Goal: Information Seeking & Learning: Learn about a topic

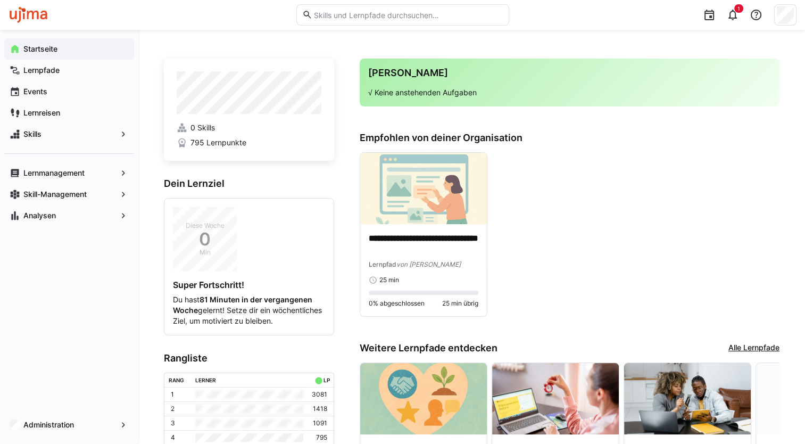
scroll to position [122, 0]
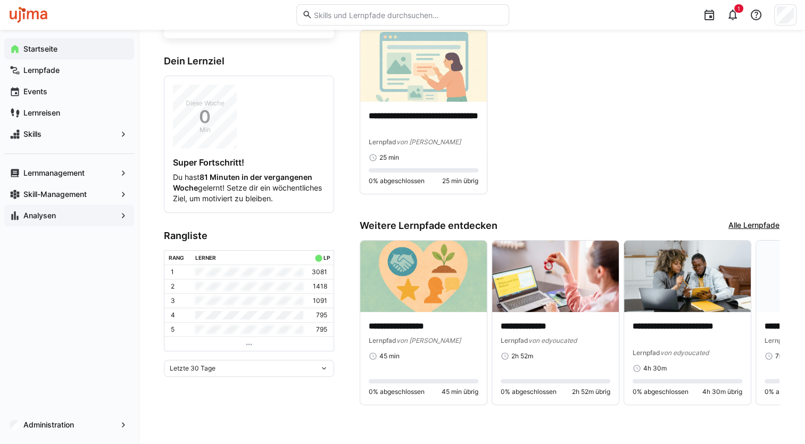
click at [0, 0] on app-navigation-label "Analysen" at bounding box center [0, 0] width 0 height 0
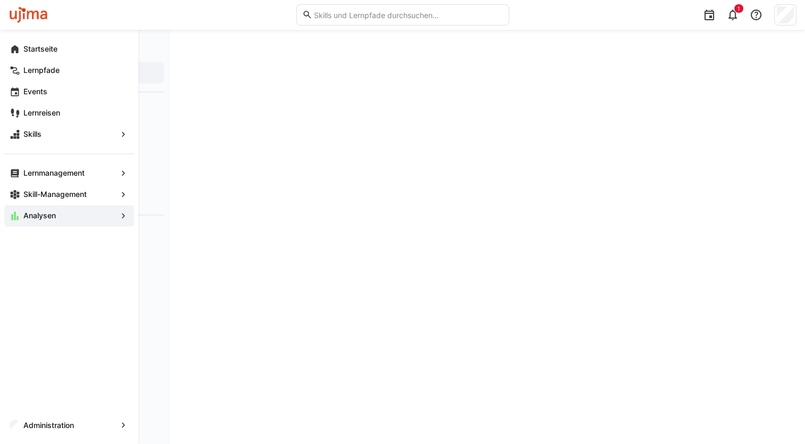
scroll to position [1696, 0]
click at [0, 0] on app-navigation-label "Administration" at bounding box center [0, 0] width 0 height 0
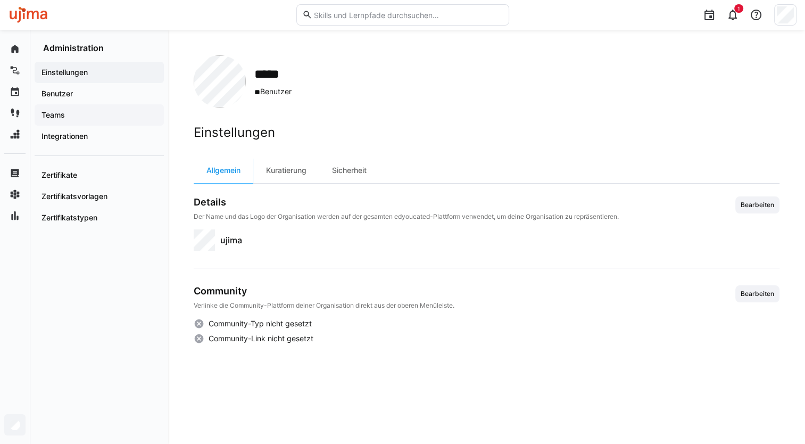
click at [0, 0] on app-navigation-label "Teams" at bounding box center [0, 0] width 0 height 0
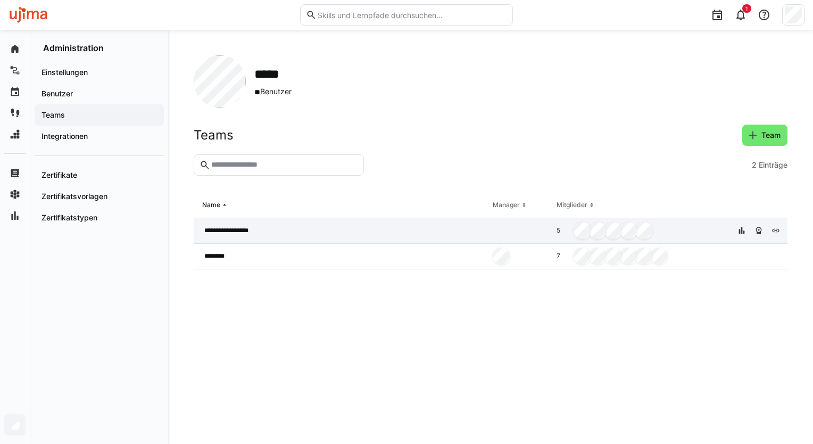
click at [227, 227] on span "**********" at bounding box center [231, 230] width 55 height 9
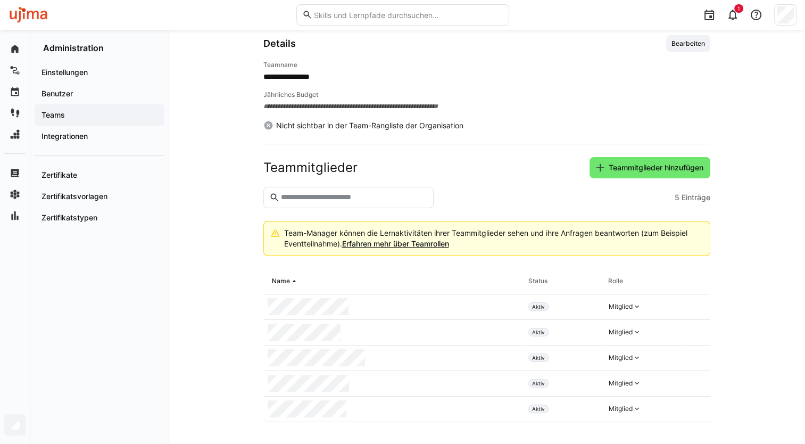
scroll to position [111, 0]
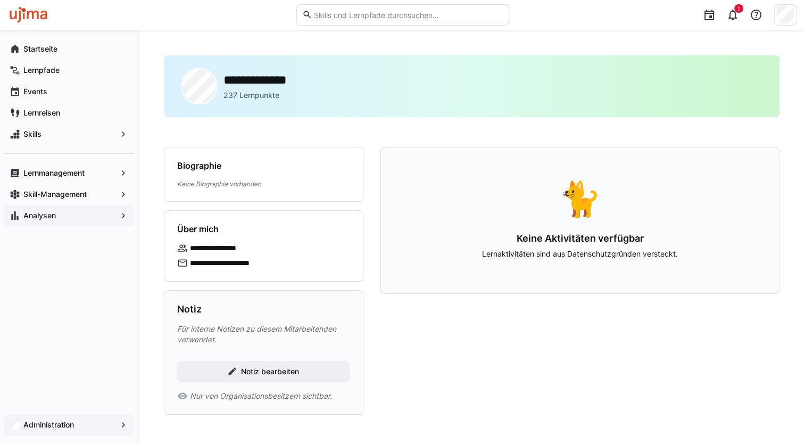
click at [0, 0] on app-navigation-label "Analysen" at bounding box center [0, 0] width 0 height 0
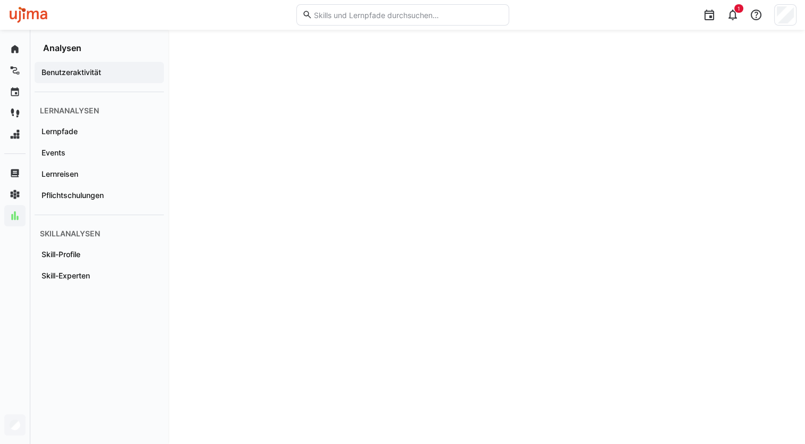
scroll to position [366, 0]
click at [0, 0] on app-navigation-label "Pflichtschulungen" at bounding box center [0, 0] width 0 height 0
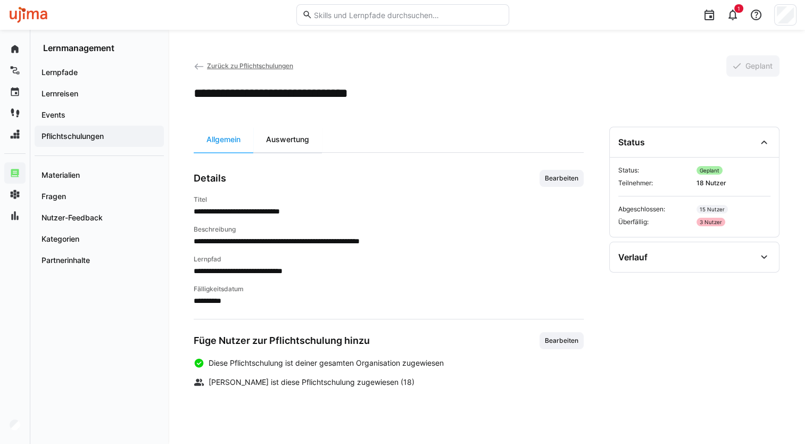
click at [281, 137] on div "Auswertung" at bounding box center [287, 140] width 69 height 26
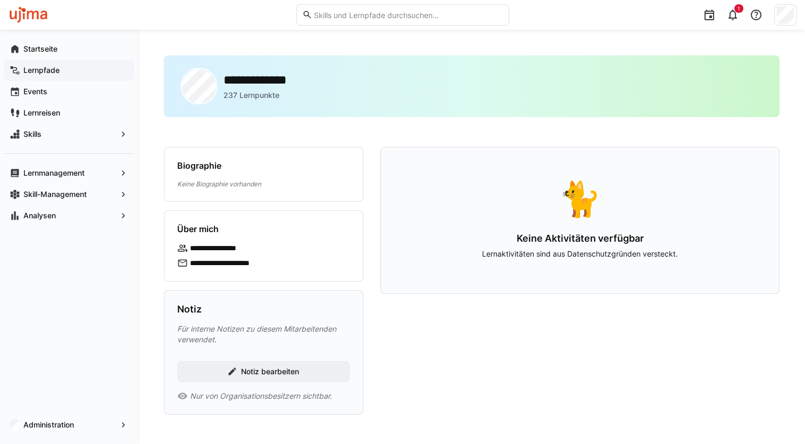
click at [0, 0] on app-navigation-label "Lernpfade" at bounding box center [0, 0] width 0 height 0
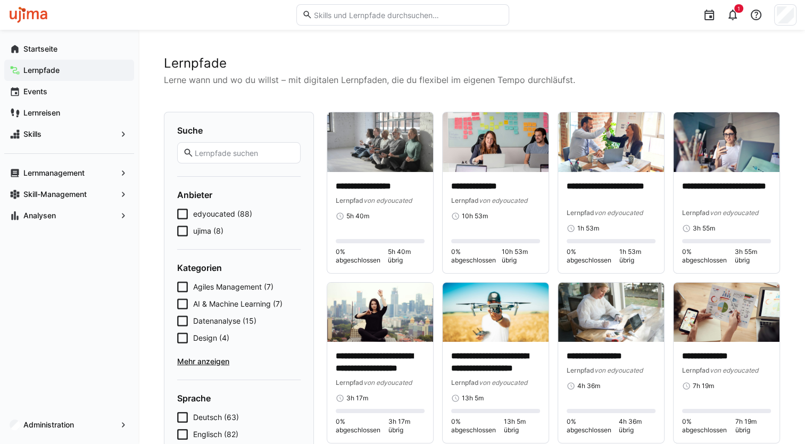
click at [182, 230] on icon at bounding box center [182, 231] width 11 height 11
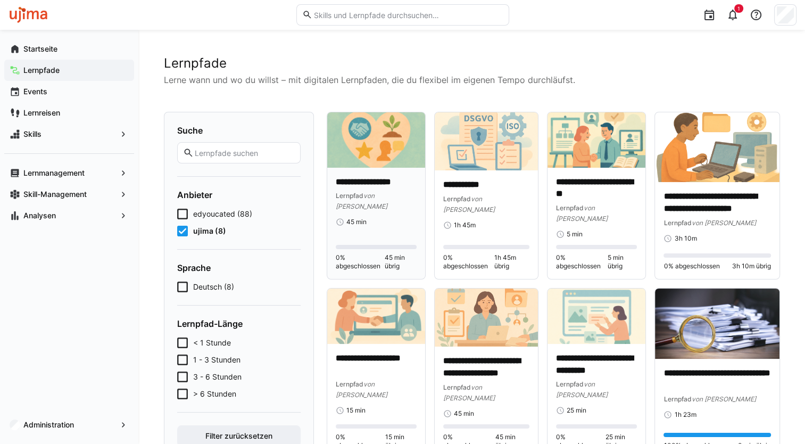
click at [383, 140] on img at bounding box center [376, 139] width 98 height 55
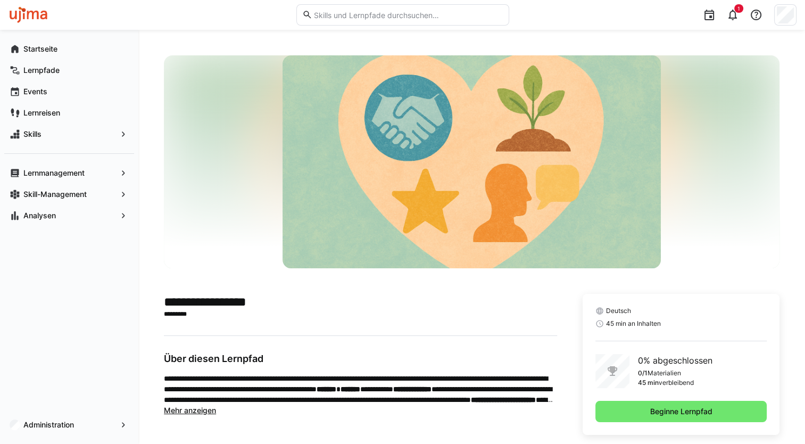
scroll to position [16, 0]
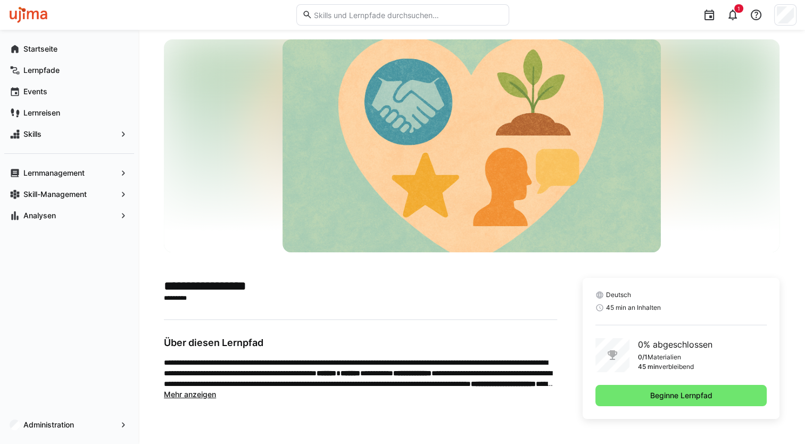
click at [202, 398] on app-truncated-text "**********" at bounding box center [360, 378] width 393 height 43
click at [187, 393] on span "Mehr anzeigen" at bounding box center [190, 393] width 52 height 9
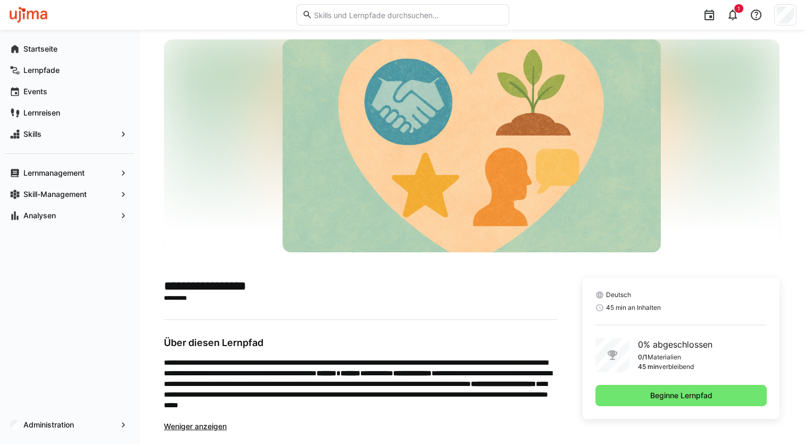
scroll to position [29, 0]
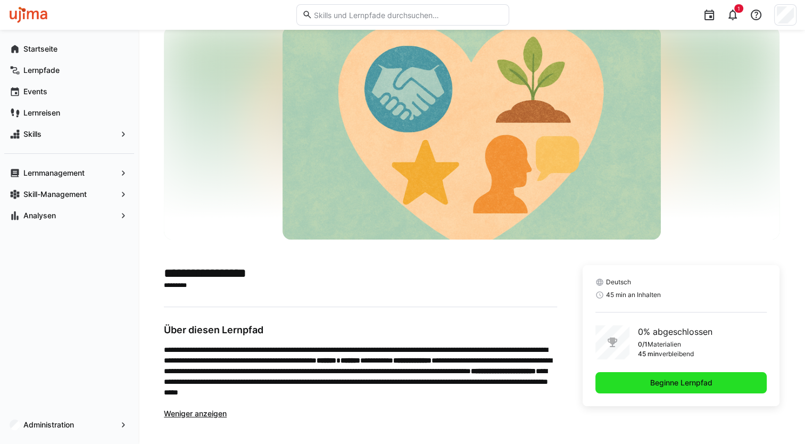
click at [658, 385] on span "Beginne Lernpfad" at bounding box center [680, 382] width 65 height 11
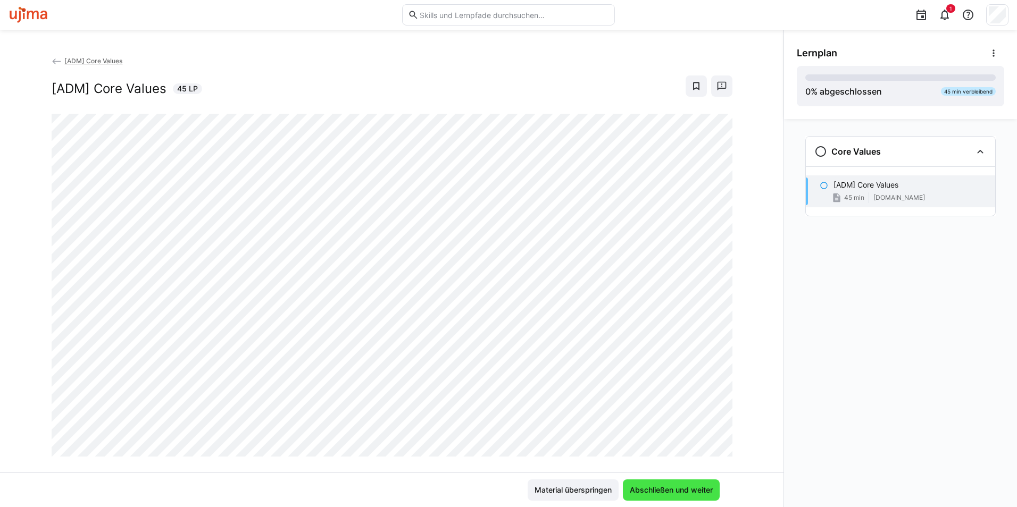
click at [676, 443] on span "Abschließen und weiter" at bounding box center [671, 490] width 97 height 21
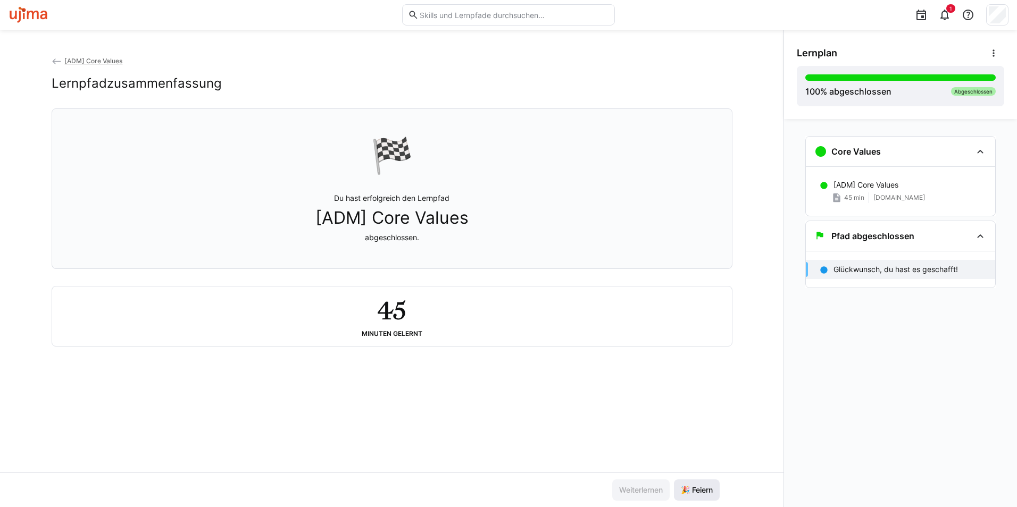
click at [703, 443] on span "🎉 Feiern" at bounding box center [696, 490] width 35 height 11
click at [812, 241] on h3 "Pfad abgeschlossen" at bounding box center [872, 236] width 83 height 11
click at [81, 61] on span "[ADM] Core Values" at bounding box center [93, 61] width 58 height 8
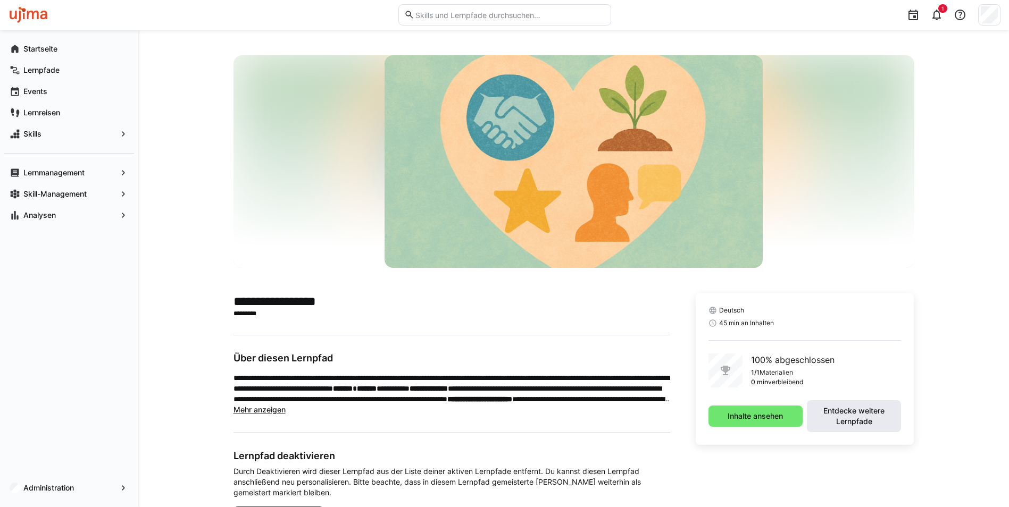
click at [812, 410] on span "Entdecke weitere Lernpfade" at bounding box center [854, 416] width 84 height 21
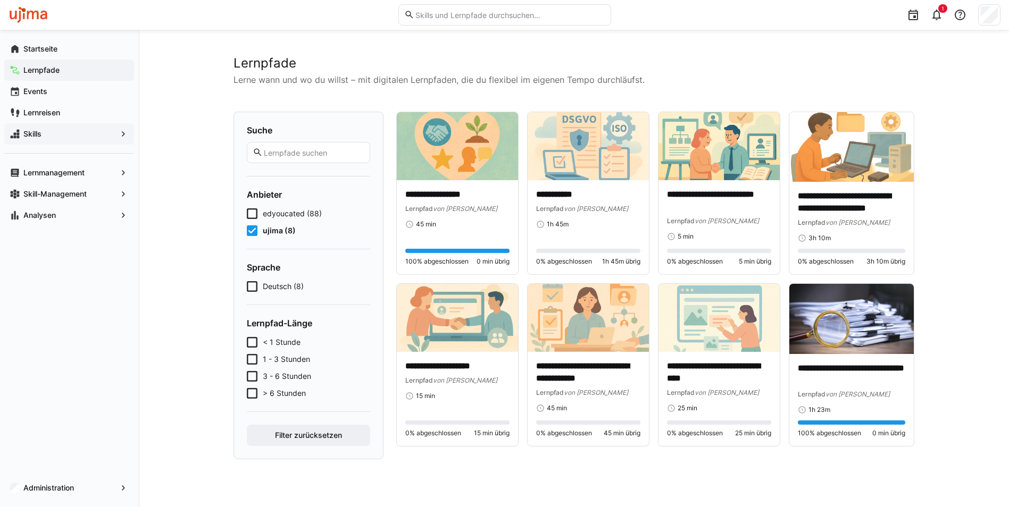
click at [53, 127] on div "Skills" at bounding box center [69, 133] width 130 height 21
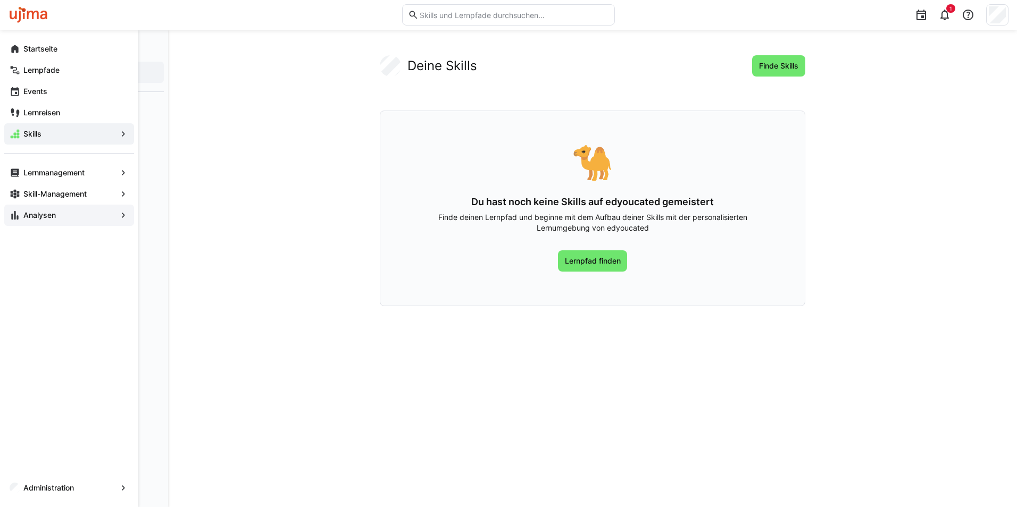
click at [63, 212] on span "Analysen" at bounding box center [69, 215] width 95 height 11
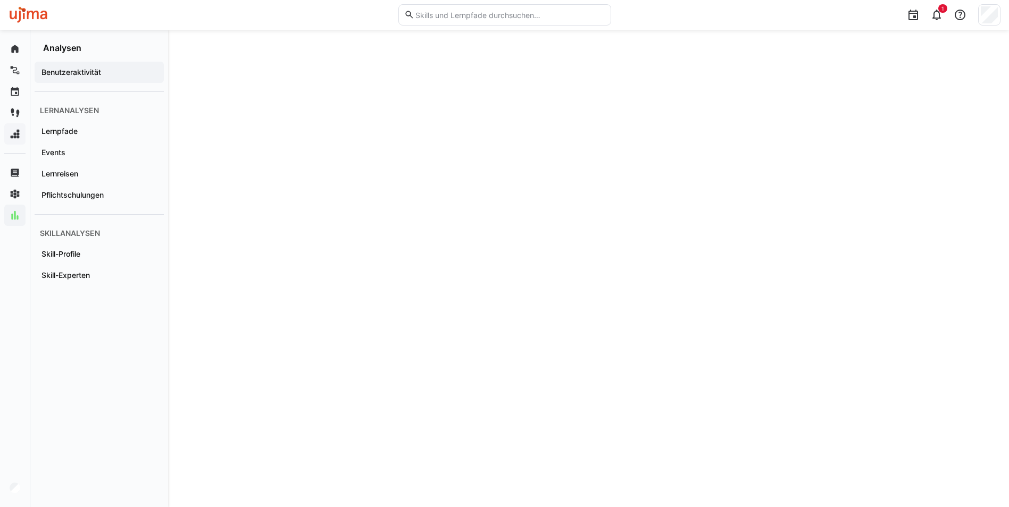
scroll to position [1850, 0]
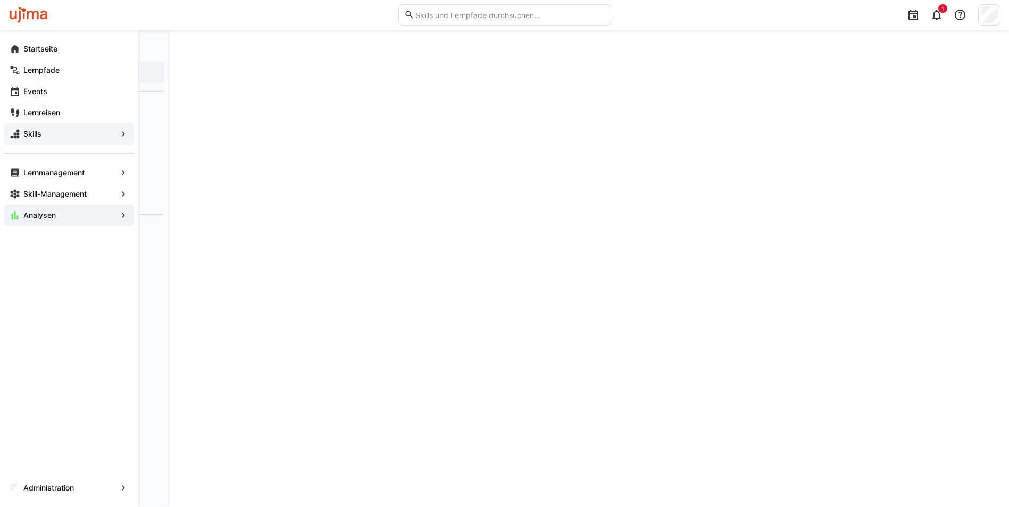
click at [6, 45] on div "Startseite" at bounding box center [69, 48] width 130 height 21
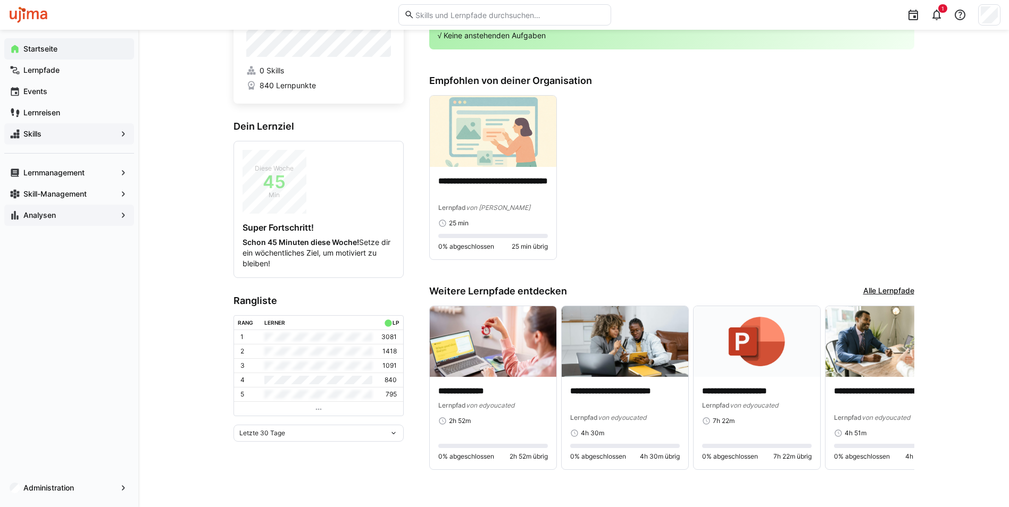
scroll to position [59, 0]
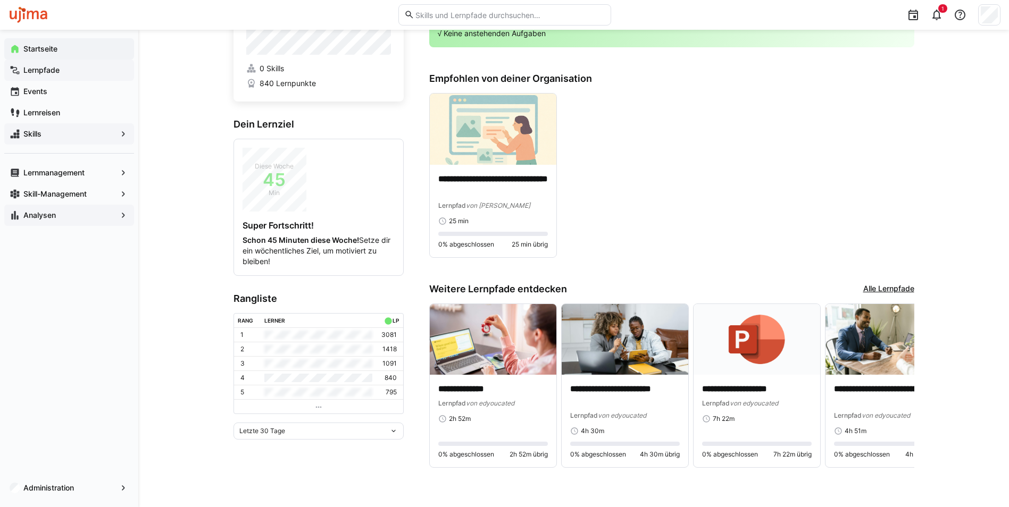
click at [0, 0] on app-navigation-label "Lernpfade" at bounding box center [0, 0] width 0 height 0
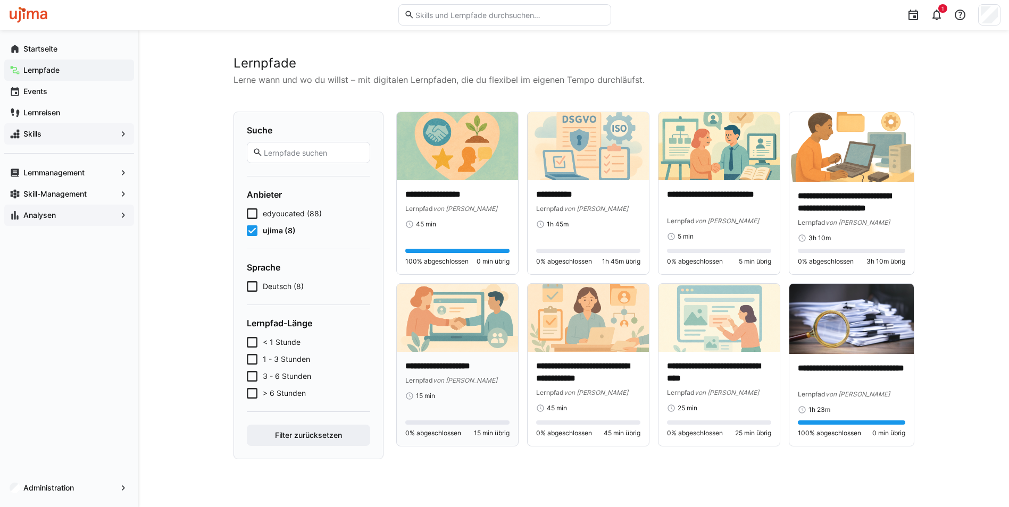
click at [478, 310] on img at bounding box center [457, 318] width 121 height 68
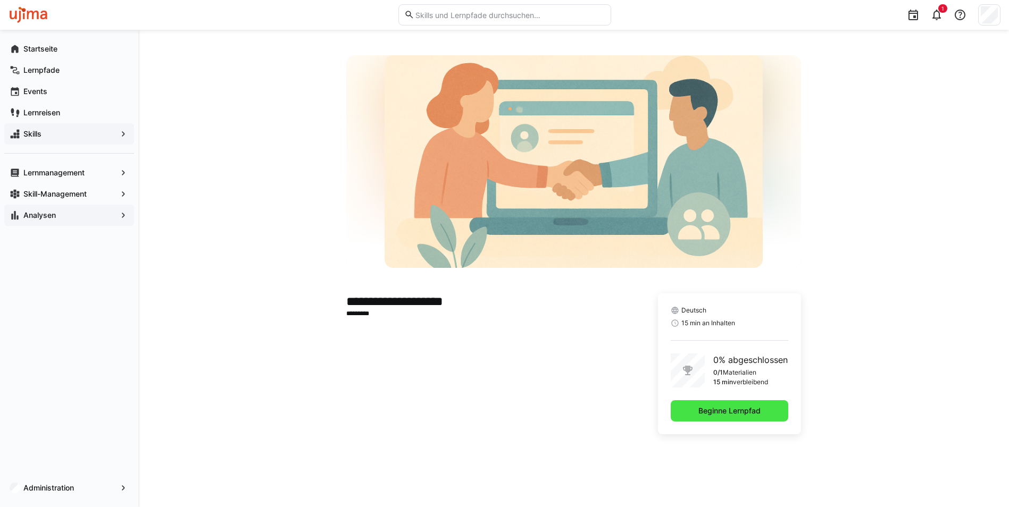
click at [716, 413] on span "Beginne Lernpfad" at bounding box center [729, 411] width 65 height 11
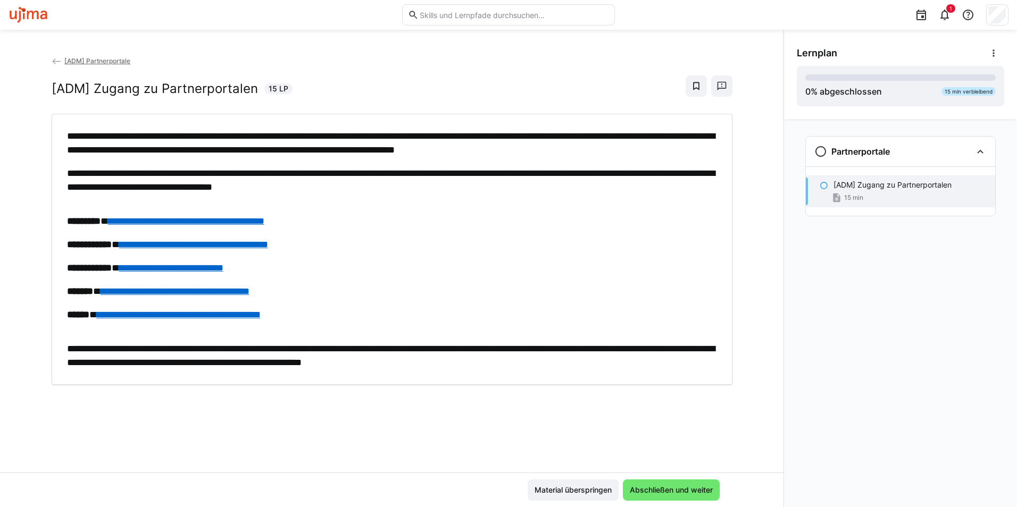
click at [259, 222] on link "**********" at bounding box center [186, 221] width 156 height 10
click at [268, 244] on link "**********" at bounding box center [193, 245] width 149 height 10
click at [207, 268] on link "**********" at bounding box center [171, 268] width 104 height 10
click at [235, 289] on link "**********" at bounding box center [175, 292] width 149 height 10
click at [219, 315] on link "**********" at bounding box center [179, 315] width 164 height 10
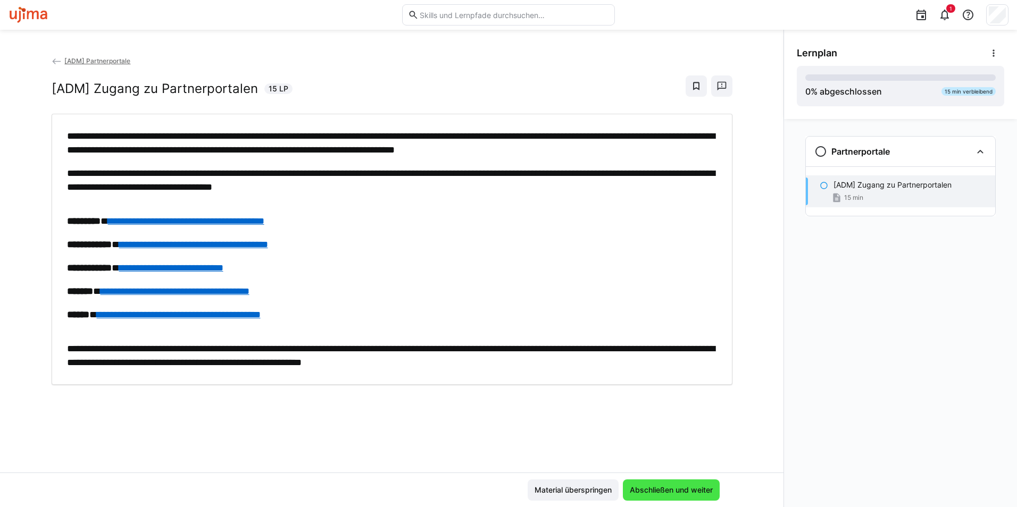
click at [712, 443] on span "Abschließen und weiter" at bounding box center [671, 490] width 86 height 11
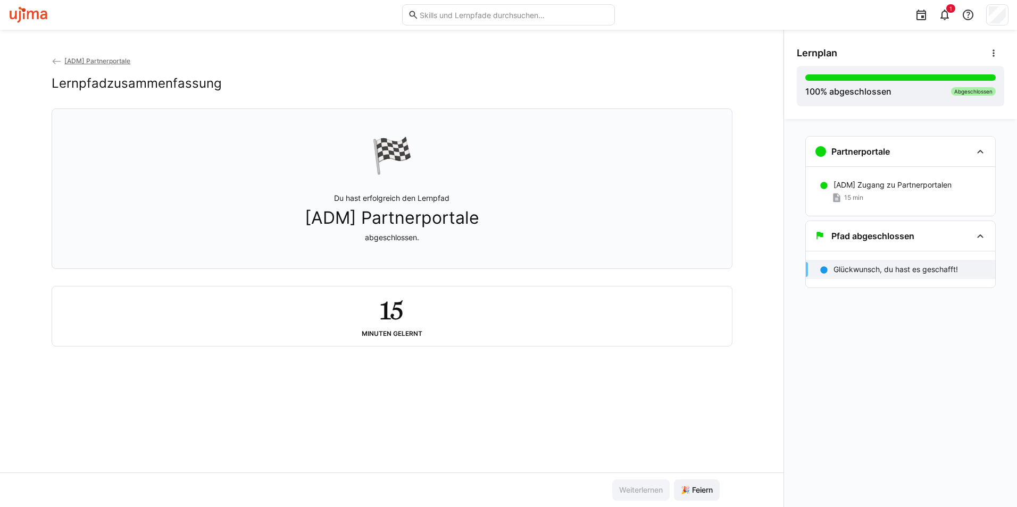
click at [102, 62] on span "[ADM] Partnerportale" at bounding box center [97, 61] width 66 height 8
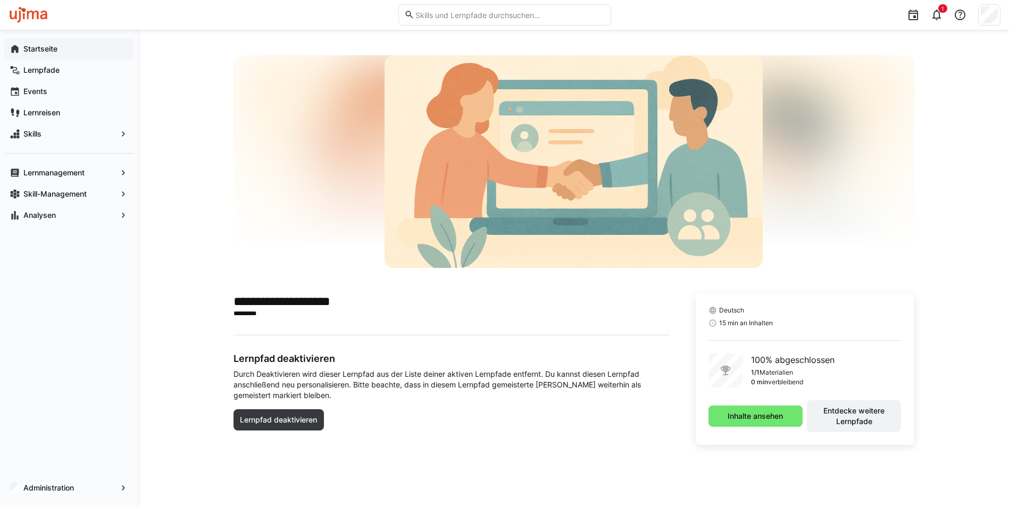
click at [0, 0] on app-navigation-label "Startseite" at bounding box center [0, 0] width 0 height 0
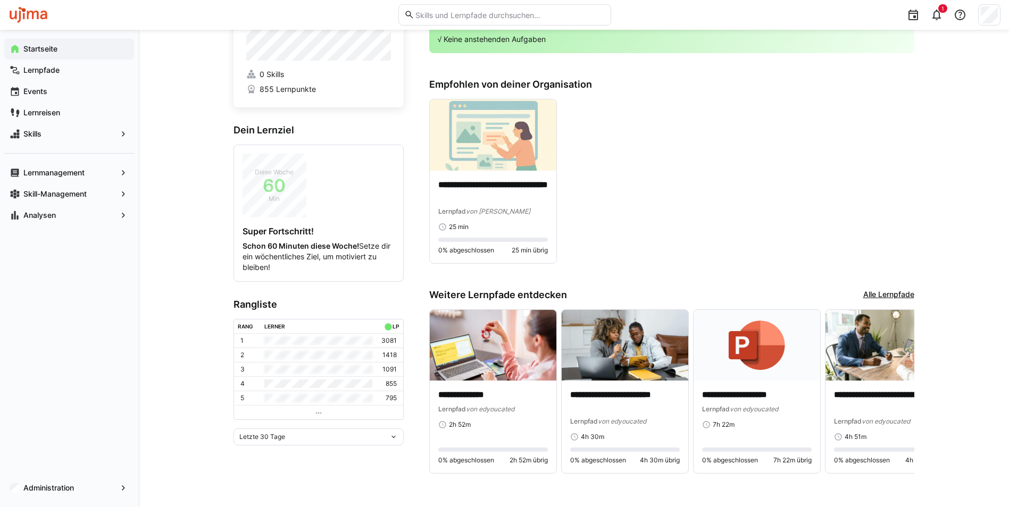
scroll to position [59, 0]
click at [490, 335] on img at bounding box center [493, 345] width 127 height 71
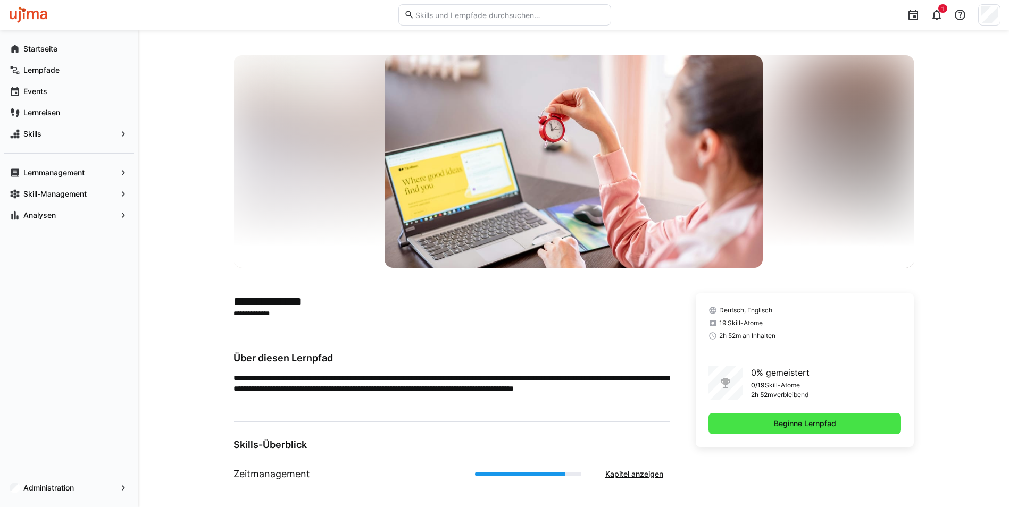
click at [791, 423] on span "Beginne Lernpfad" at bounding box center [804, 424] width 65 height 11
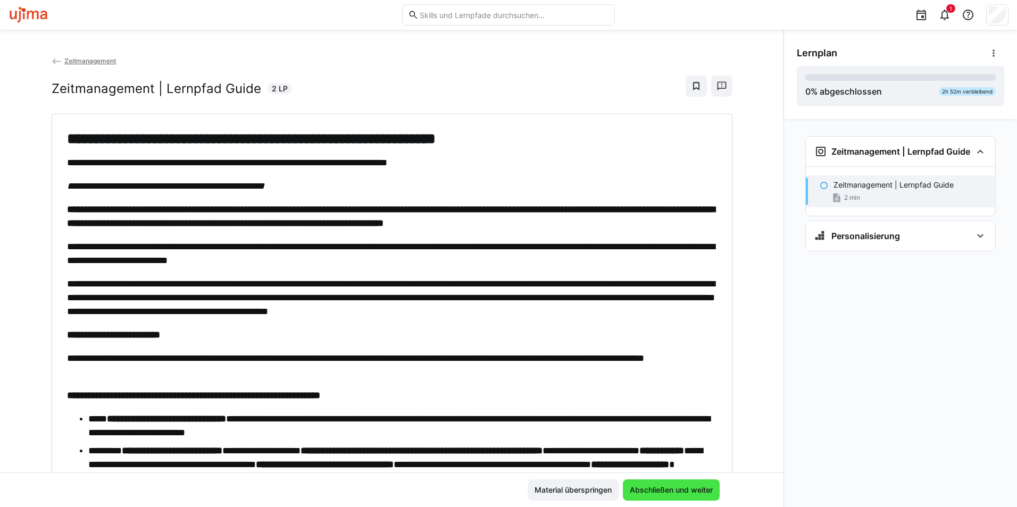
click at [682, 443] on span "Abschließen und weiter" at bounding box center [671, 490] width 86 height 11
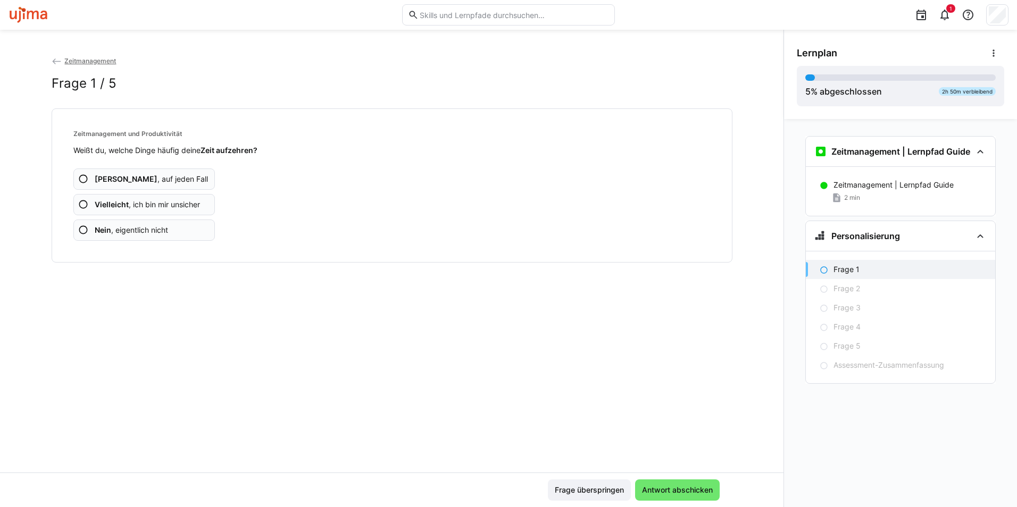
click at [182, 178] on app-assessment-question-radio "Ja , auf jeden Fall" at bounding box center [144, 179] width 142 height 21
click at [142, 176] on span "Ja , auf jeden Fall" at bounding box center [151, 179] width 113 height 11
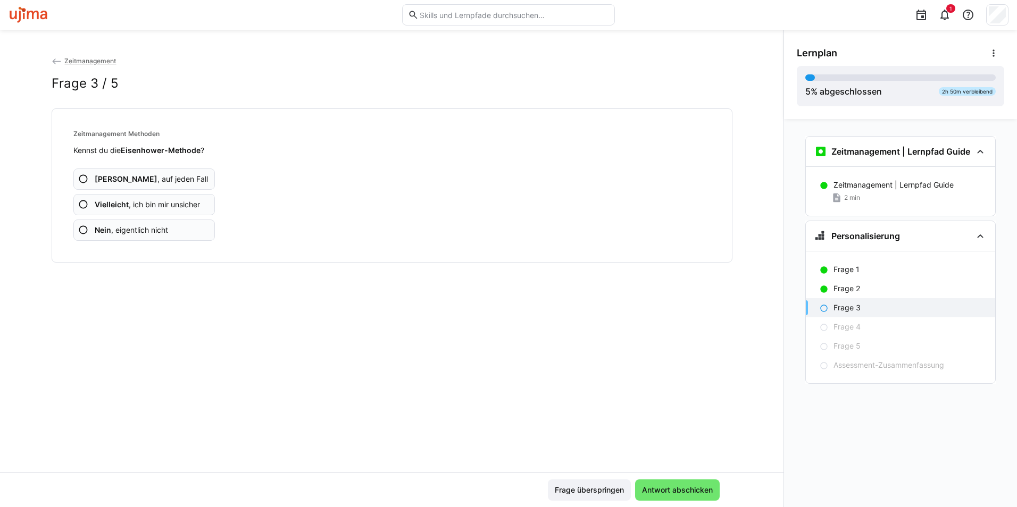
click at [130, 179] on span "Ja , auf jeden Fall" at bounding box center [151, 179] width 113 height 11
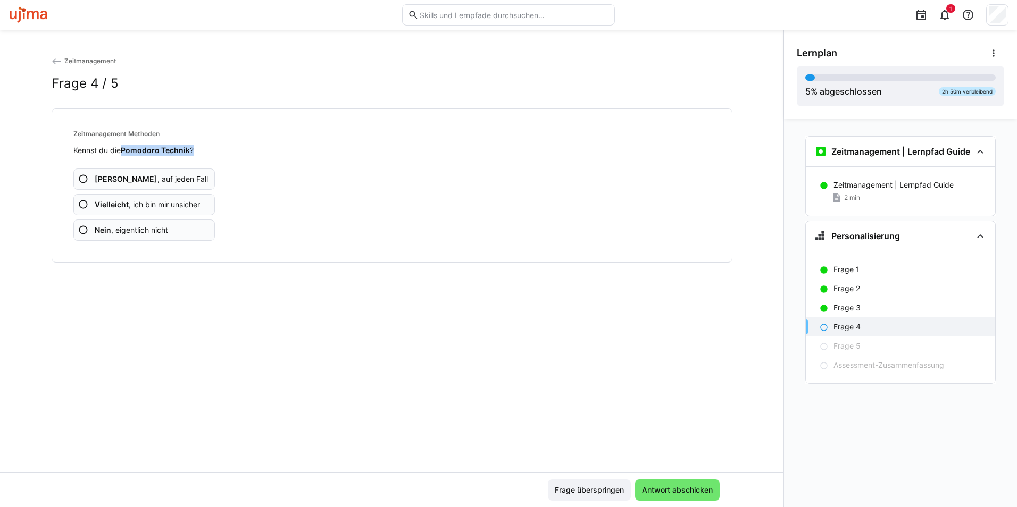
drag, startPoint x: 193, startPoint y: 151, endPoint x: 125, endPoint y: 151, distance: 68.1
click at [125, 151] on p "Kennst du die Pomodoro Technik ?" at bounding box center [391, 150] width 637 height 11
copy p "Pomodoro Technik ?"
click at [155, 181] on app-assessment-question-radio "Ja , auf jeden Fall" at bounding box center [144, 179] width 142 height 21
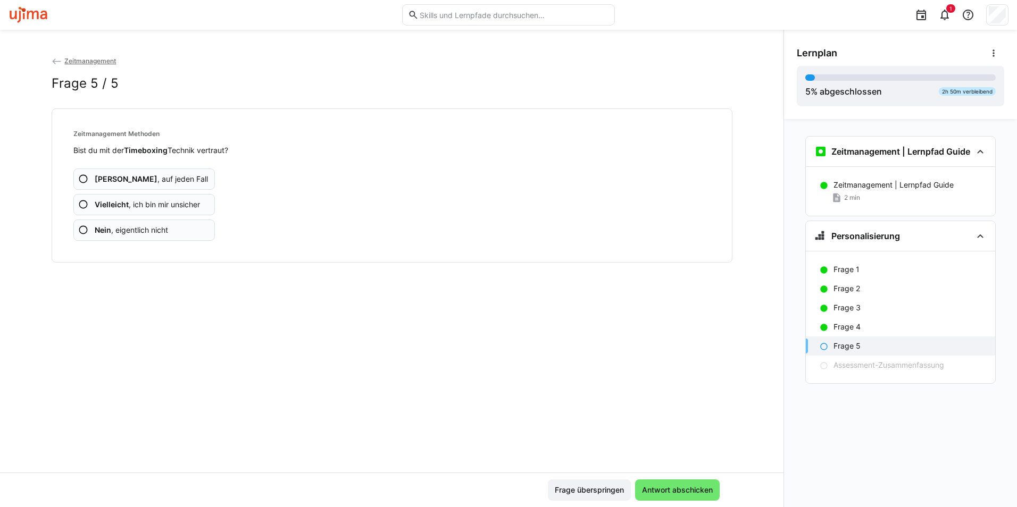
click at [162, 174] on app-assessment-question-radio "Ja , auf jeden Fall" at bounding box center [144, 179] width 142 height 21
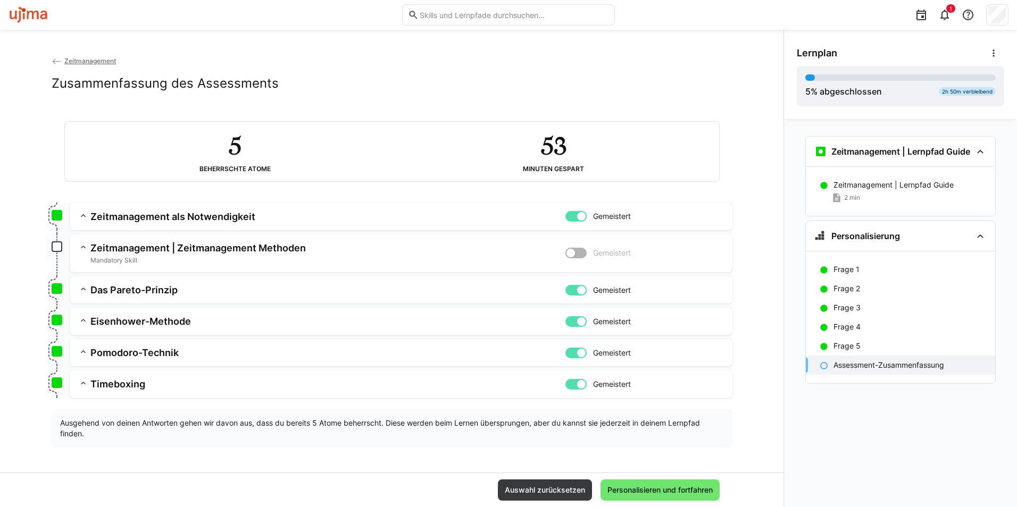
scroll to position [1, 0]
click at [210, 254] on h3 "Zeitmanagement | Zeitmanagement Methoden" at bounding box center [327, 247] width 475 height 12
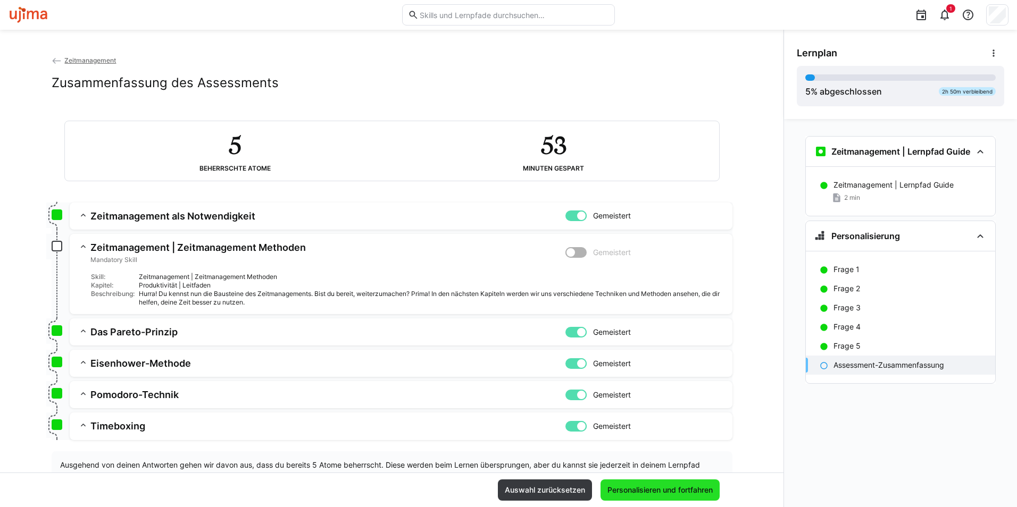
click at [656, 443] on span "Personalisieren und fortfahren" at bounding box center [660, 490] width 108 height 11
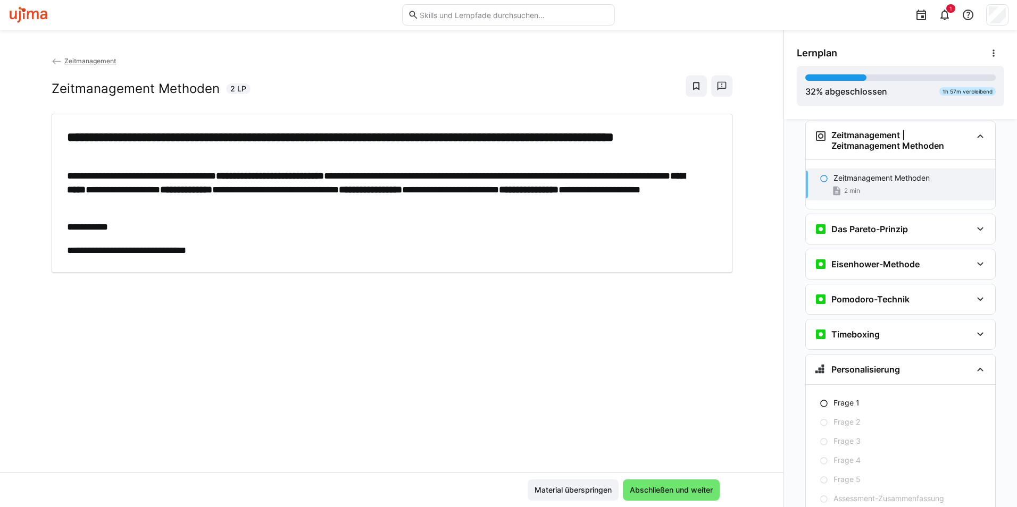
scroll to position [186, 0]
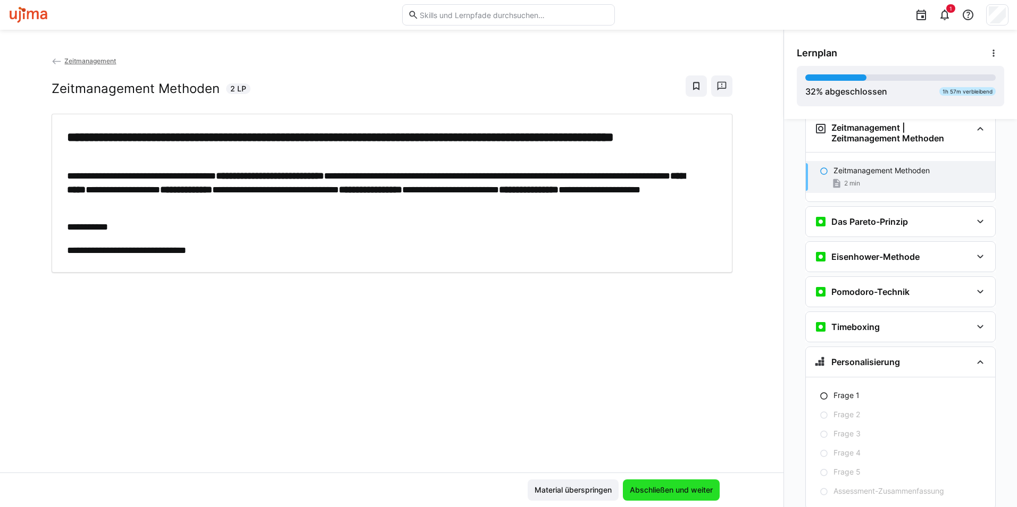
click at [670, 443] on span "Abschließen und weiter" at bounding box center [671, 490] width 86 height 11
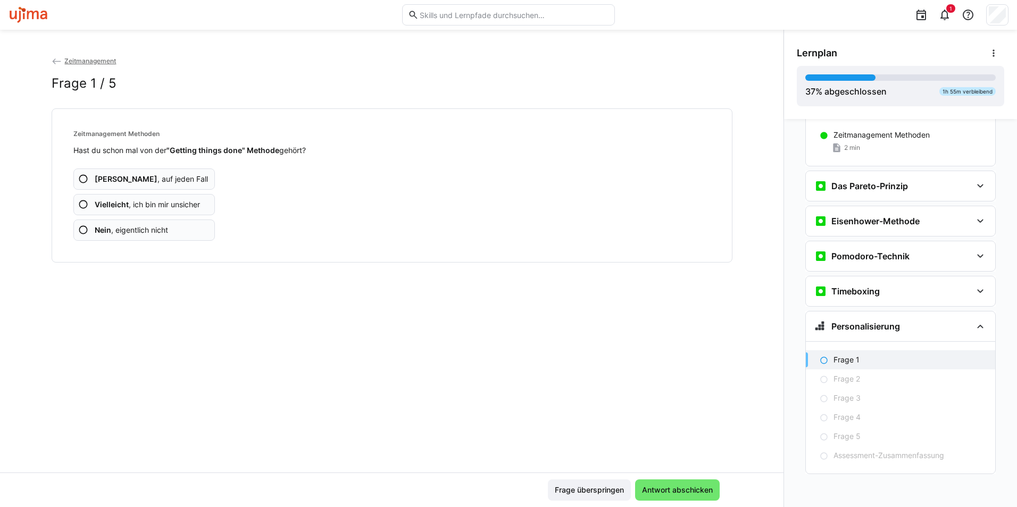
scroll to position [230, 0]
click at [158, 183] on app-assessment-question-radio "Ja , auf jeden Fall" at bounding box center [144, 179] width 142 height 21
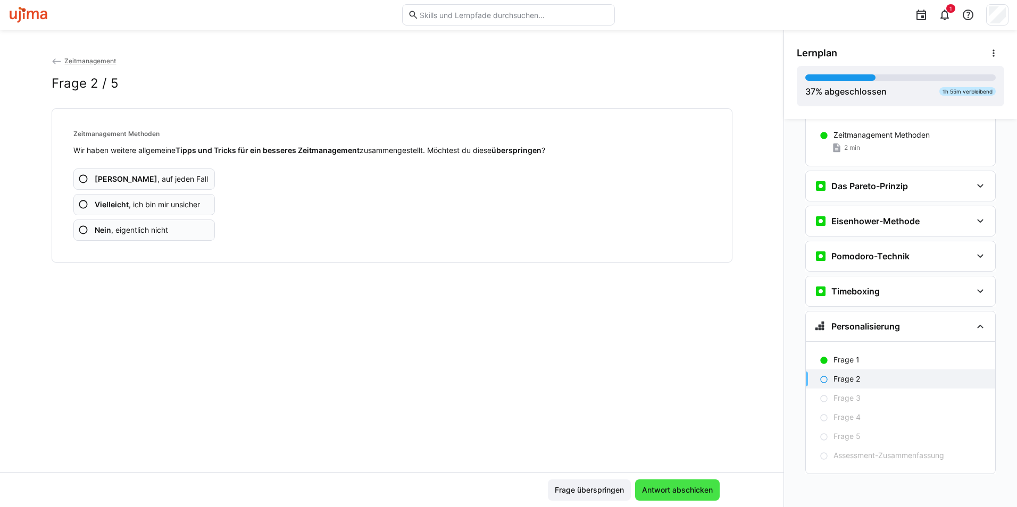
click at [677, 443] on span "Antwort abschicken" at bounding box center [677, 490] width 74 height 11
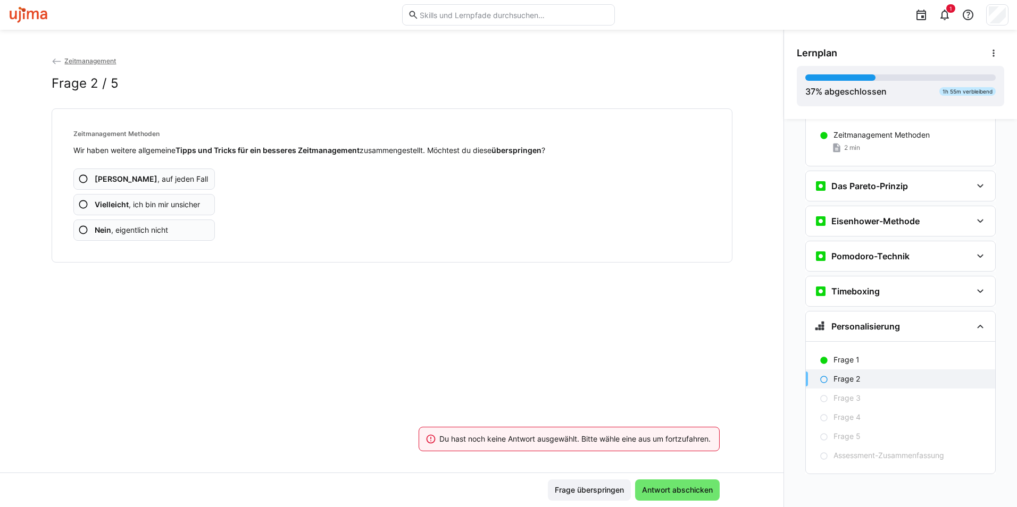
click at [150, 174] on span "Ja , auf jeden Fall" at bounding box center [151, 179] width 113 height 11
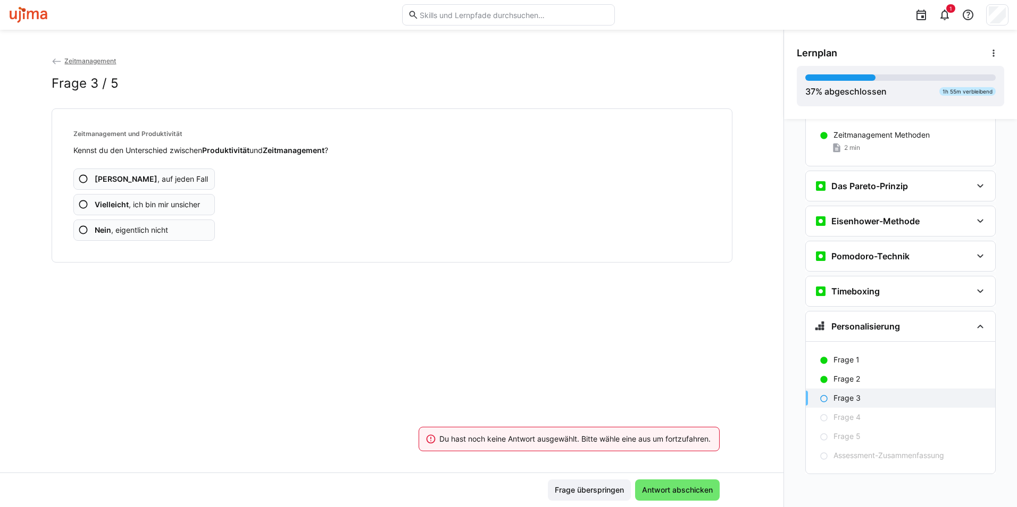
click at [166, 227] on span "Nein , eigentlich nicht" at bounding box center [131, 230] width 73 height 11
click at [149, 179] on span "Ja , auf jeden Fall" at bounding box center [151, 179] width 113 height 11
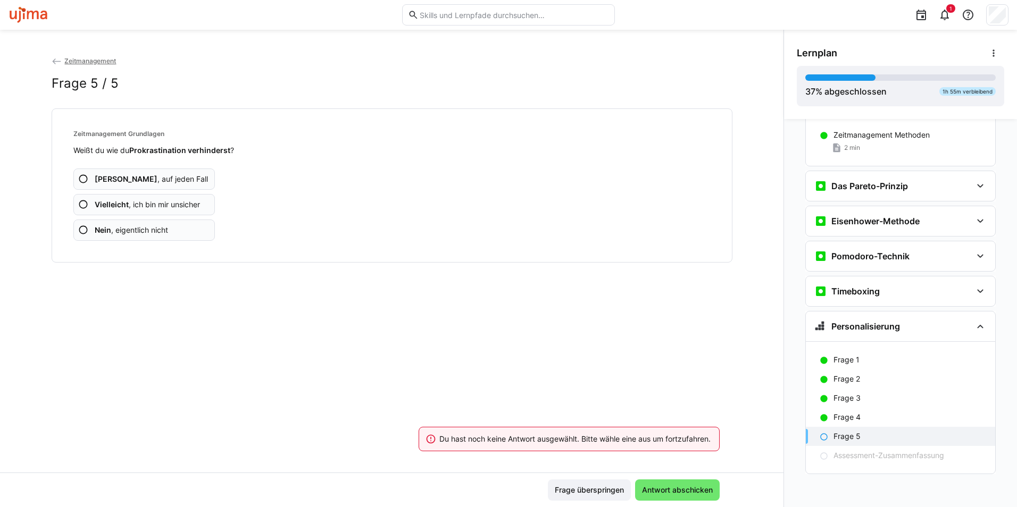
click at [152, 233] on span "Nein , eigentlich nicht" at bounding box center [131, 230] width 73 height 11
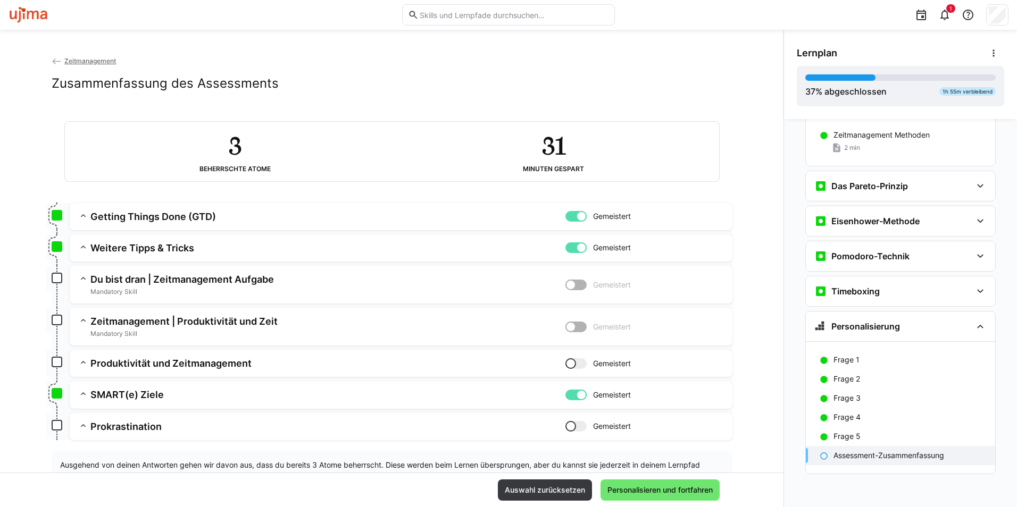
click at [231, 282] on h3 "Du bist dran | Zeitmanagement Aufgabe" at bounding box center [327, 279] width 475 height 12
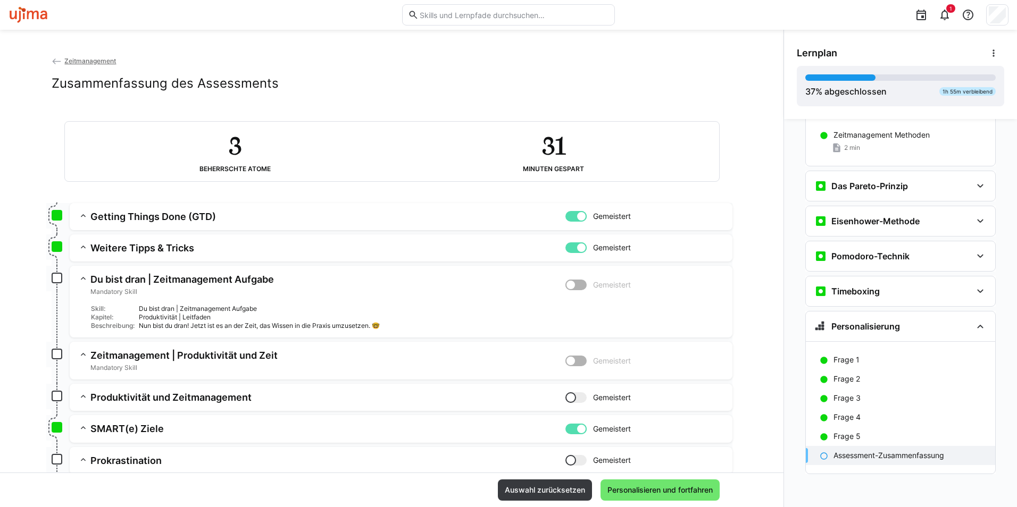
click at [191, 325] on div "Nun bist du dran! Jetzt ist es an der Zeit, das Wissen in die Praxis umzusetzen…" at bounding box center [431, 326] width 585 height 9
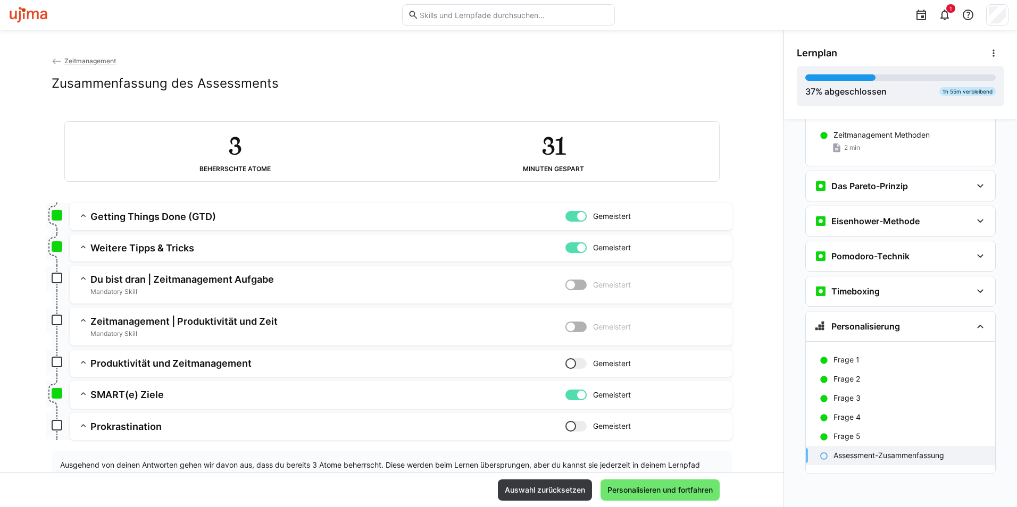
click at [98, 277] on h3 "Du bist dran | Zeitmanagement Aufgabe" at bounding box center [327, 279] width 475 height 12
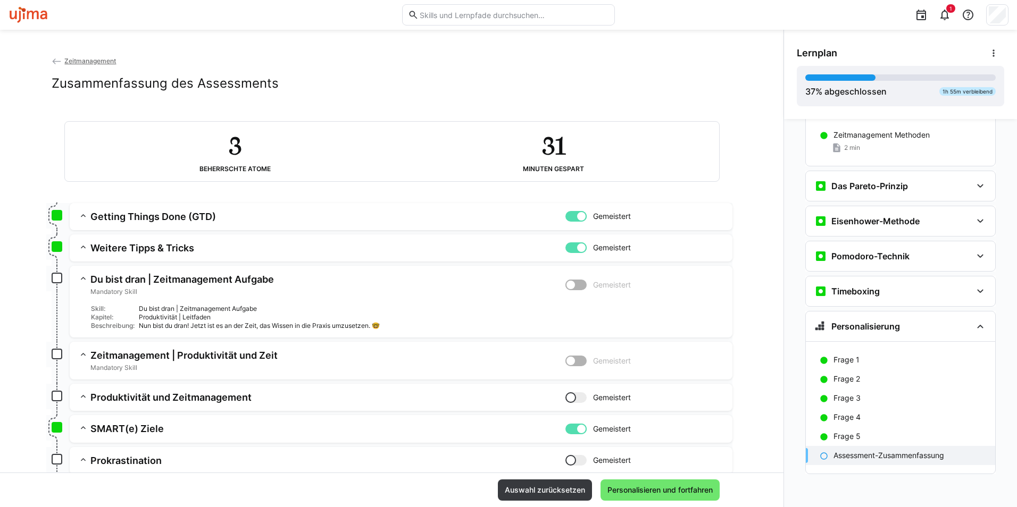
click at [572, 289] on div at bounding box center [575, 285] width 21 height 11
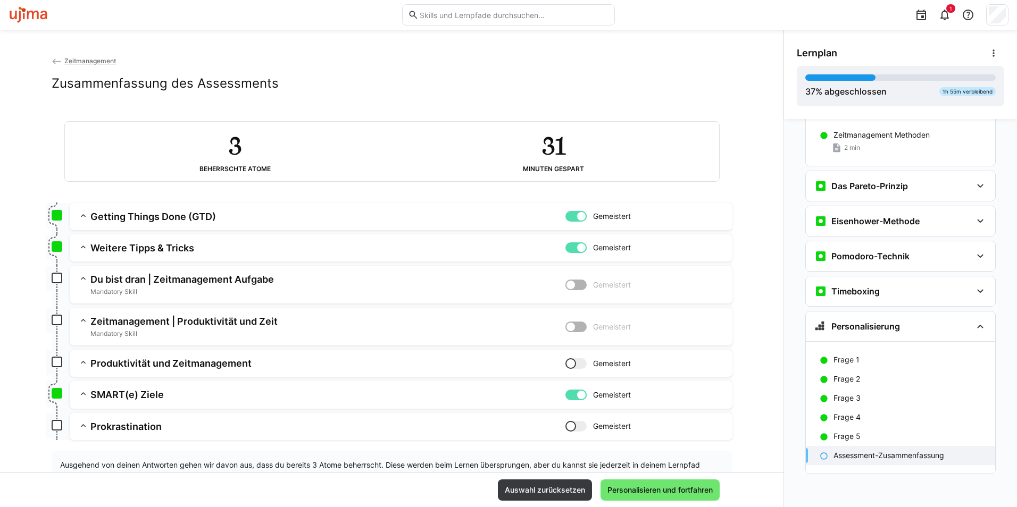
click at [52, 276] on app-box at bounding box center [57, 278] width 11 height 11
click at [665, 443] on span "Personalisieren und fortfahren" at bounding box center [660, 490] width 108 height 11
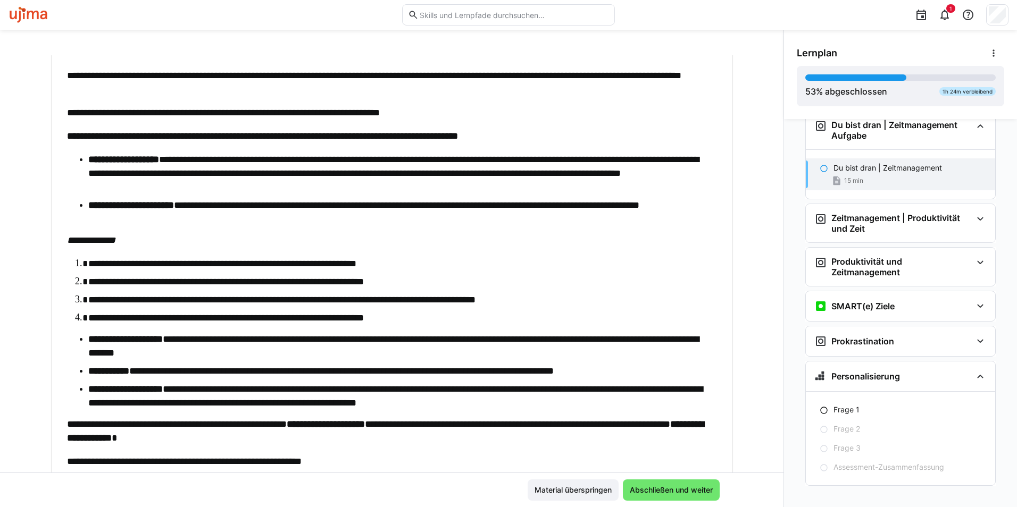
scroll to position [167, 0]
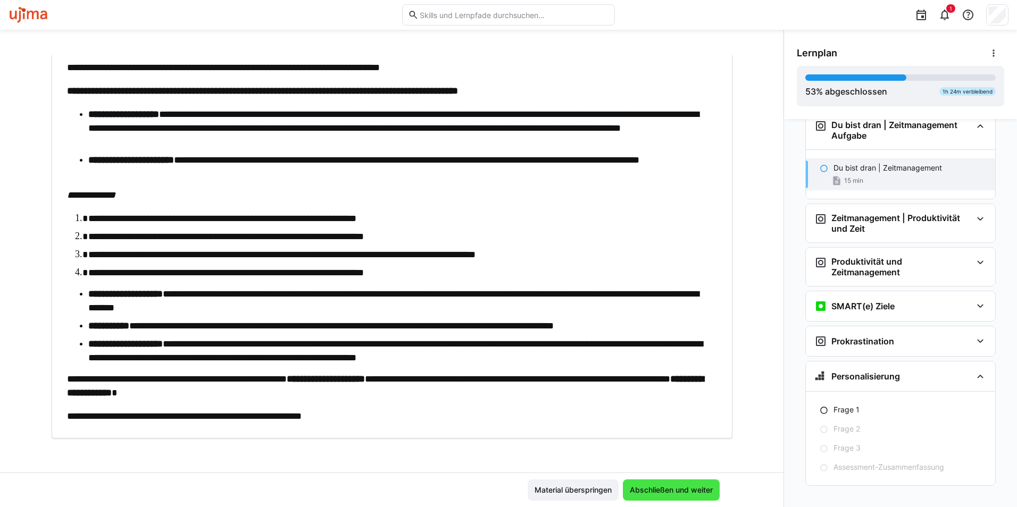
click at [661, 443] on span "Abschließen und weiter" at bounding box center [671, 490] width 86 height 11
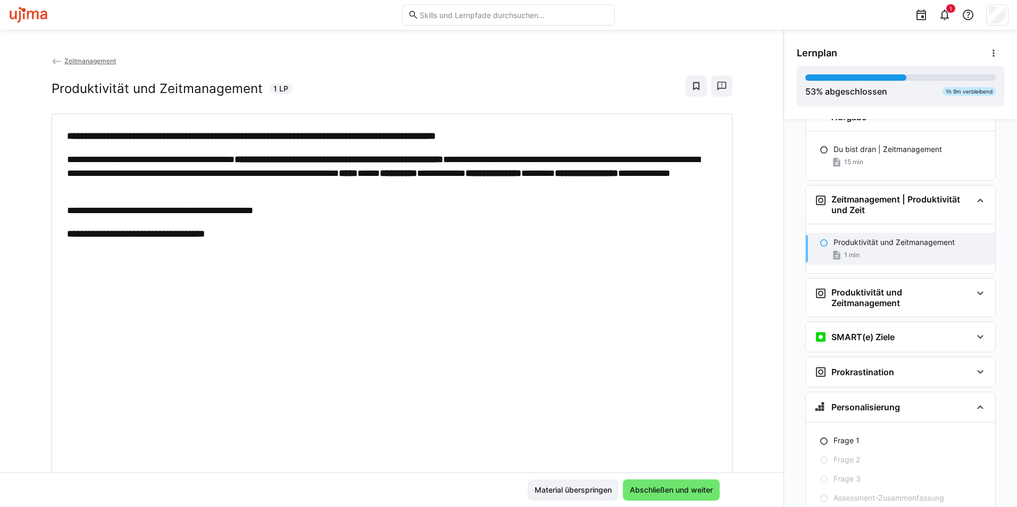
scroll to position [548, 0]
click at [683, 443] on span "Abschließen und weiter" at bounding box center [671, 490] width 86 height 11
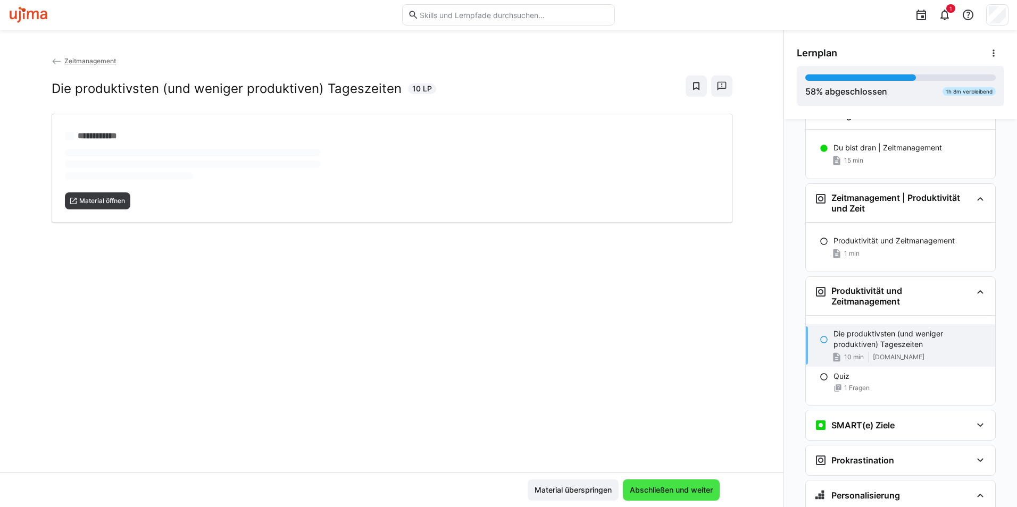
scroll to position [597, 0]
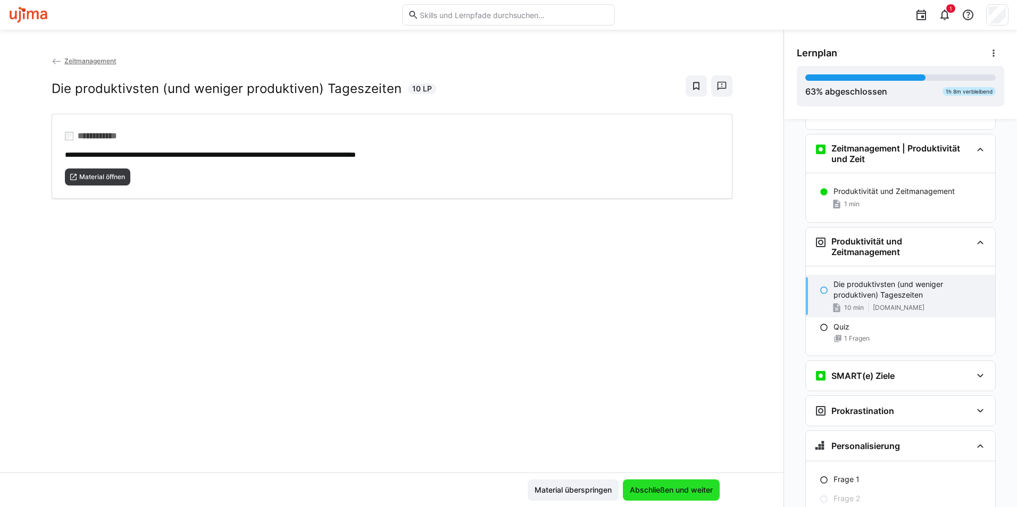
click at [683, 443] on span "Abschließen und weiter" at bounding box center [671, 490] width 86 height 11
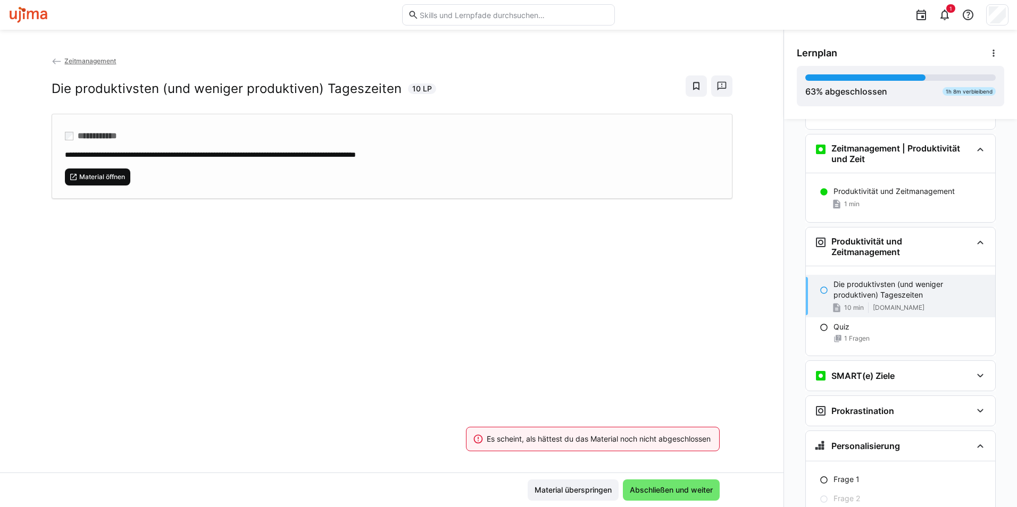
click at [121, 182] on span "Material öffnen" at bounding box center [98, 177] width 66 height 17
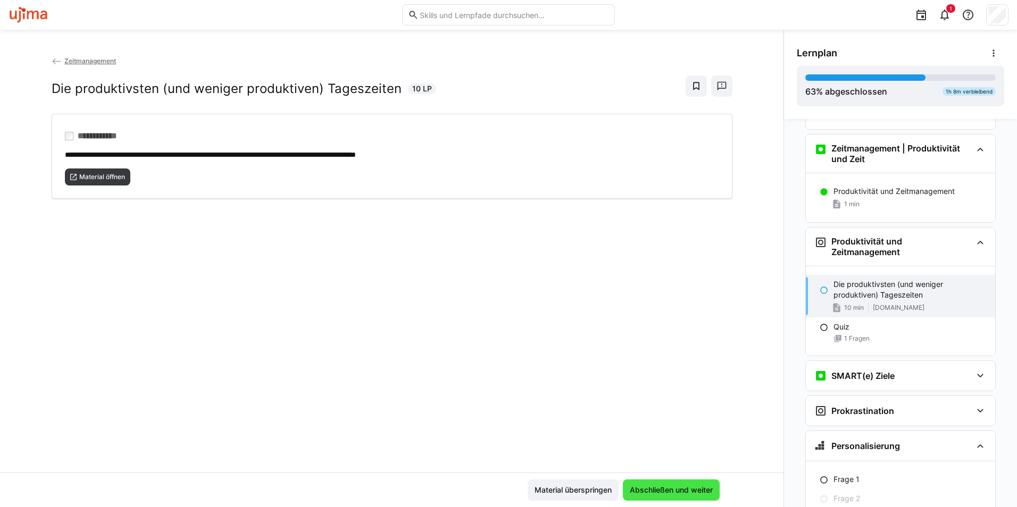
click at [663, 443] on span "Abschließen und weiter" at bounding box center [671, 490] width 86 height 11
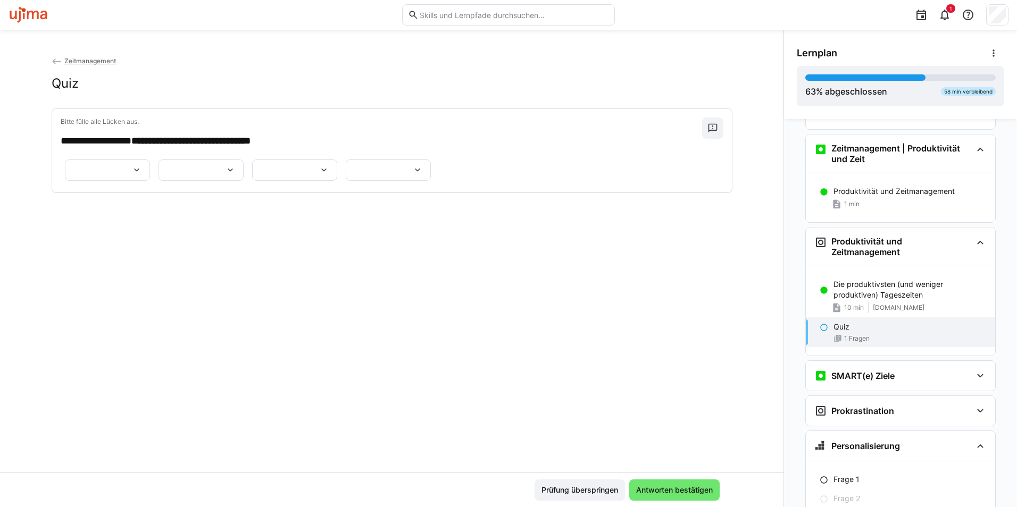
click at [130, 181] on div at bounding box center [107, 170] width 85 height 21
click at [191, 184] on app-question-sheet-container "******* ******" at bounding box center [248, 170] width 374 height 28
click at [110, 181] on div at bounding box center [107, 170] width 85 height 21
click at [102, 226] on span "*******" at bounding box center [104, 224] width 85 height 22
click at [158, 181] on div at bounding box center [200, 170] width 85 height 21
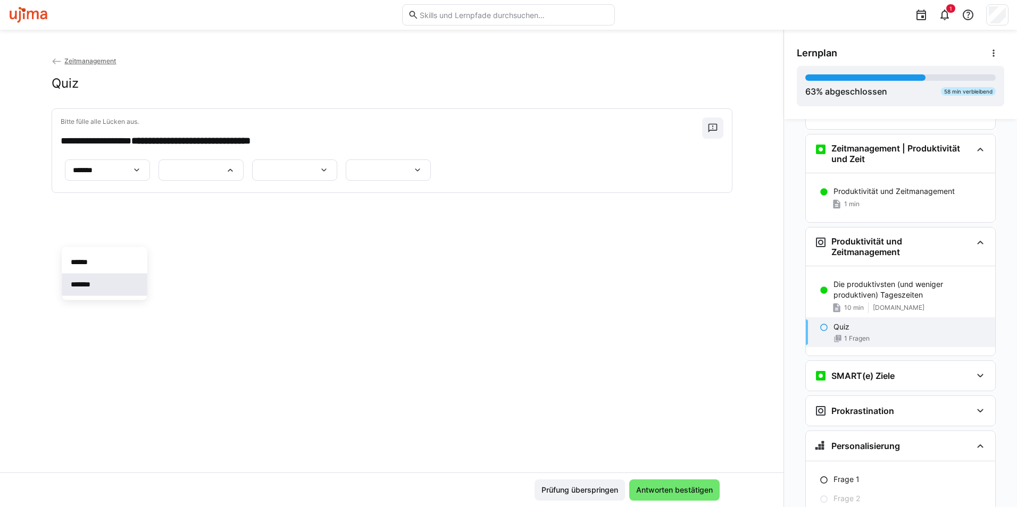
click at [97, 278] on span "*******" at bounding box center [104, 284] width 85 height 22
click at [166, 175] on div "*******" at bounding box center [195, 170] width 59 height 10
click at [87, 282] on p "*******" at bounding box center [86, 284] width 30 height 11
click at [166, 175] on div "*******" at bounding box center [195, 170] width 59 height 10
click at [86, 257] on p "******" at bounding box center [85, 262] width 29 height 11
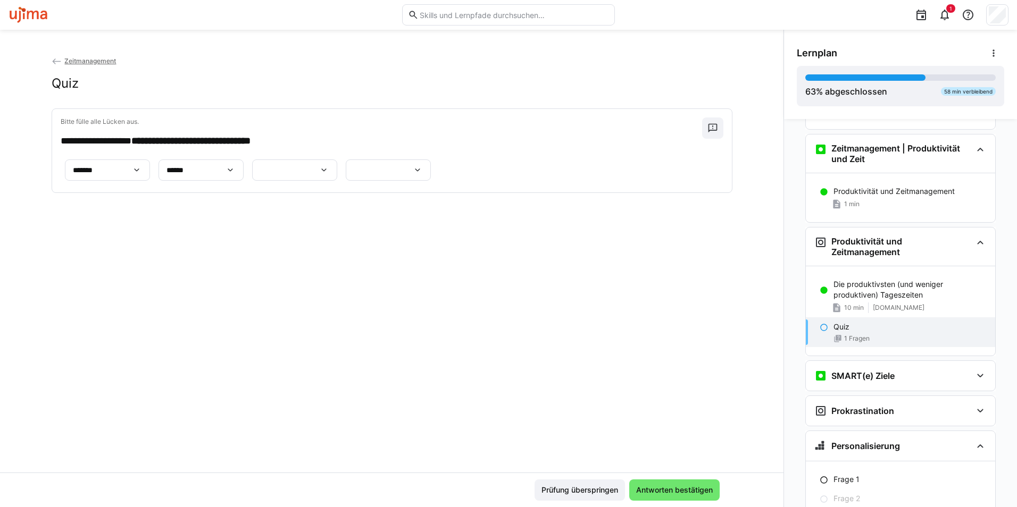
click at [337, 181] on div at bounding box center [294, 170] width 85 height 21
click at [389, 290] on span "*******" at bounding box center [391, 290] width 85 height 22
click at [423, 176] on eds-icon at bounding box center [417, 170] width 11 height 11
click at [394, 349] on p "*******" at bounding box center [397, 350] width 30 height 11
click at [696, 443] on span "Antworten bestätigen" at bounding box center [675, 490] width 80 height 11
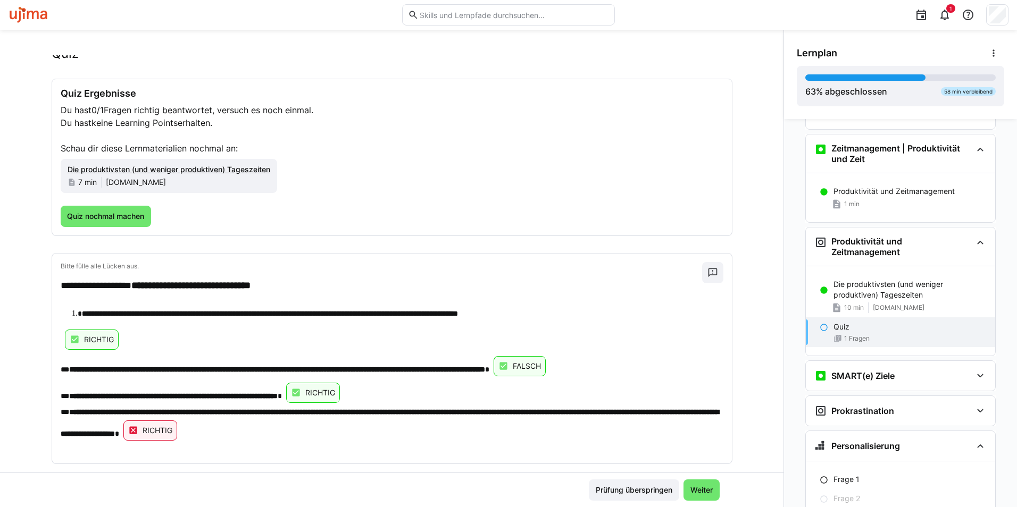
scroll to position [46, 0]
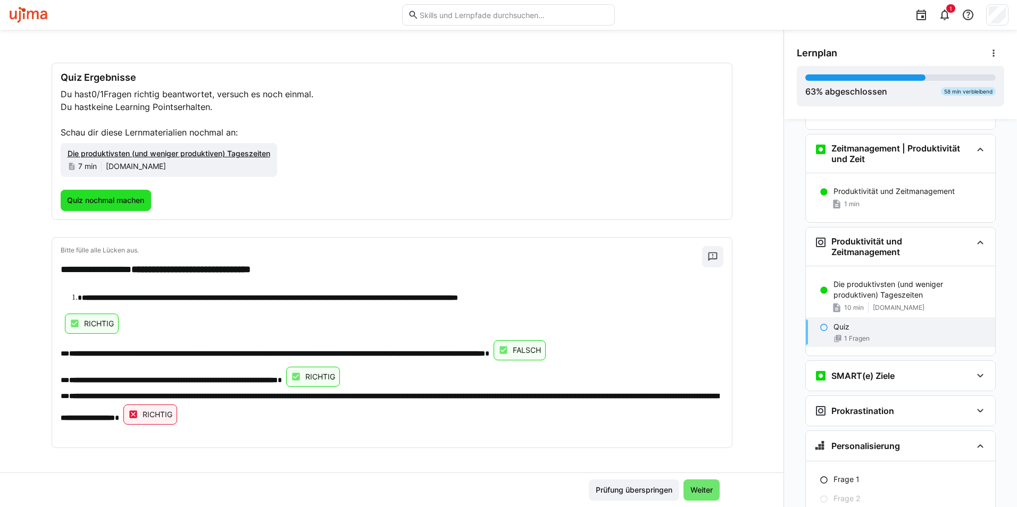
click at [127, 206] on span "Quiz nochmal machen" at bounding box center [106, 200] width 91 height 21
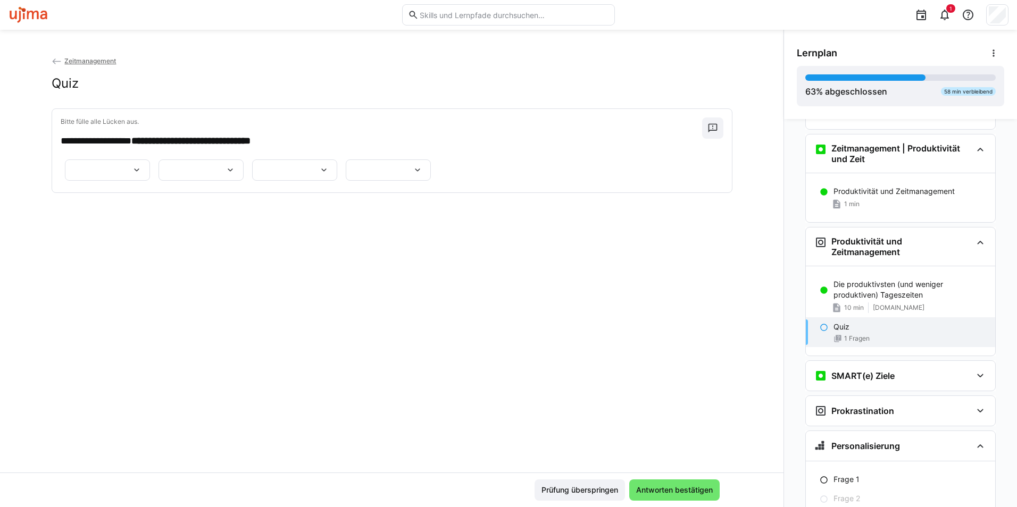
click at [127, 181] on div at bounding box center [107, 170] width 85 height 21
click at [97, 246] on p "*******" at bounding box center [86, 246] width 30 height 11
click at [225, 176] on eds-icon at bounding box center [230, 170] width 11 height 11
click at [102, 264] on span "******" at bounding box center [104, 262] width 85 height 22
click at [337, 181] on div at bounding box center [294, 170] width 85 height 21
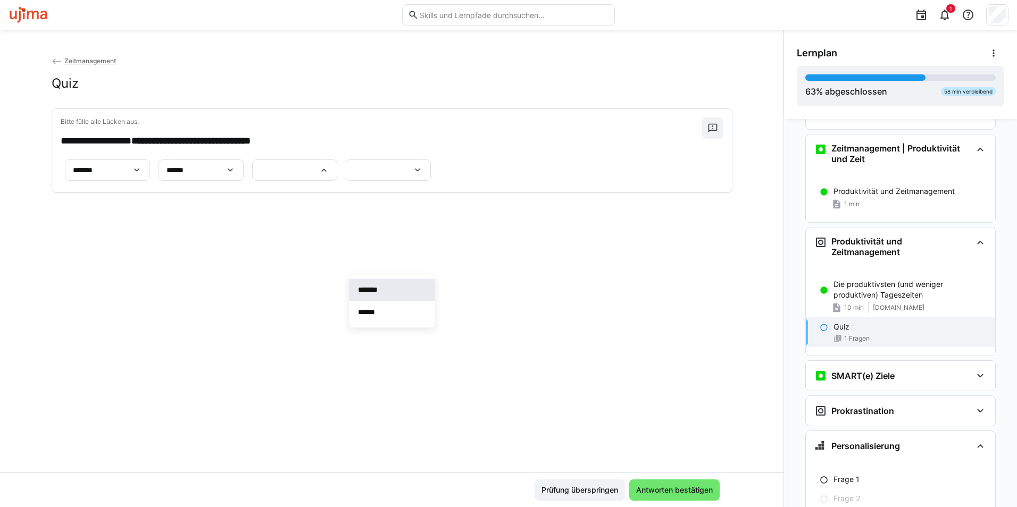
click at [388, 290] on span "*******" at bounding box center [391, 290] width 85 height 22
click at [402, 181] on div at bounding box center [388, 170] width 85 height 21
click at [406, 353] on p "******" at bounding box center [396, 350] width 29 height 11
click at [405, 377] on div "**********" at bounding box center [391, 264] width 783 height 418
click at [694, 443] on span "Antworten bestätigen" at bounding box center [675, 490] width 80 height 11
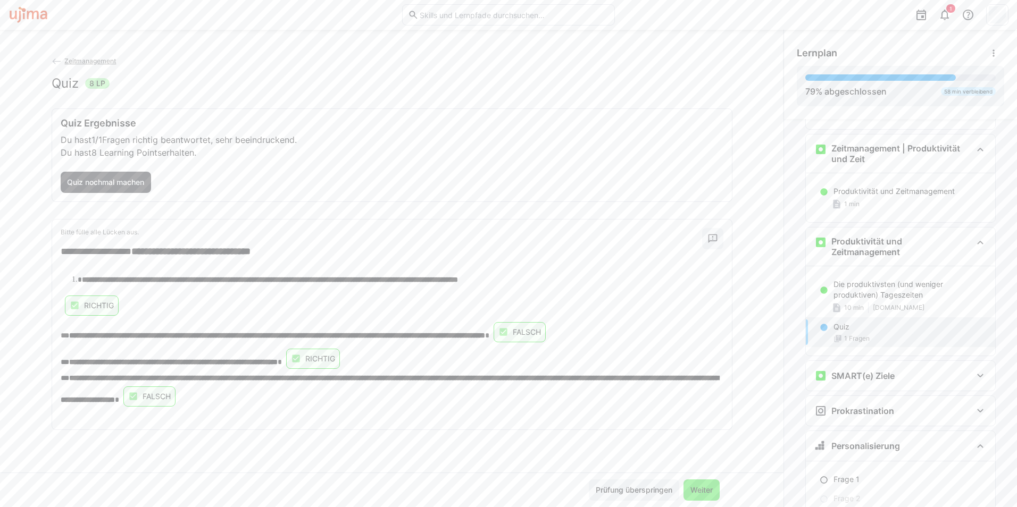
click at [704, 443] on span "Weiter" at bounding box center [702, 490] width 26 height 11
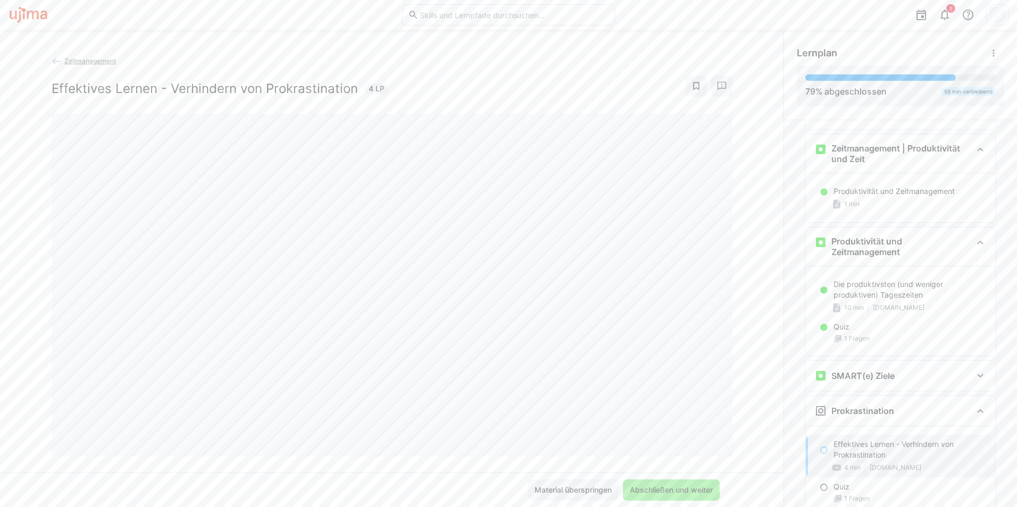
scroll to position [687, 0]
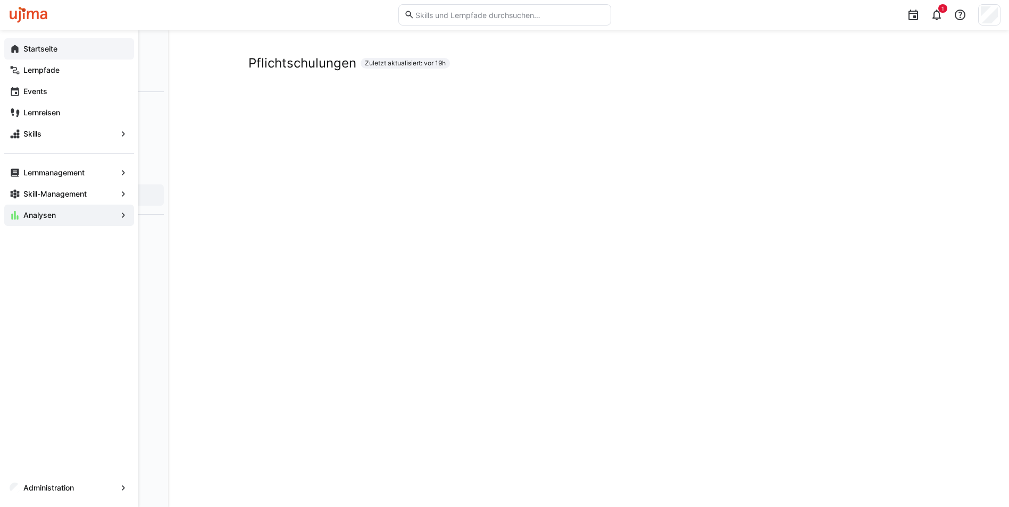
click at [0, 0] on app-navigation-label "Startseite" at bounding box center [0, 0] width 0 height 0
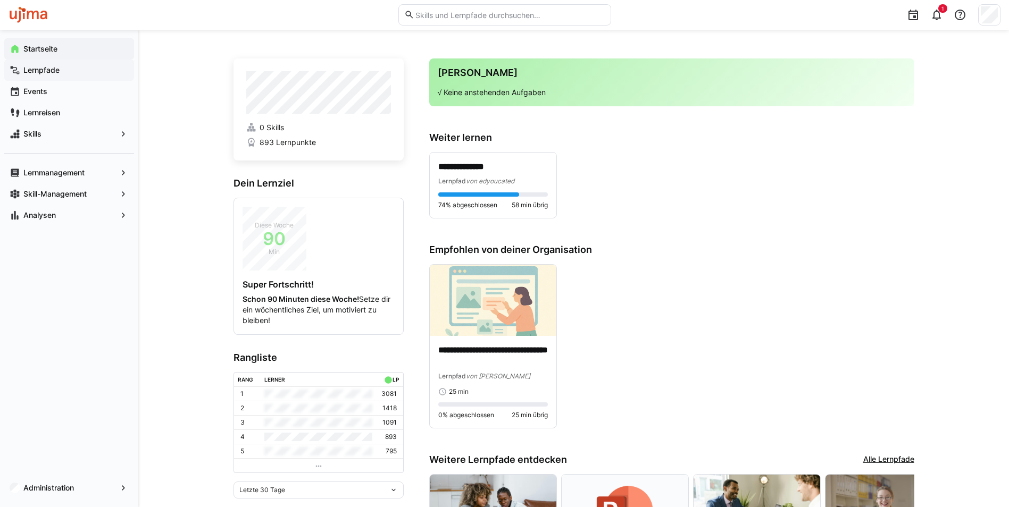
click at [0, 0] on app-navigation-label "Lernpfade" at bounding box center [0, 0] width 0 height 0
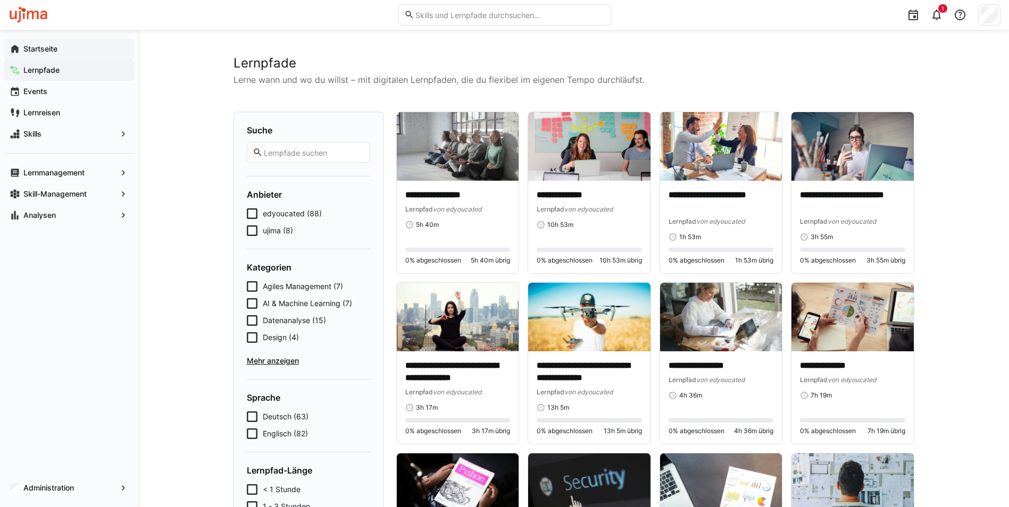
click at [256, 232] on icon at bounding box center [252, 231] width 11 height 11
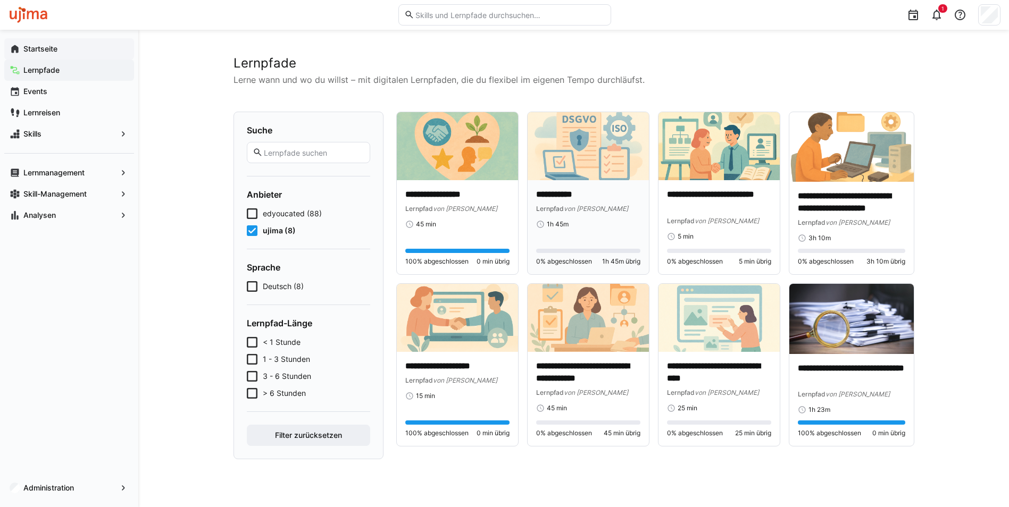
click at [575, 151] on img at bounding box center [588, 146] width 121 height 68
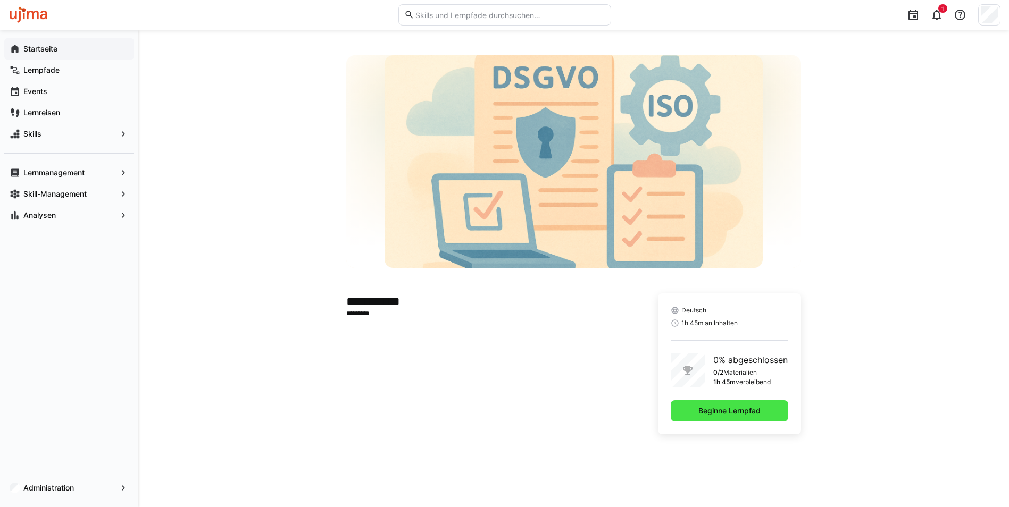
click at [724, 411] on span "Beginne Lernpfad" at bounding box center [729, 411] width 65 height 11
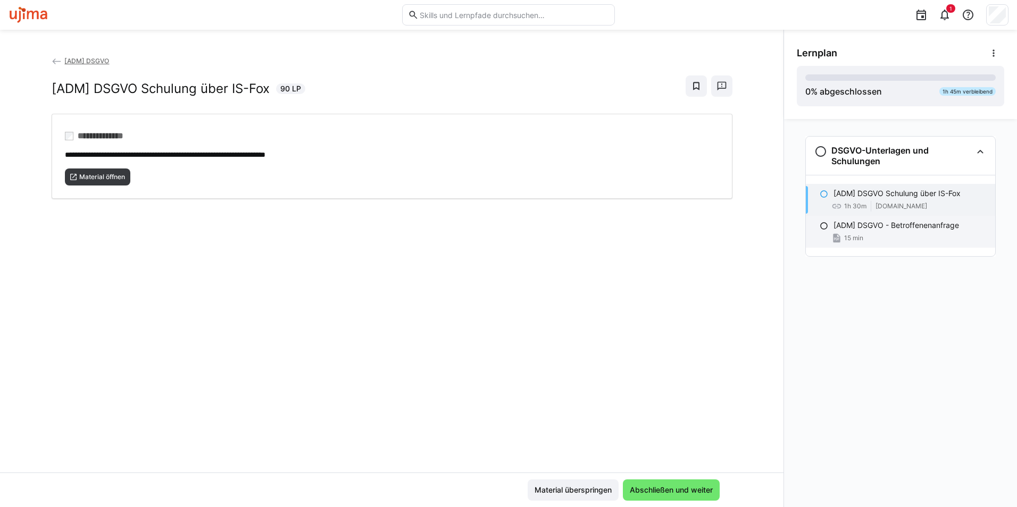
click at [900, 222] on p "[ADM] DSGVO - Betroffenenanfrage" at bounding box center [896, 225] width 126 height 11
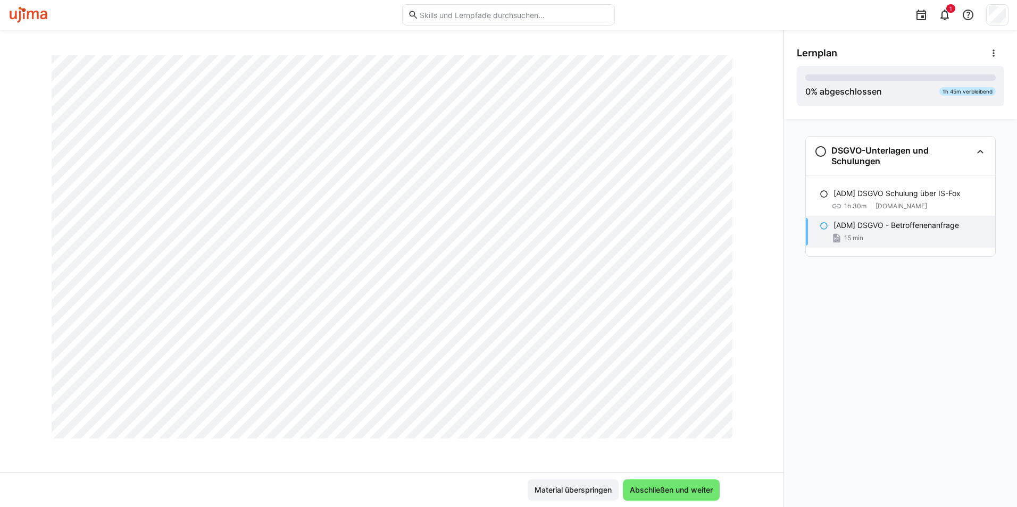
scroll to position [1885, 0]
click at [886, 192] on p "[ADM] DSGVO Schulung über IS-Fox" at bounding box center [896, 193] width 127 height 11
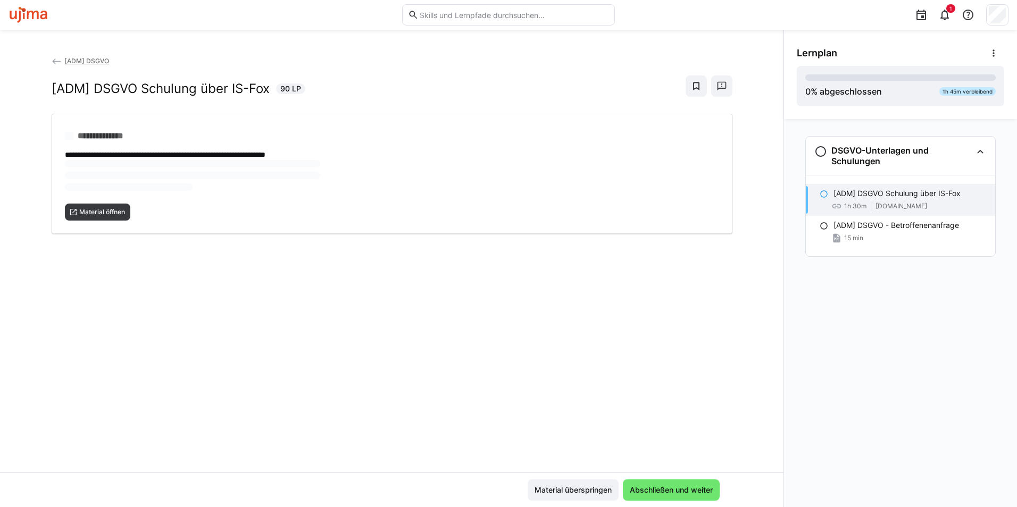
scroll to position [0, 0]
click at [570, 489] on span "Material überspringen" at bounding box center [573, 490] width 80 height 11
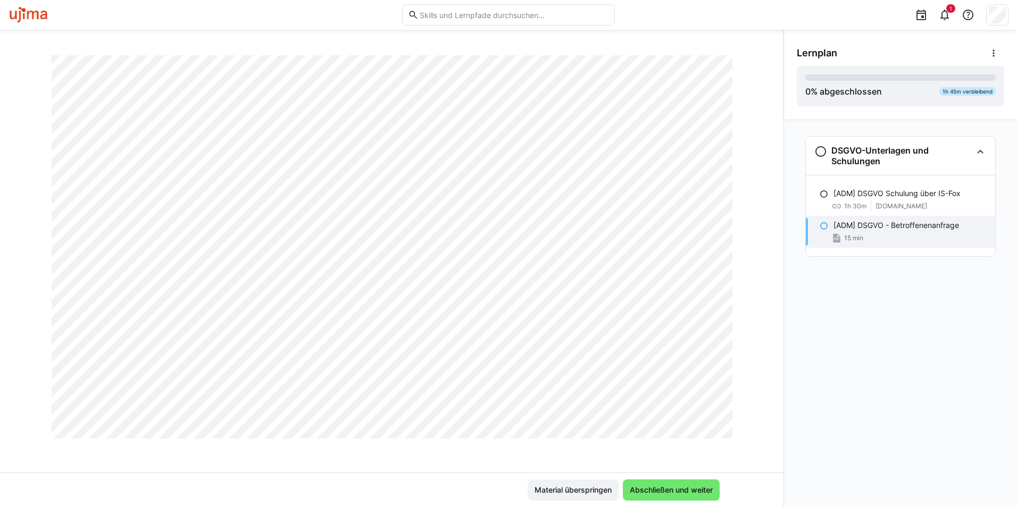
scroll to position [4308, 0]
click at [667, 492] on span "Abschließen und weiter" at bounding box center [671, 490] width 86 height 11
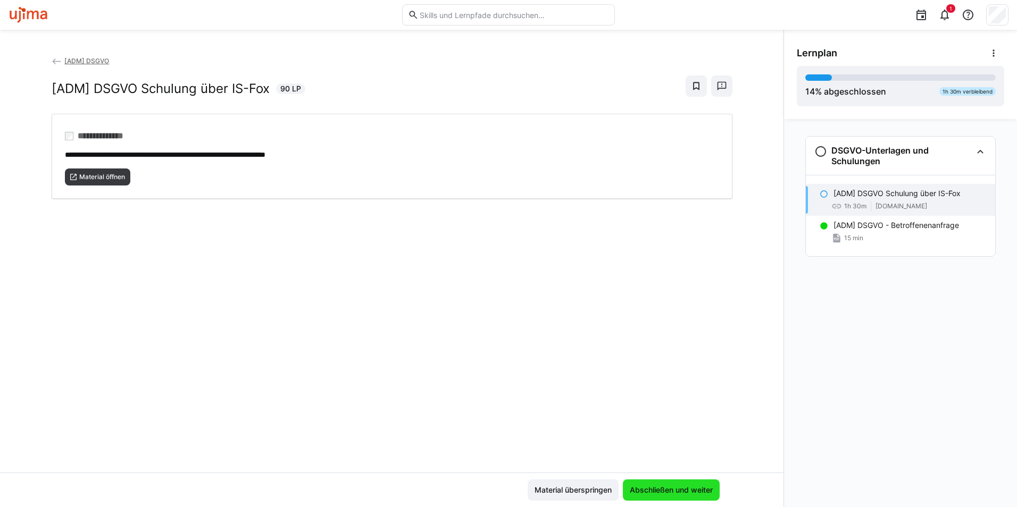
click at [677, 490] on span "Abschließen und weiter" at bounding box center [671, 490] width 86 height 11
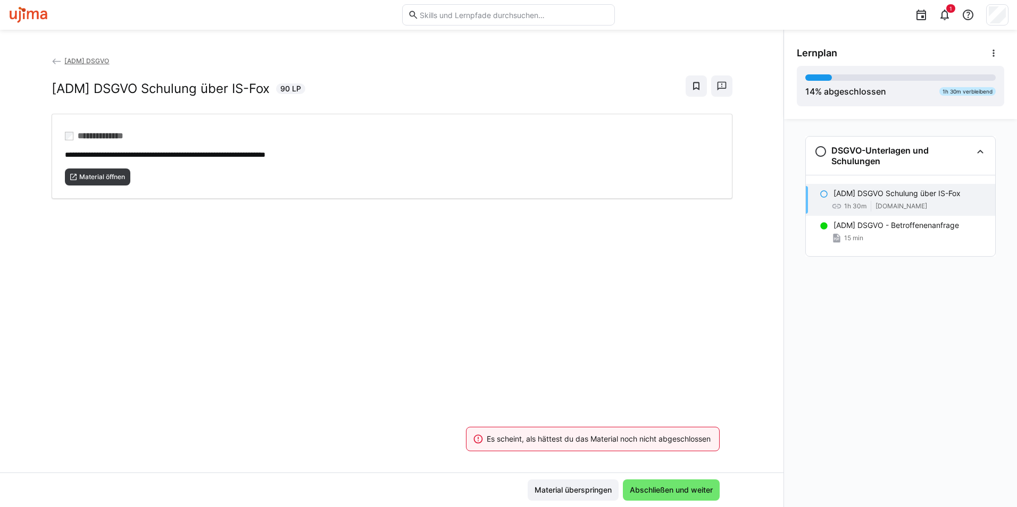
click at [96, 54] on div "**********" at bounding box center [391, 269] width 783 height 478
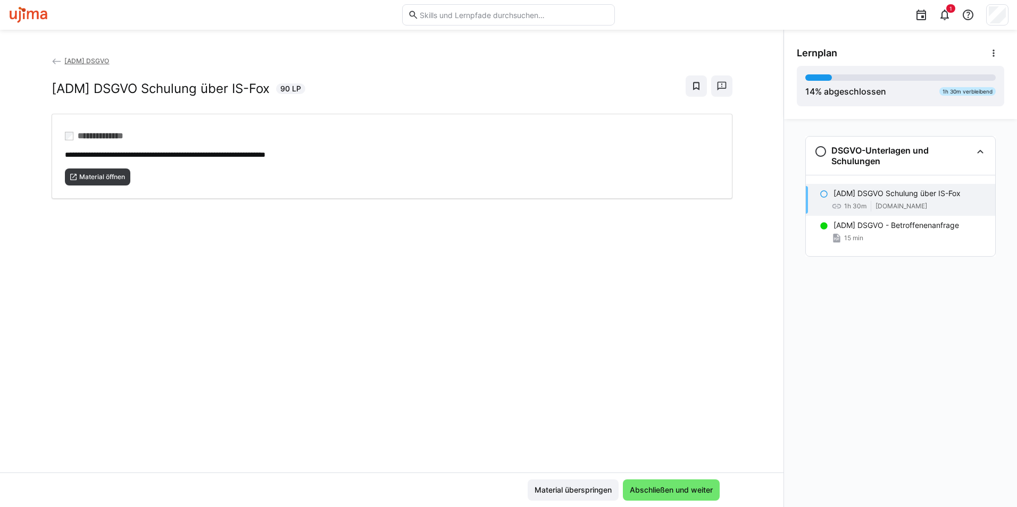
click at [91, 60] on span "[ADM] DSGVO" at bounding box center [86, 61] width 45 height 8
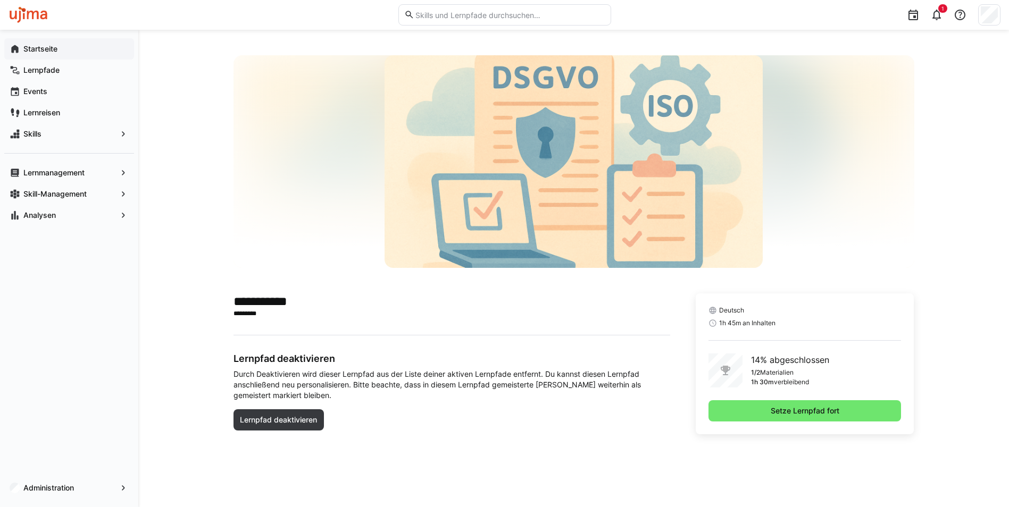
click at [17, 44] on eds-icon at bounding box center [15, 49] width 11 height 11
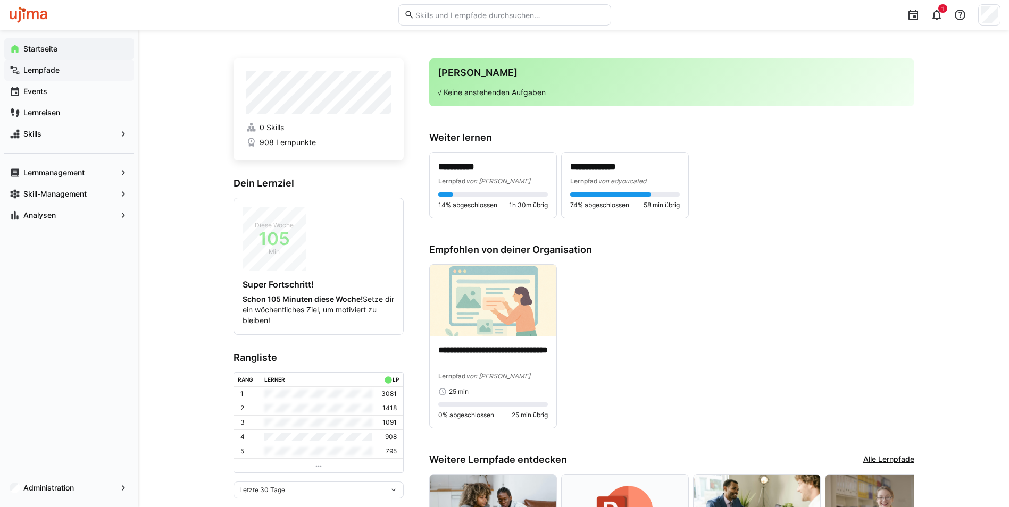
click at [46, 61] on div "Lernpfade" at bounding box center [69, 70] width 130 height 21
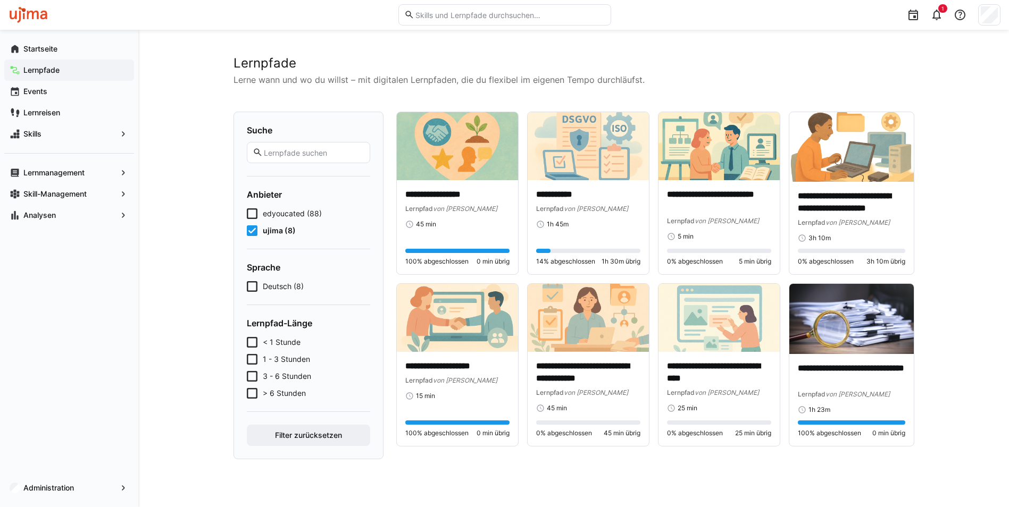
click at [266, 232] on span "ujima (8)" at bounding box center [279, 231] width 33 height 11
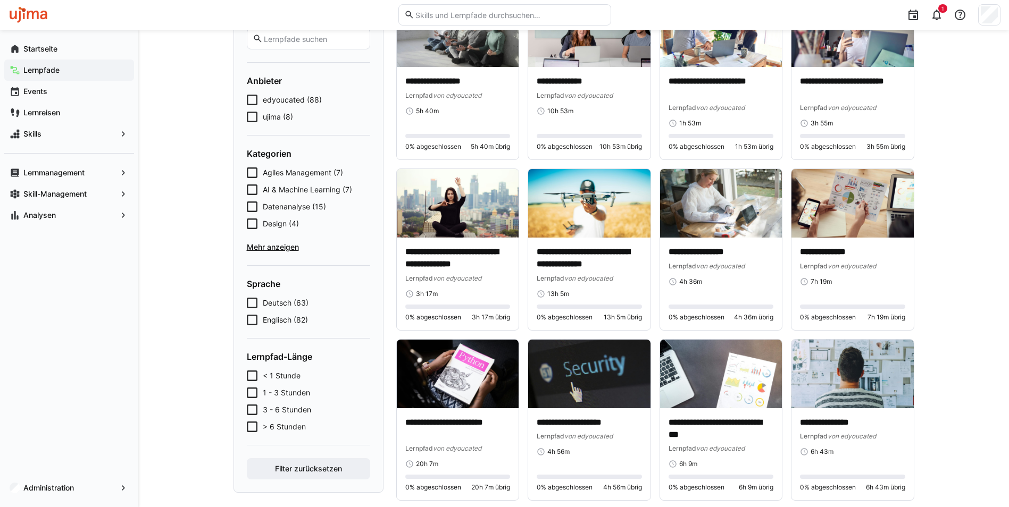
scroll to position [160, 0]
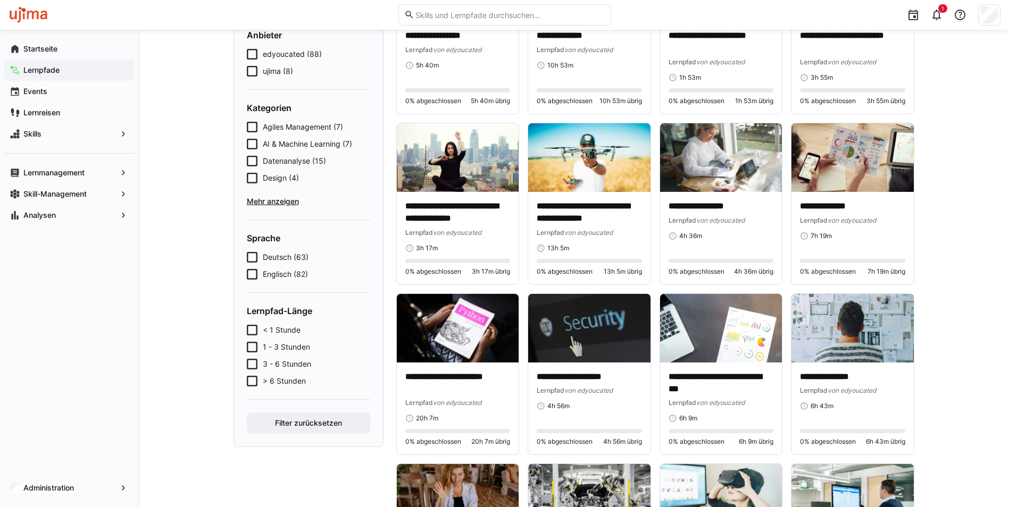
click at [257, 380] on icon at bounding box center [252, 381] width 11 height 11
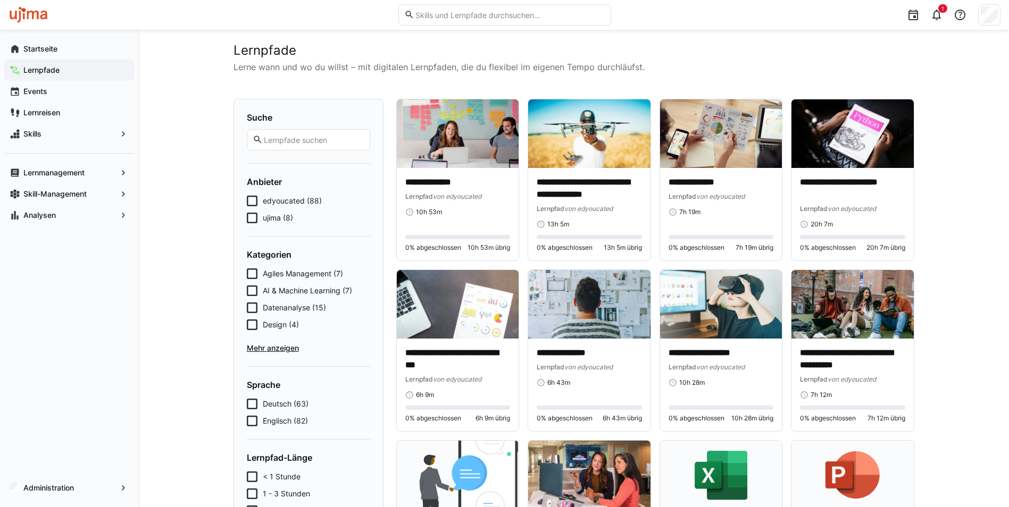
scroll to position [0, 0]
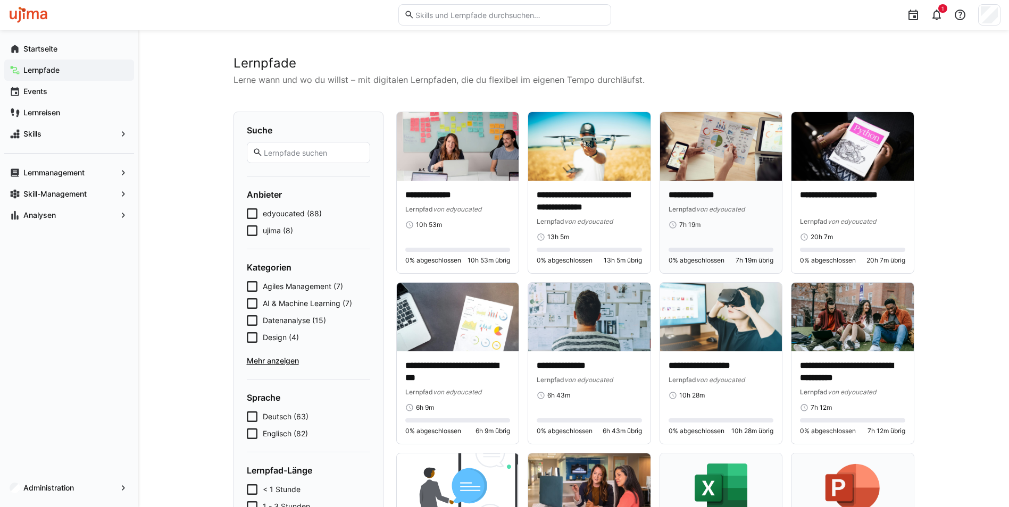
click at [712, 158] on img at bounding box center [721, 146] width 122 height 69
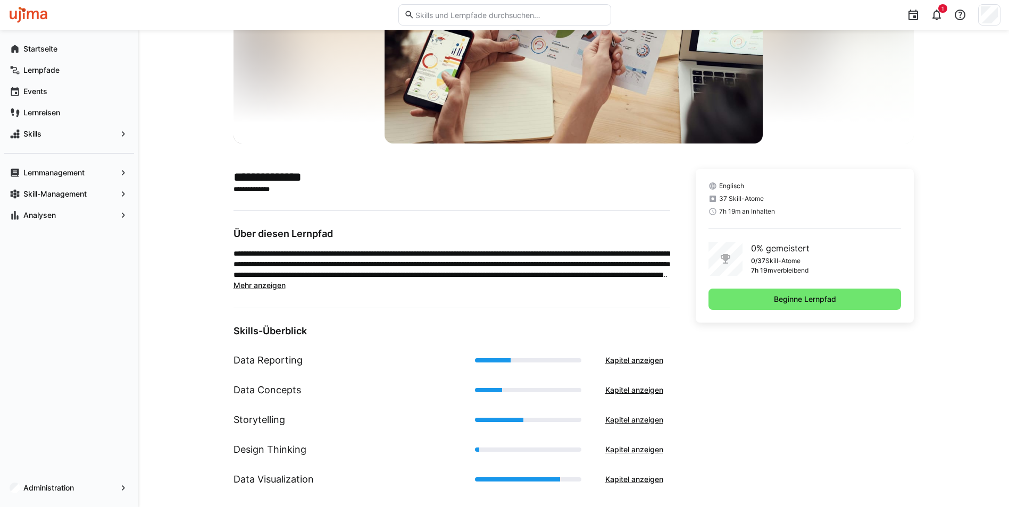
scroll to position [137, 0]
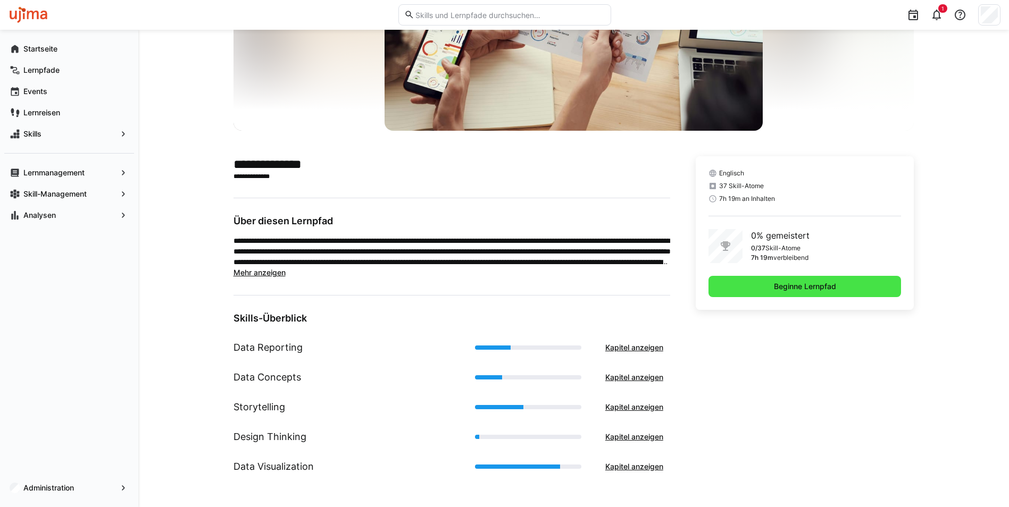
click at [753, 287] on span "Beginne Lernpfad" at bounding box center [804, 286] width 193 height 21
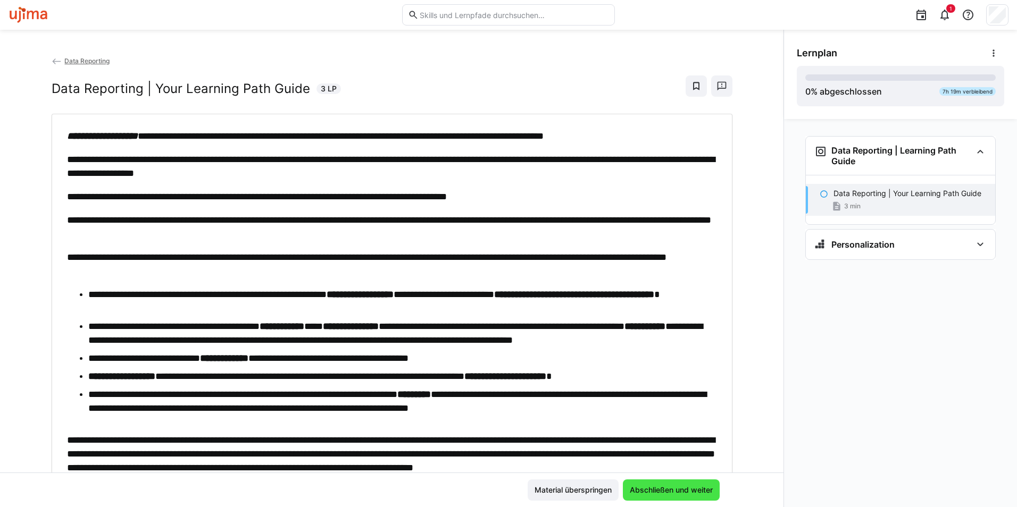
click at [647, 491] on span "Abschließen und weiter" at bounding box center [671, 490] width 86 height 11
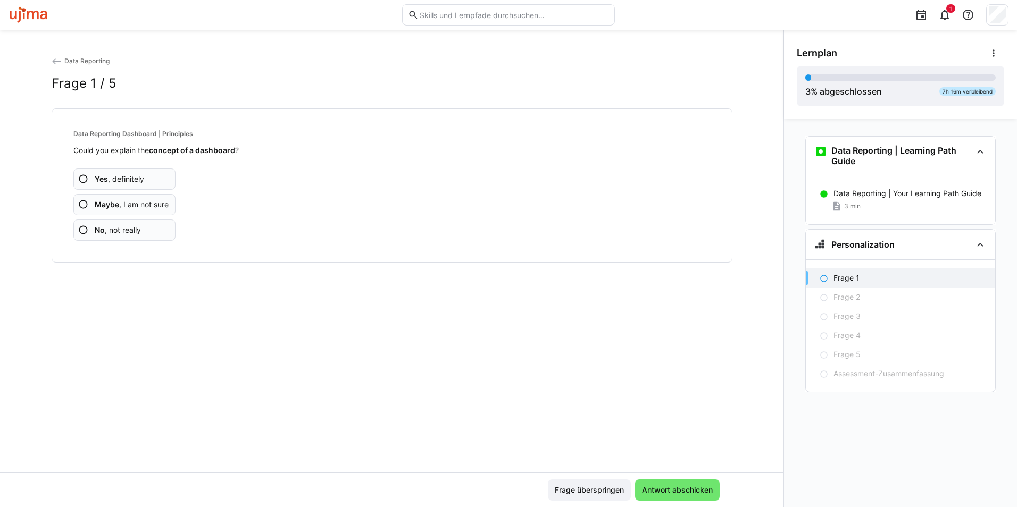
click at [139, 181] on span "Yes , definitely" at bounding box center [119, 179] width 49 height 11
click at [126, 178] on span "Yes , definitely" at bounding box center [119, 179] width 49 height 11
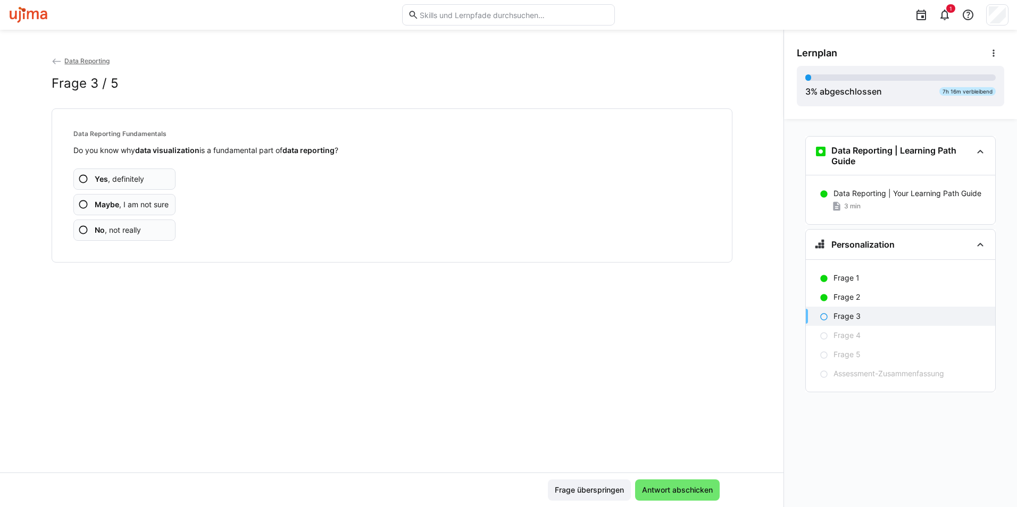
click at [126, 178] on span "Yes , definitely" at bounding box center [119, 179] width 49 height 11
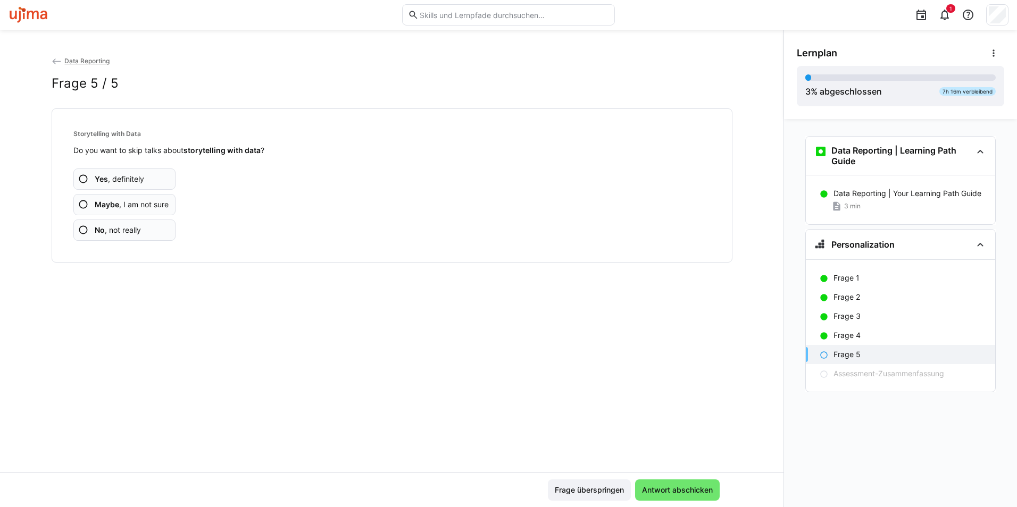
click at [126, 178] on span "Yes , definitely" at bounding box center [119, 179] width 49 height 11
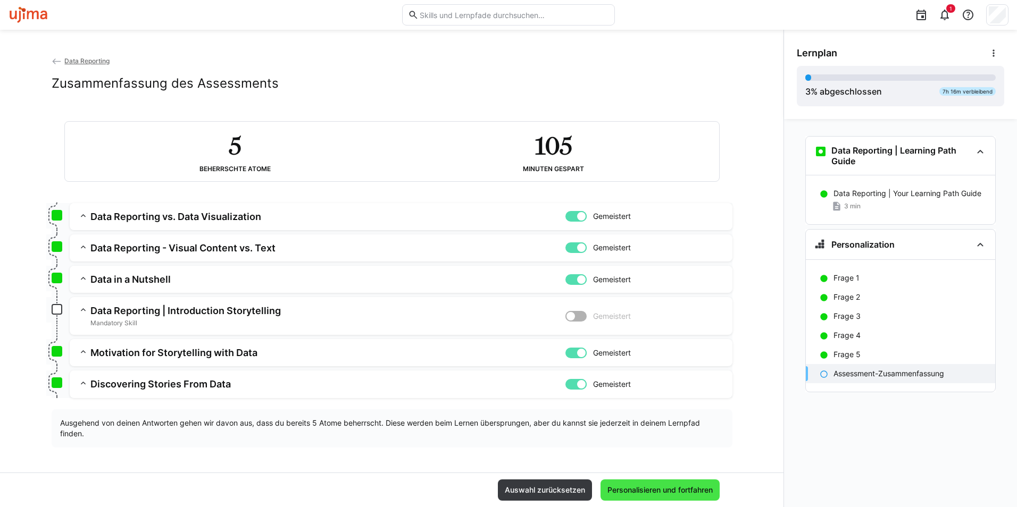
click at [702, 492] on span "Personalisieren und fortfahren" at bounding box center [660, 490] width 108 height 11
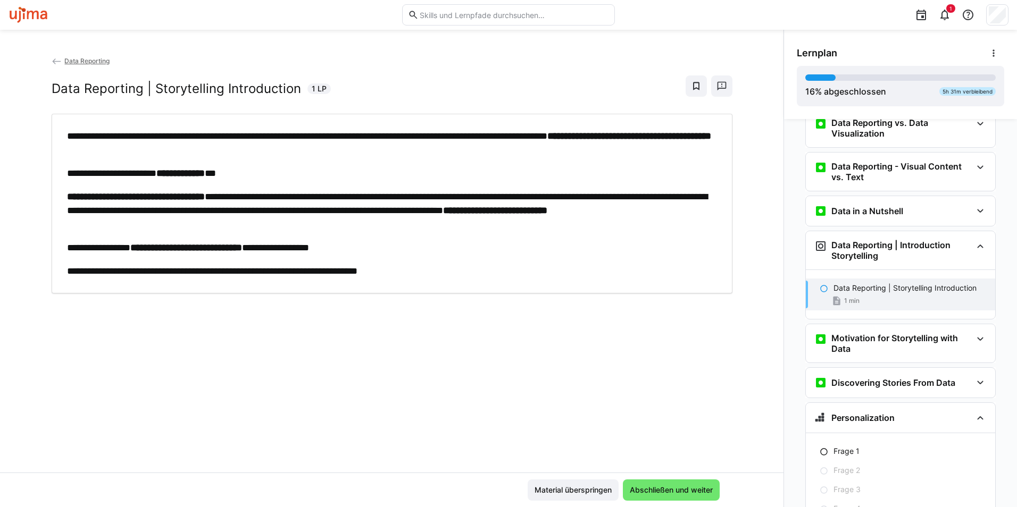
scroll to position [203, 0]
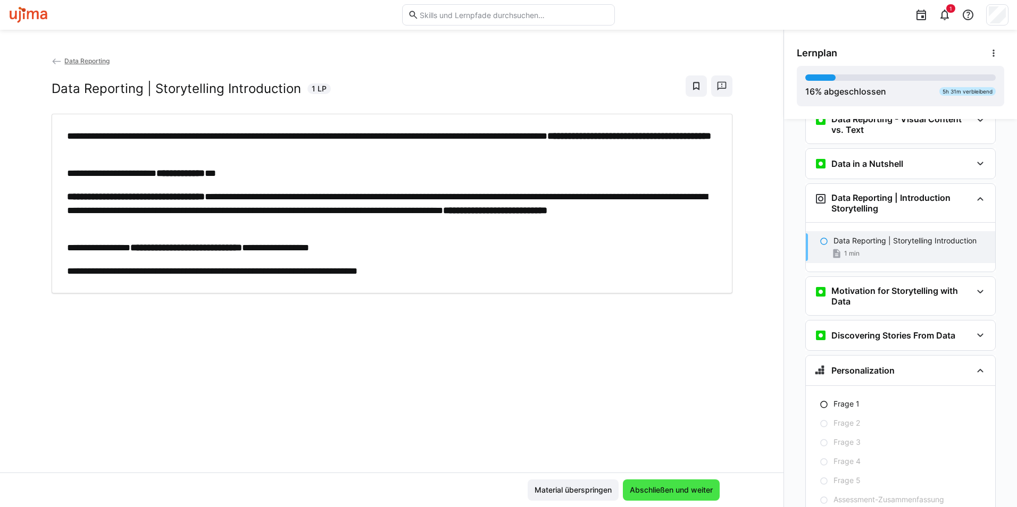
click at [673, 491] on span "Abschließen und weiter" at bounding box center [671, 490] width 86 height 11
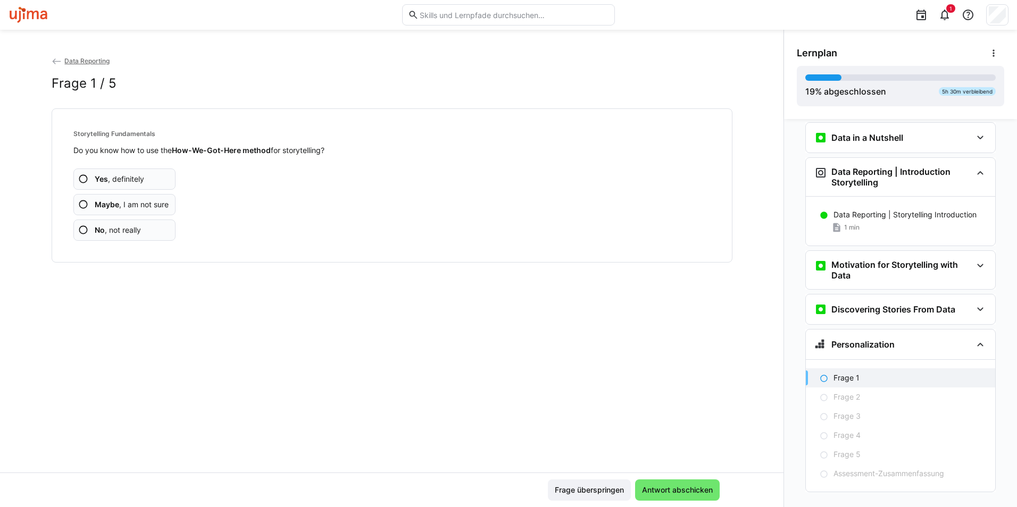
scroll to position [247, 0]
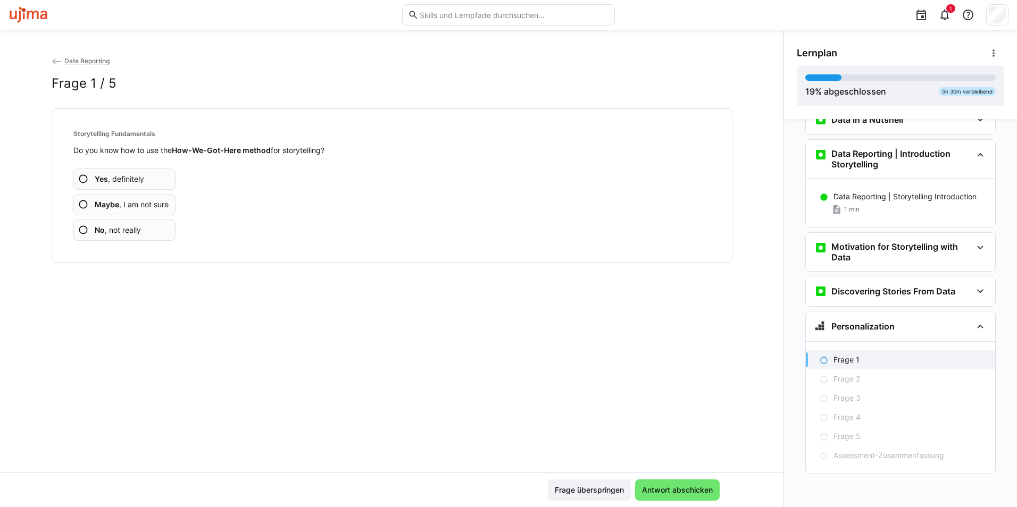
click at [141, 177] on app-assessment-question-radio "Yes , definitely" at bounding box center [124, 179] width 103 height 21
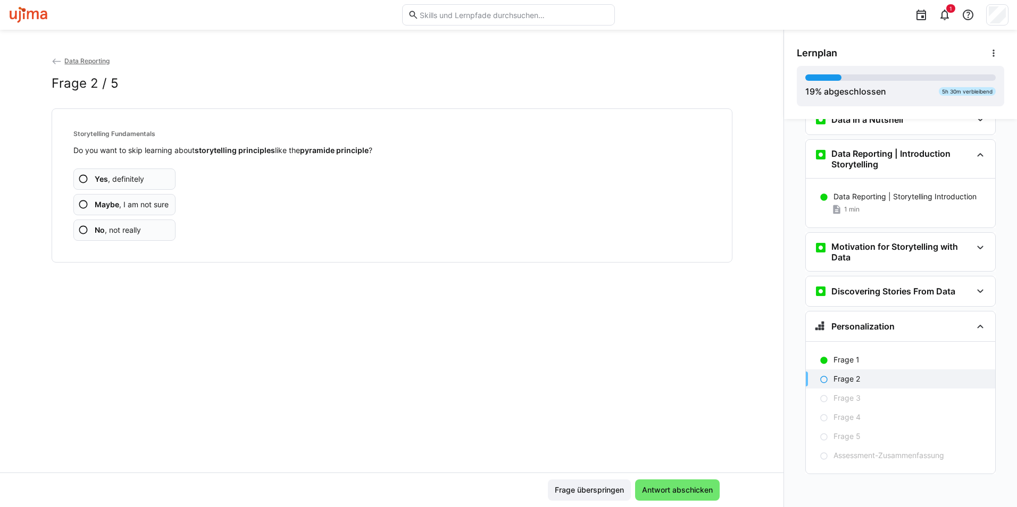
click at [141, 177] on span "Yes , definitely" at bounding box center [119, 179] width 49 height 11
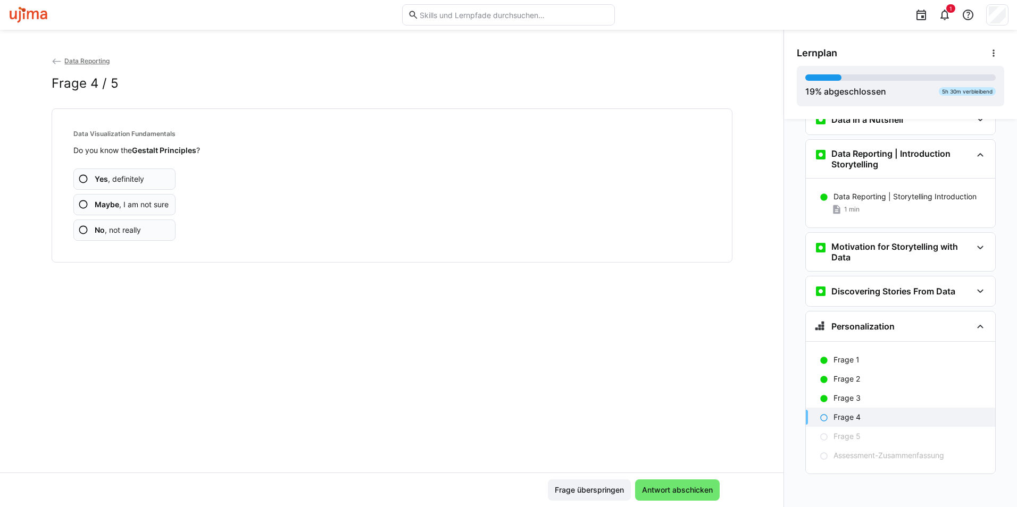
click at [141, 177] on span "Yes , definitely" at bounding box center [119, 179] width 49 height 11
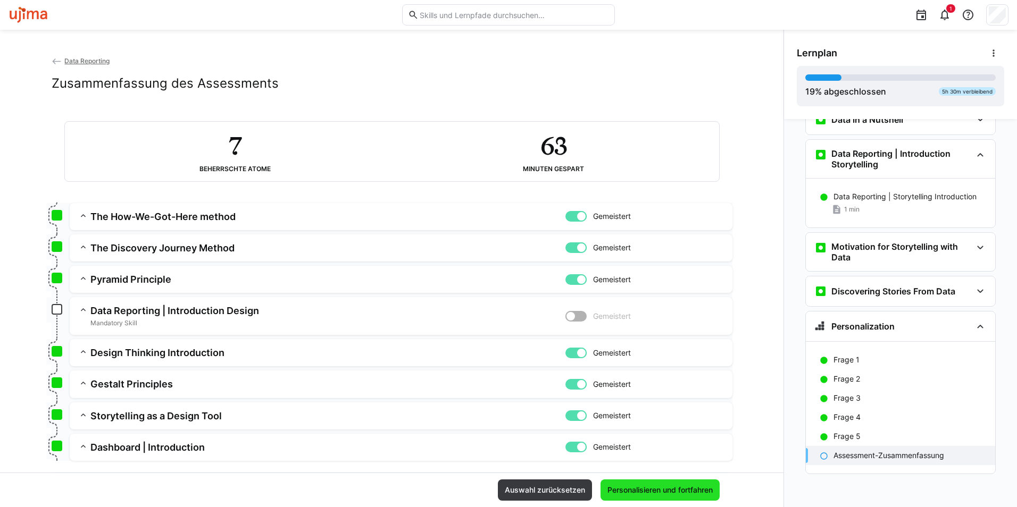
click at [647, 489] on span "Personalisieren und fortfahren" at bounding box center [660, 490] width 108 height 11
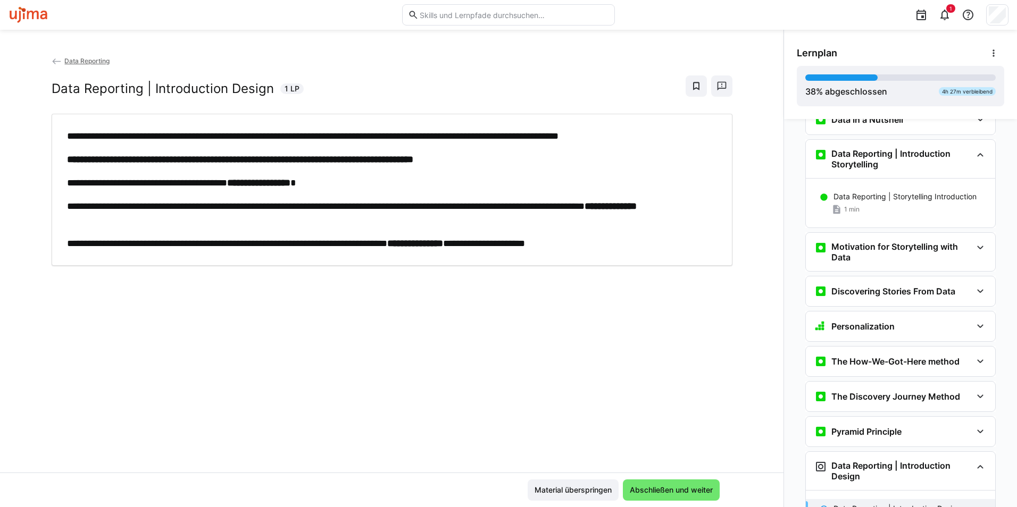
scroll to position [572, 0]
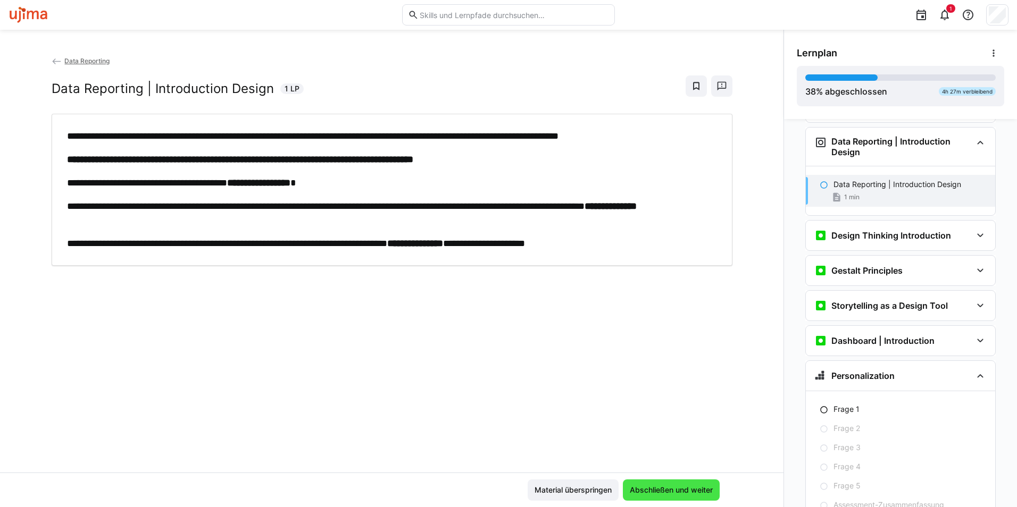
click at [652, 492] on span "Abschließen und weiter" at bounding box center [671, 490] width 86 height 11
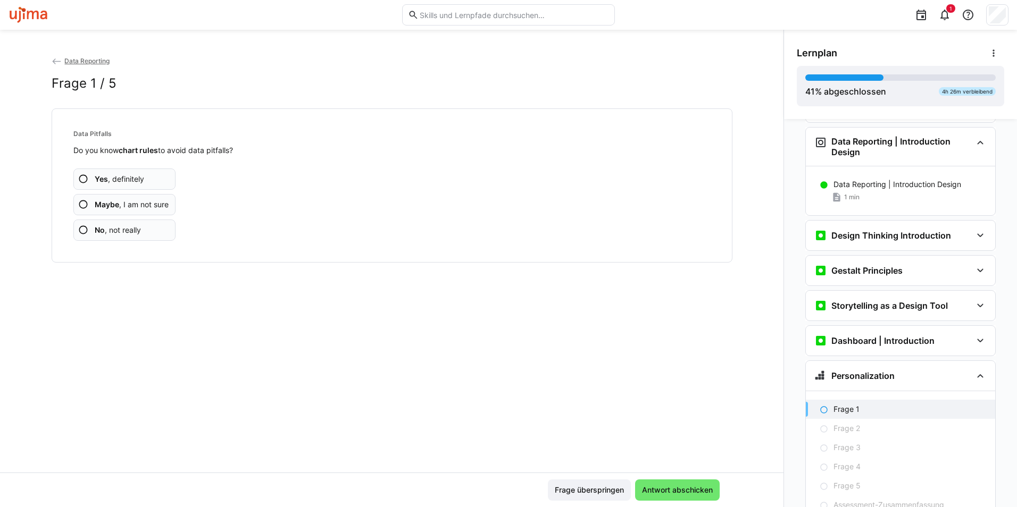
scroll to position [621, 0]
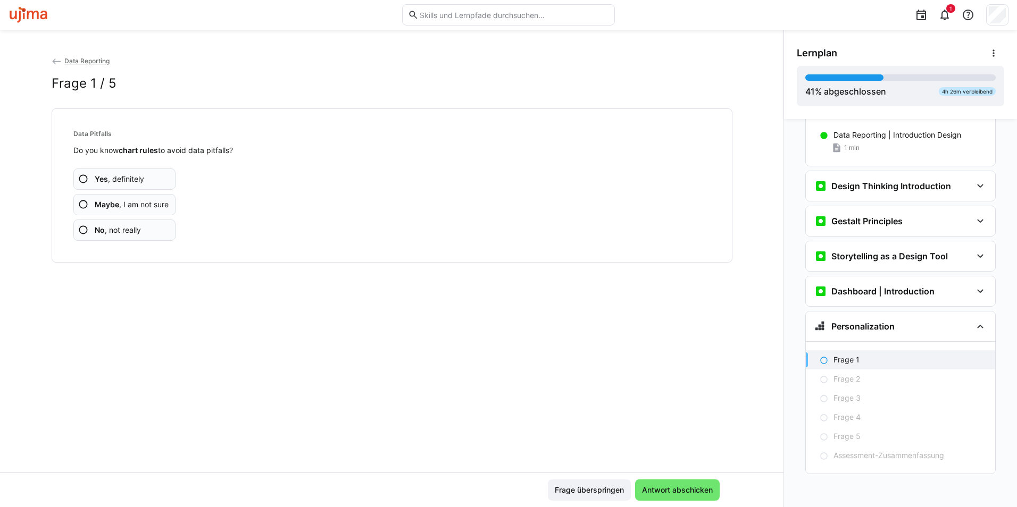
click at [136, 170] on app-assessment-question-radio "Yes , definitely" at bounding box center [124, 179] width 103 height 21
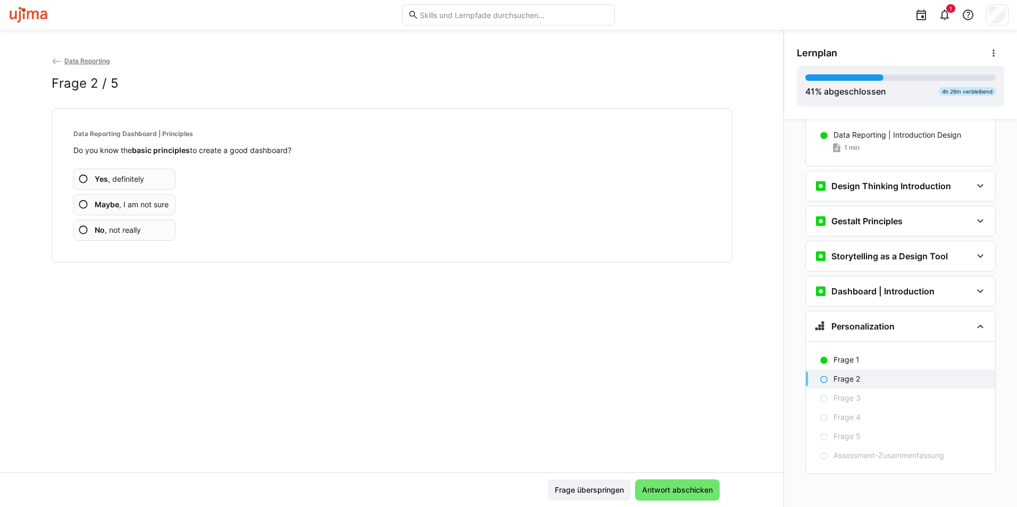
click at [133, 176] on span "Yes , definitely" at bounding box center [119, 179] width 49 height 11
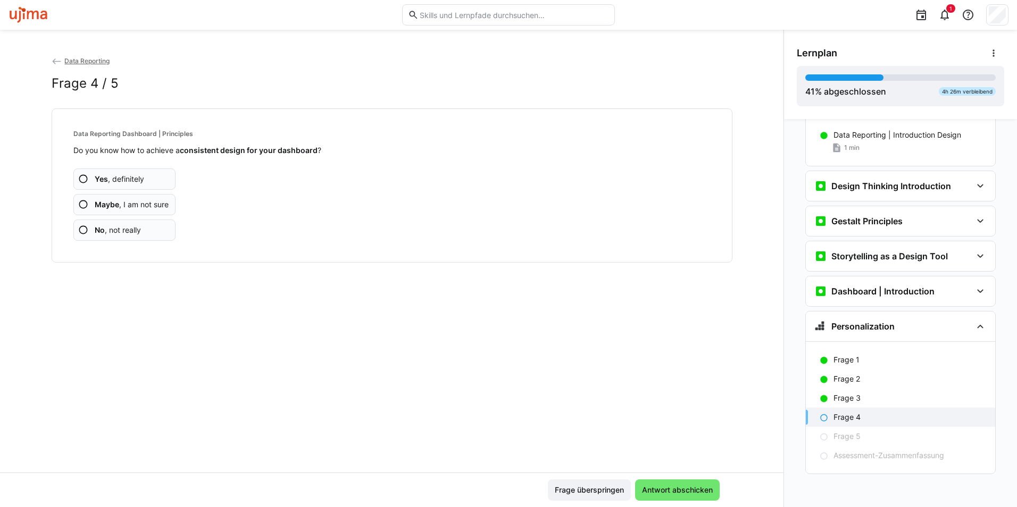
click at [133, 176] on span "Yes , definitely" at bounding box center [119, 179] width 49 height 11
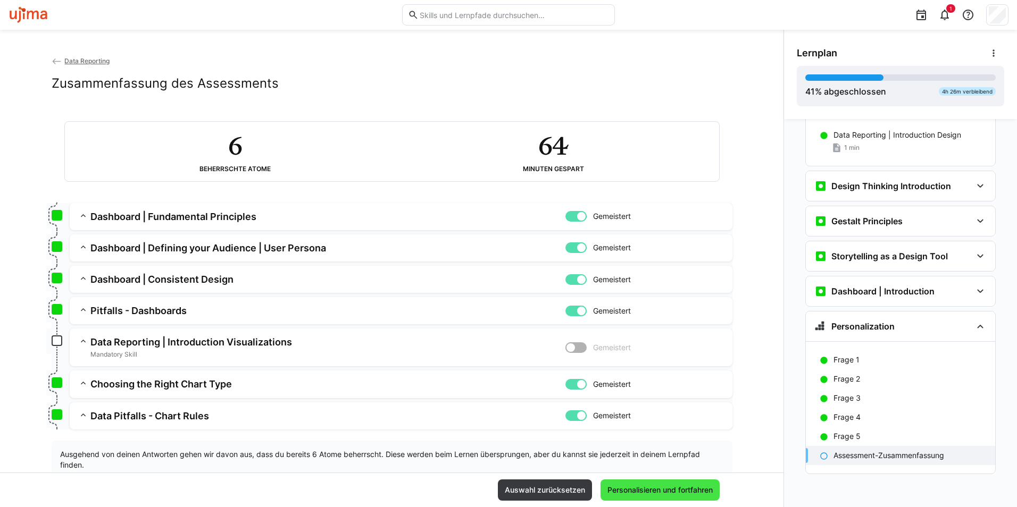
click at [660, 493] on span "Personalisieren und fortfahren" at bounding box center [660, 490] width 108 height 11
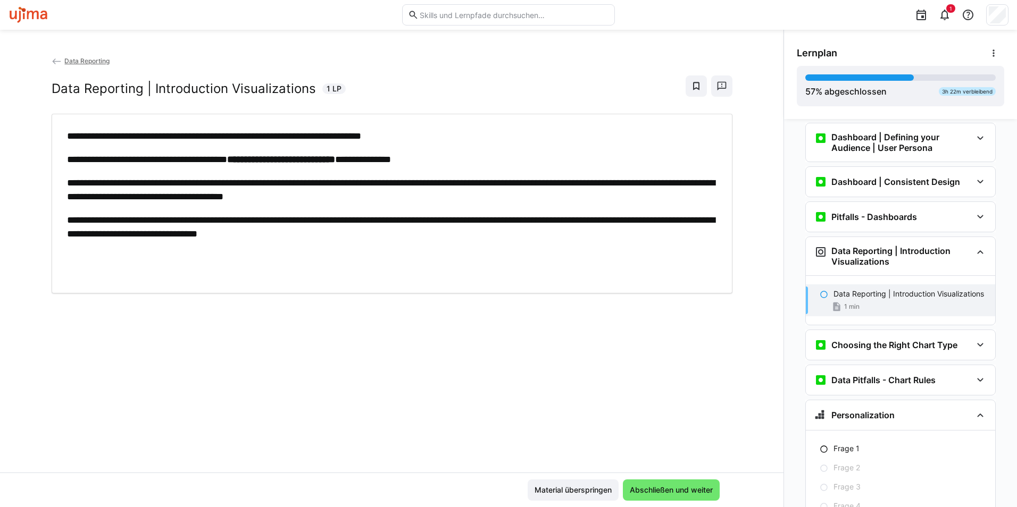
scroll to position [928, 0]
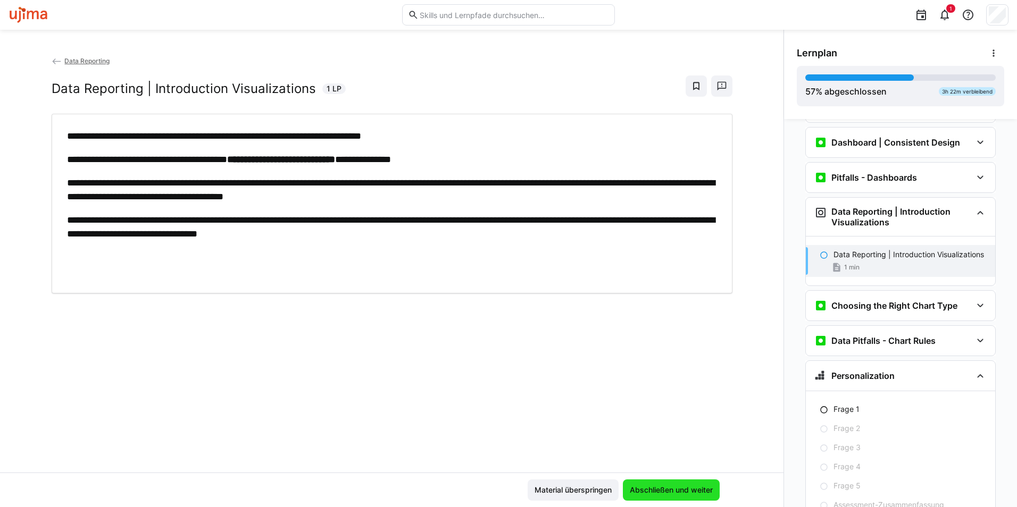
click at [697, 489] on span "Abschließen und weiter" at bounding box center [671, 490] width 86 height 11
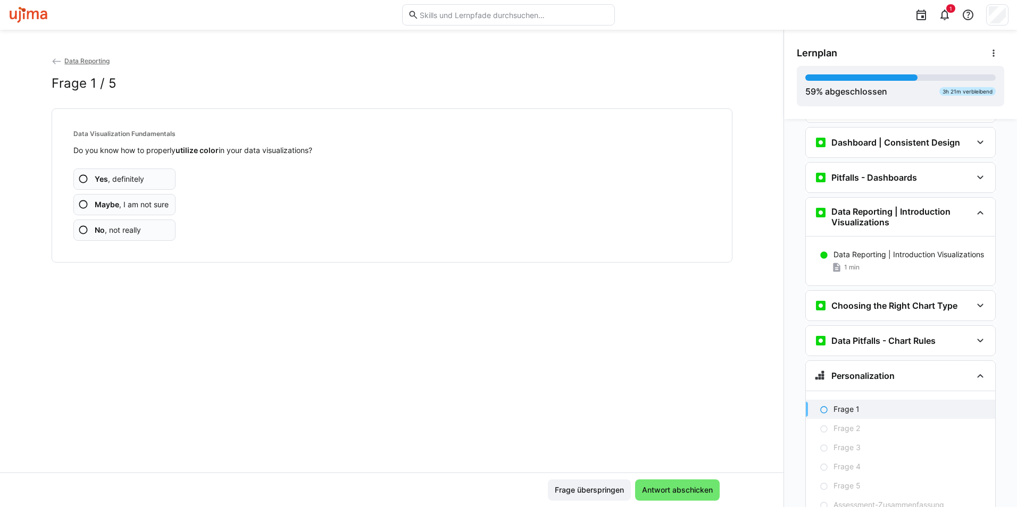
scroll to position [977, 0]
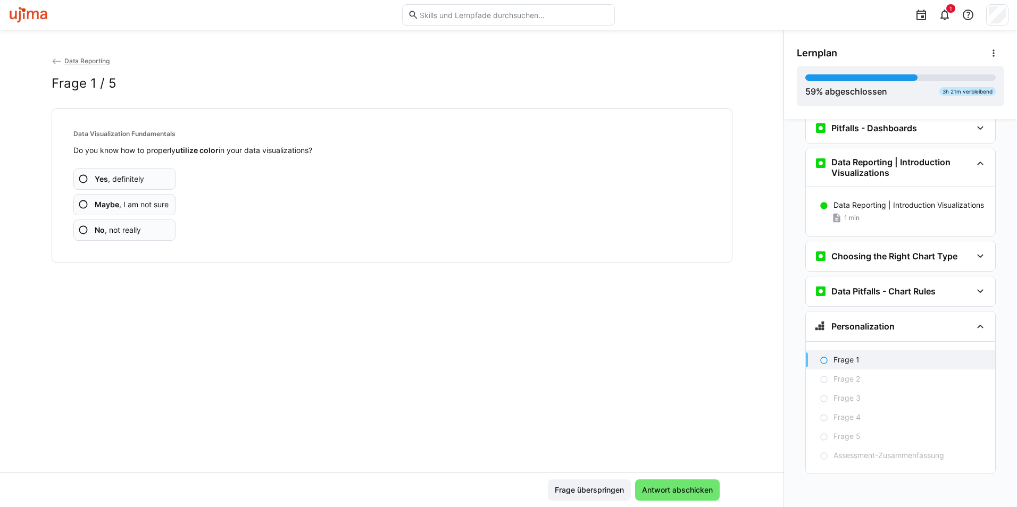
click at [147, 178] on app-assessment-question-radio "Yes , definitely" at bounding box center [124, 179] width 103 height 21
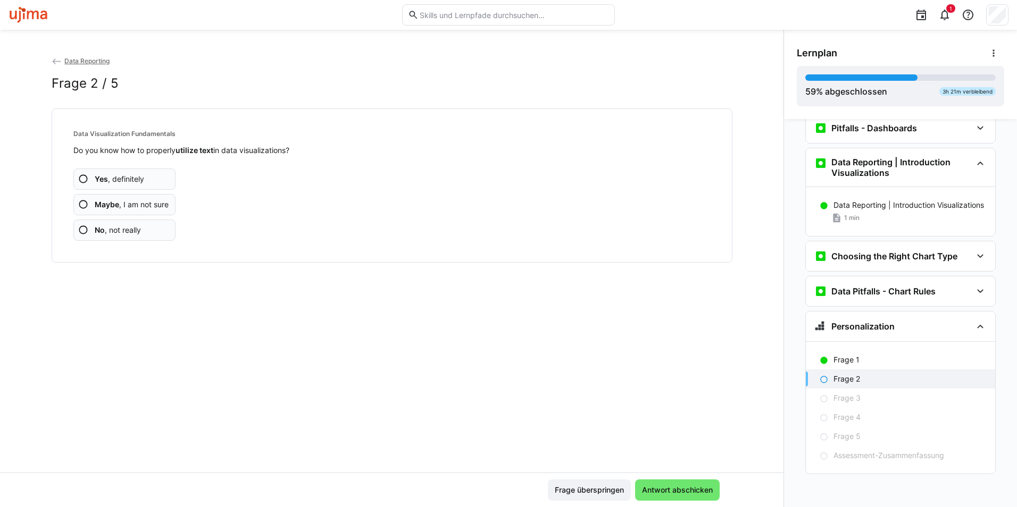
click at [147, 178] on app-assessment-question-radio "Yes , definitely" at bounding box center [124, 179] width 103 height 21
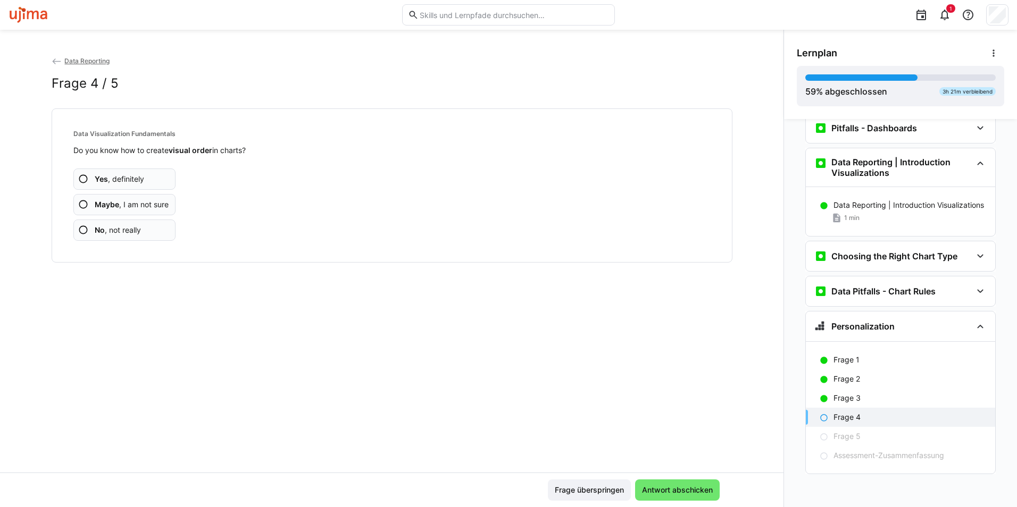
click at [147, 178] on app-assessment-question-radio "Yes , definitely" at bounding box center [124, 179] width 103 height 21
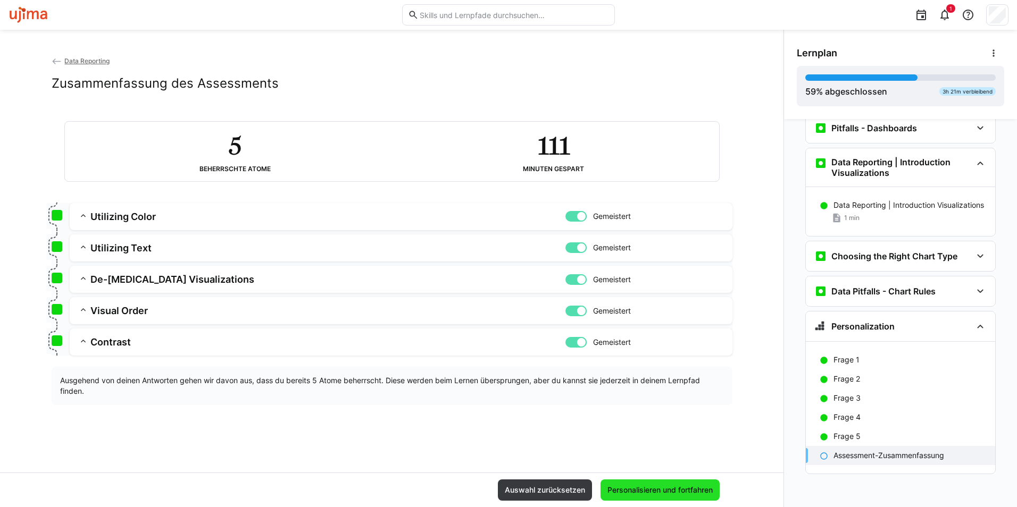
click at [693, 492] on span "Personalisieren und fortfahren" at bounding box center [660, 490] width 108 height 11
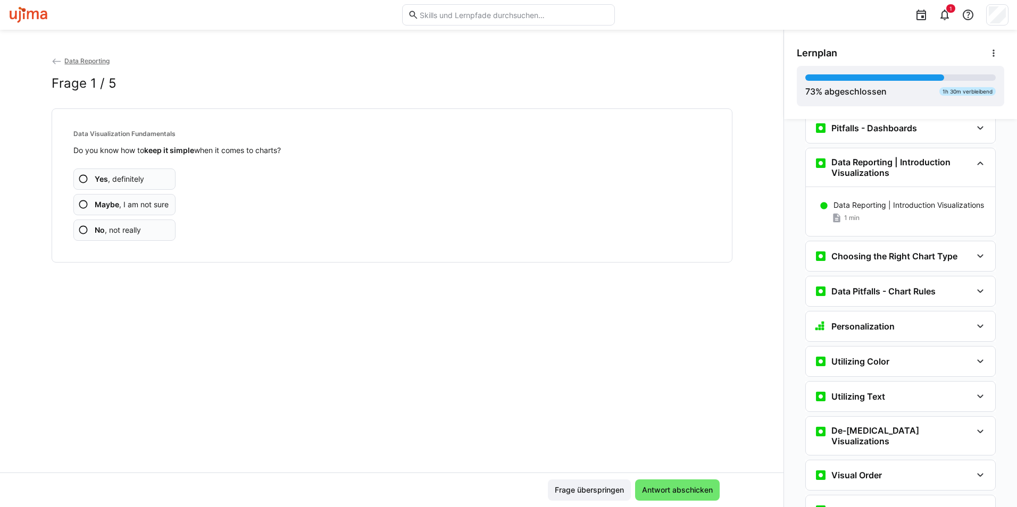
scroll to position [1188, 0]
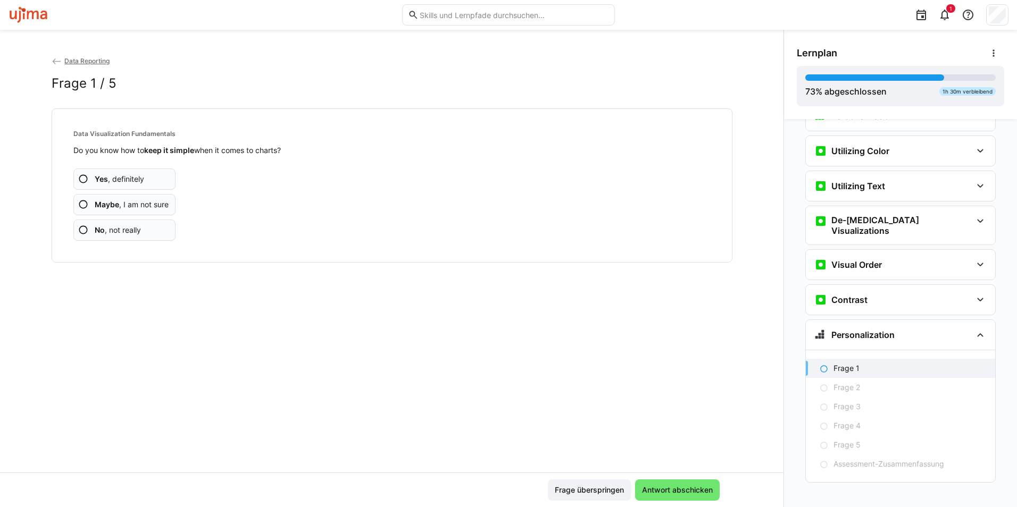
click at [139, 181] on span "Yes , definitely" at bounding box center [119, 179] width 49 height 11
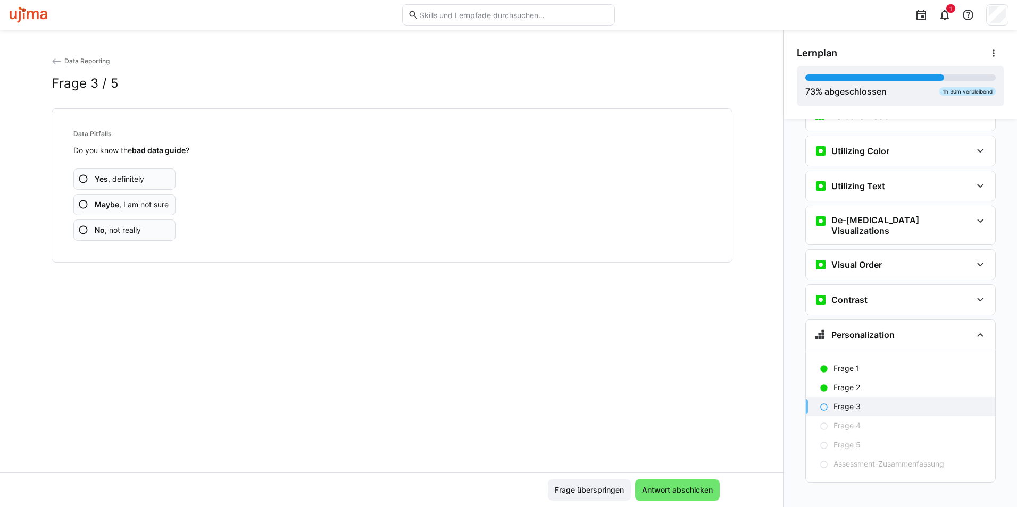
click at [139, 181] on span "Yes , definitely" at bounding box center [119, 179] width 49 height 11
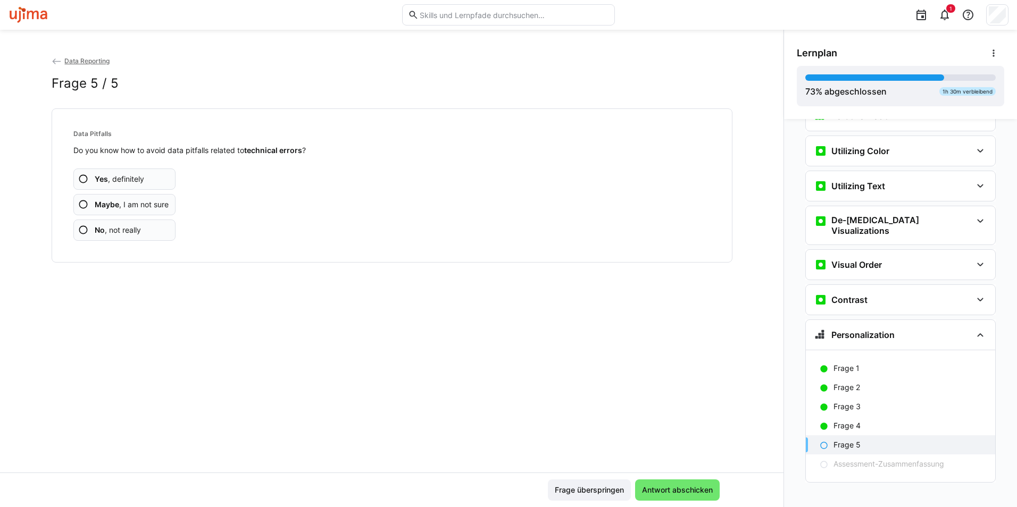
click at [139, 181] on span "Yes , definitely" at bounding box center [119, 179] width 49 height 11
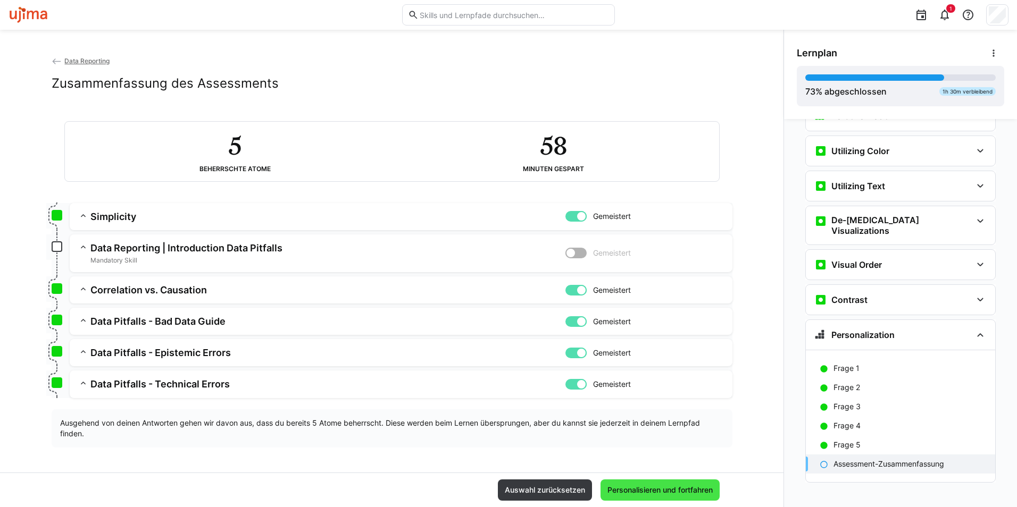
click at [658, 487] on span "Personalisieren und fortfahren" at bounding box center [660, 490] width 108 height 11
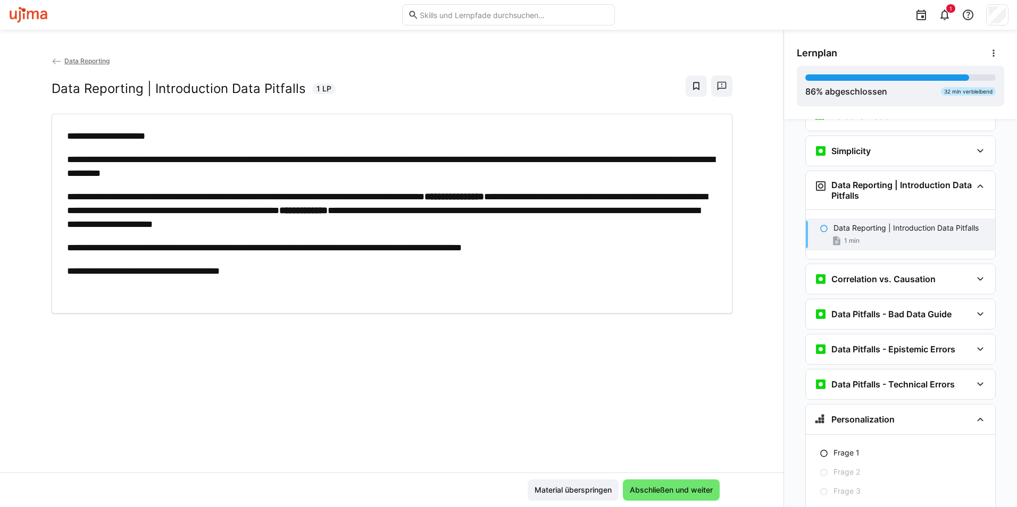
scroll to position [1442, 0]
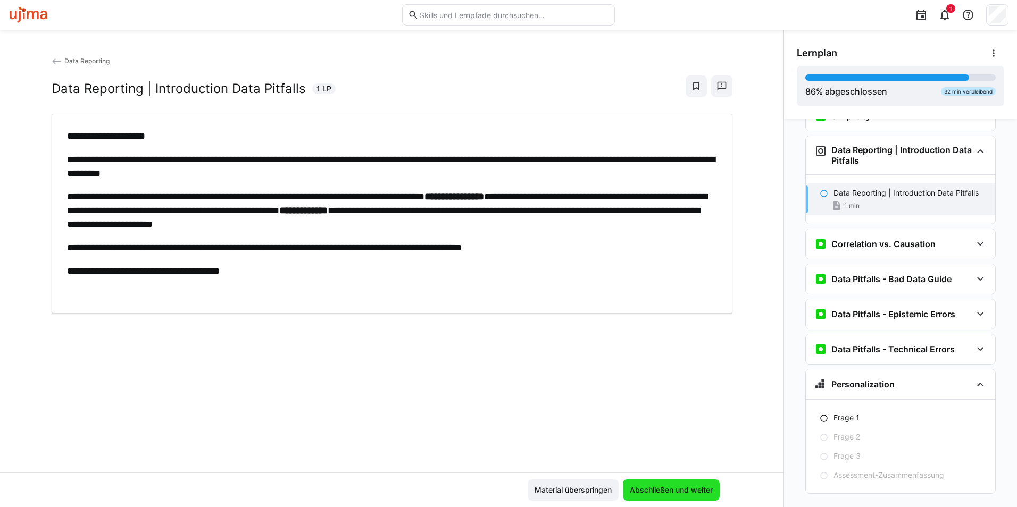
click at [659, 487] on span "Abschließen und weiter" at bounding box center [671, 490] width 86 height 11
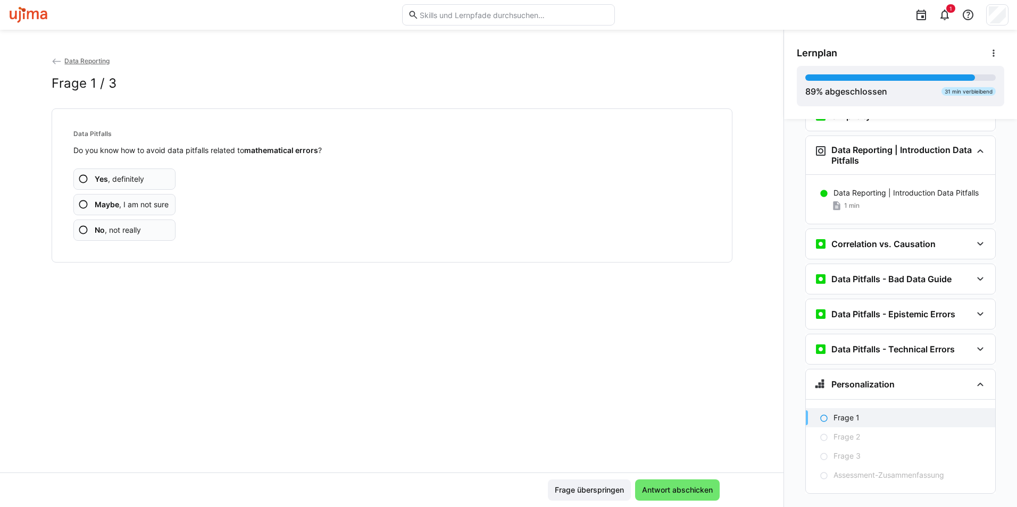
scroll to position [1453, 0]
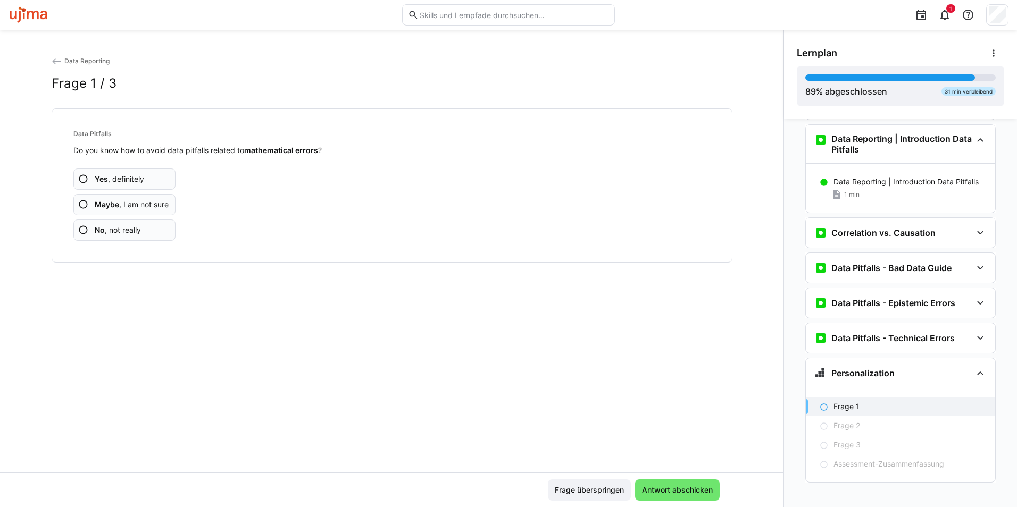
click at [145, 178] on app-assessment-question-radio "Yes , definitely" at bounding box center [124, 179] width 103 height 21
click at [145, 180] on app-assessment-question-radio "Yes , definitely" at bounding box center [124, 179] width 103 height 21
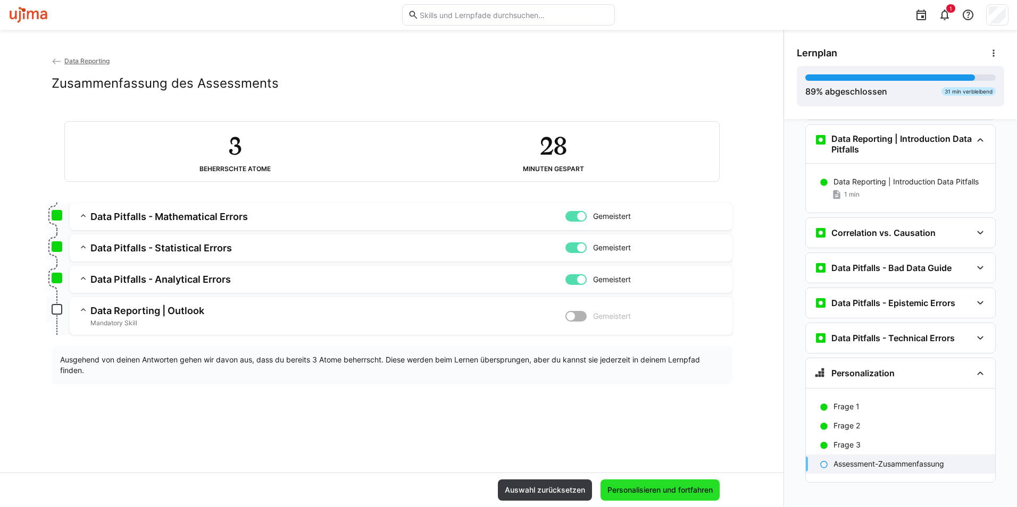
click at [699, 491] on span "Personalisieren und fortfahren" at bounding box center [660, 490] width 108 height 11
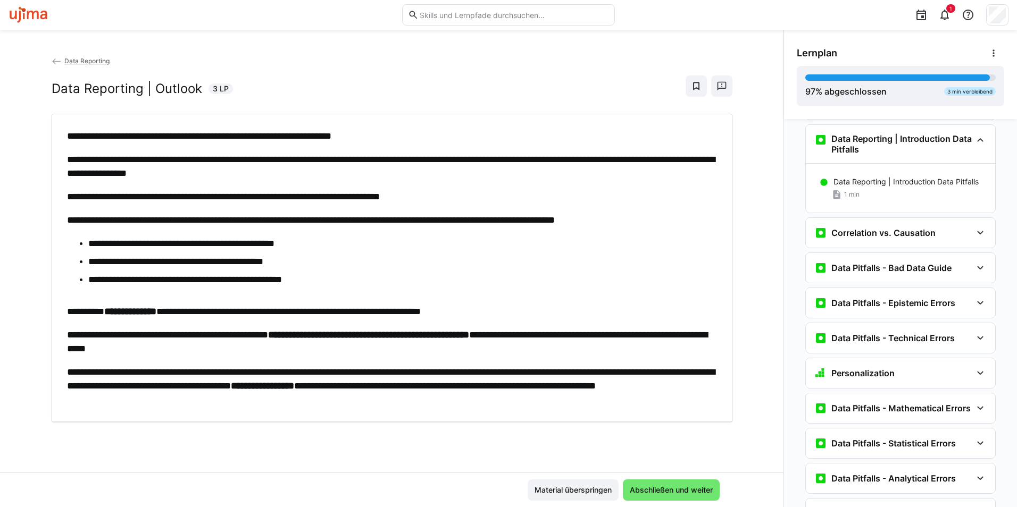
scroll to position [1508, 0]
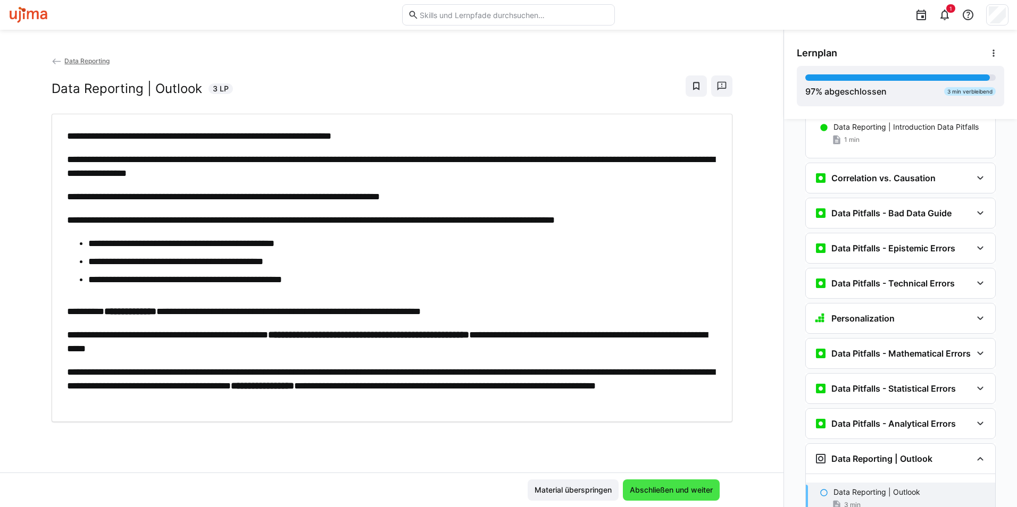
click at [694, 492] on span "Abschließen und weiter" at bounding box center [671, 490] width 86 height 11
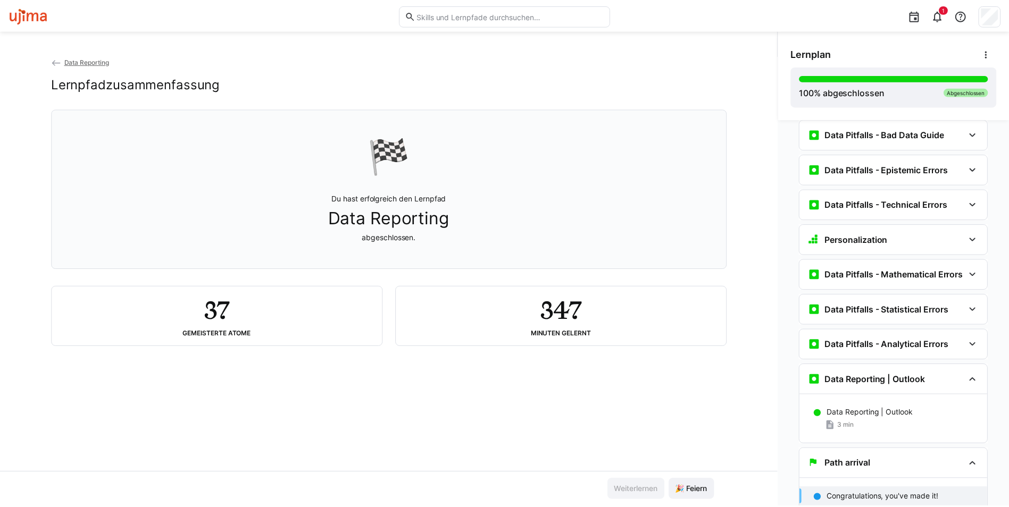
scroll to position [1593, 0]
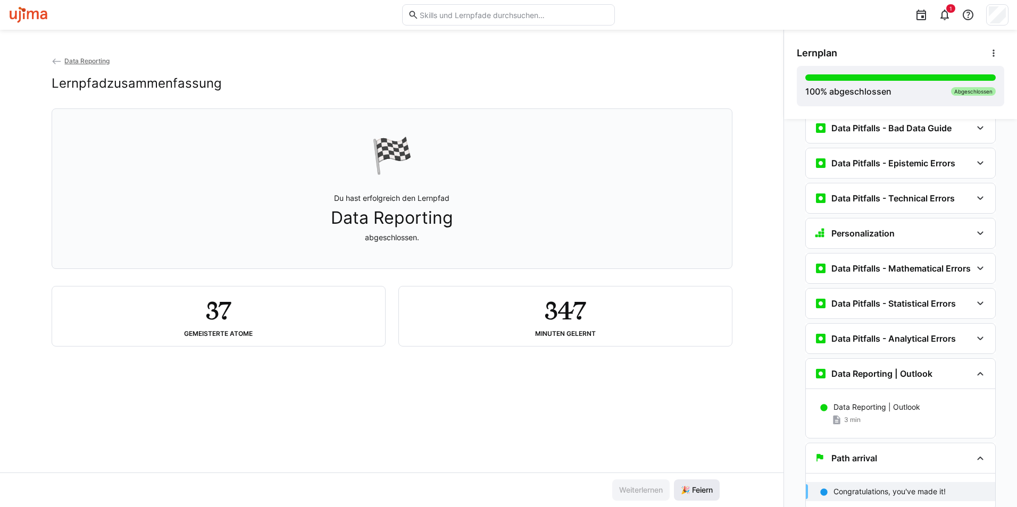
click at [700, 498] on span "🎉 Feiern" at bounding box center [697, 490] width 46 height 21
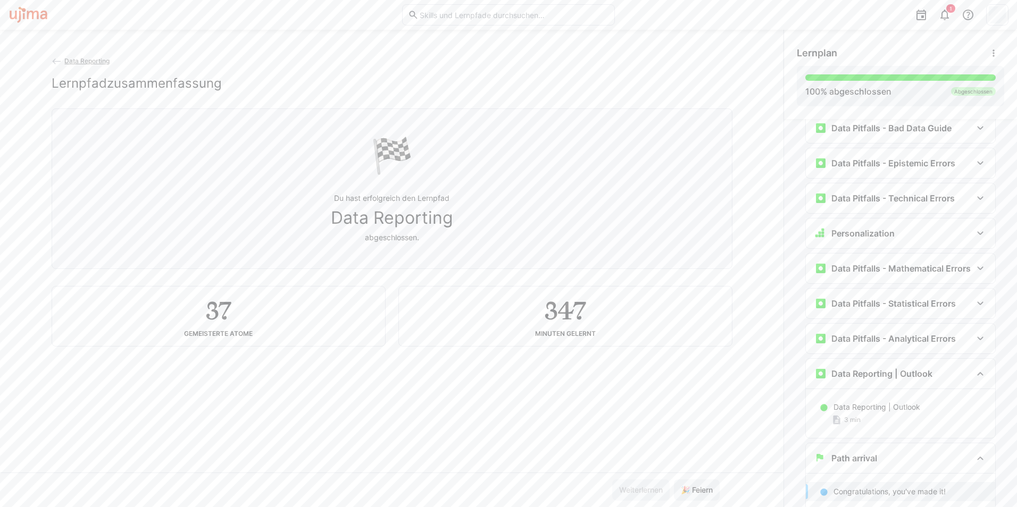
click at [93, 55] on app-back-navigation "Data Reporting" at bounding box center [392, 61] width 681 height 12
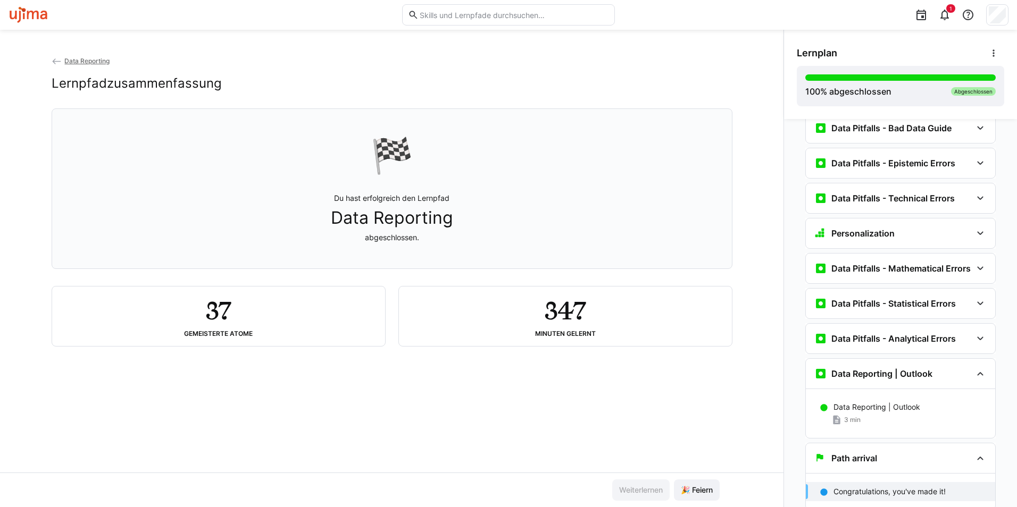
click at [73, 60] on span "Data Reporting" at bounding box center [86, 61] width 45 height 8
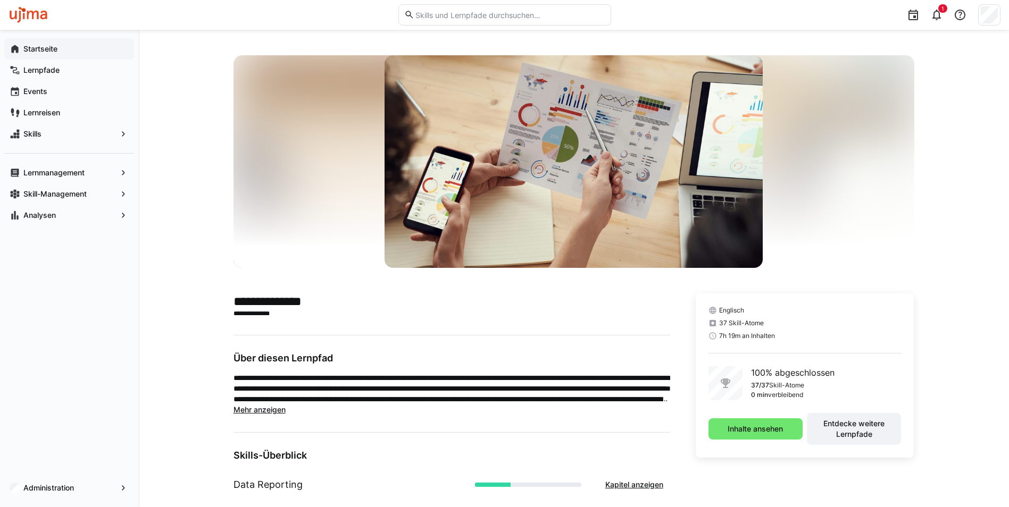
click at [0, 0] on app-navigation-label "Startseite" at bounding box center [0, 0] width 0 height 0
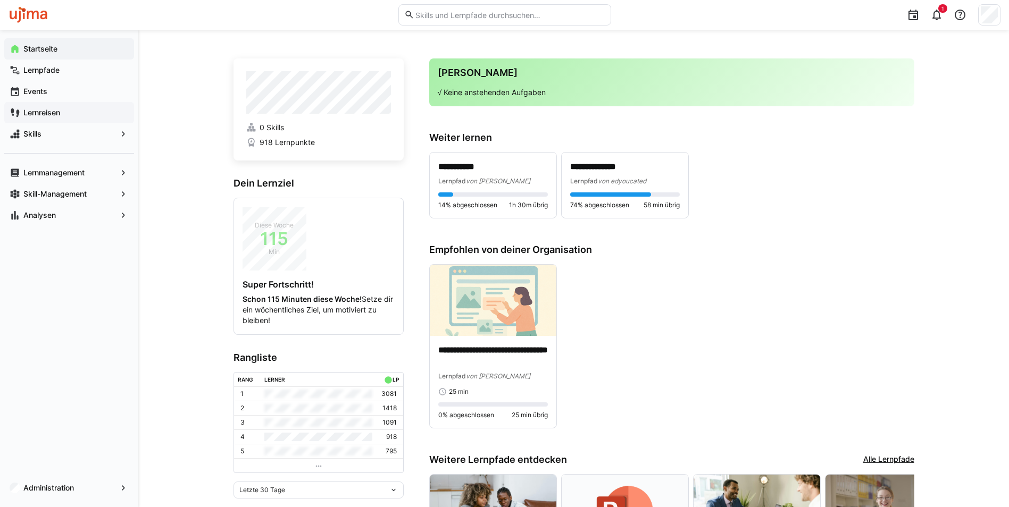
click at [0, 0] on app-navigation-label "Lernreisen" at bounding box center [0, 0] width 0 height 0
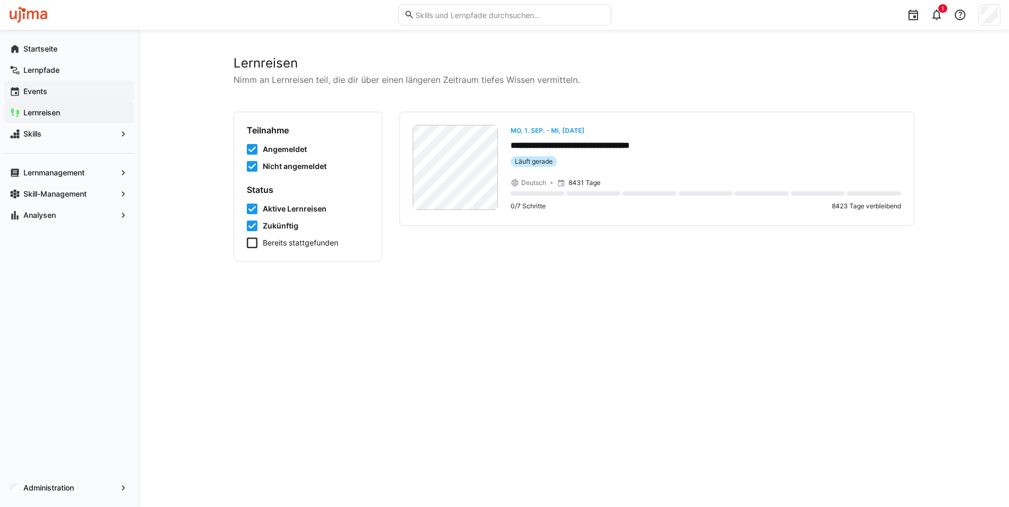
click at [61, 94] on span "Events" at bounding box center [75, 91] width 107 height 11
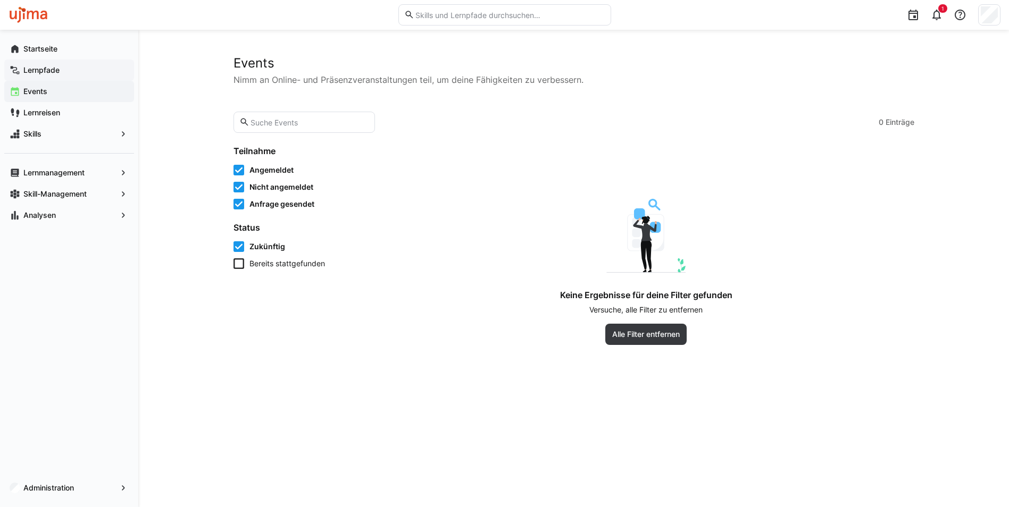
click at [61, 80] on div "Lernpfade" at bounding box center [69, 70] width 130 height 21
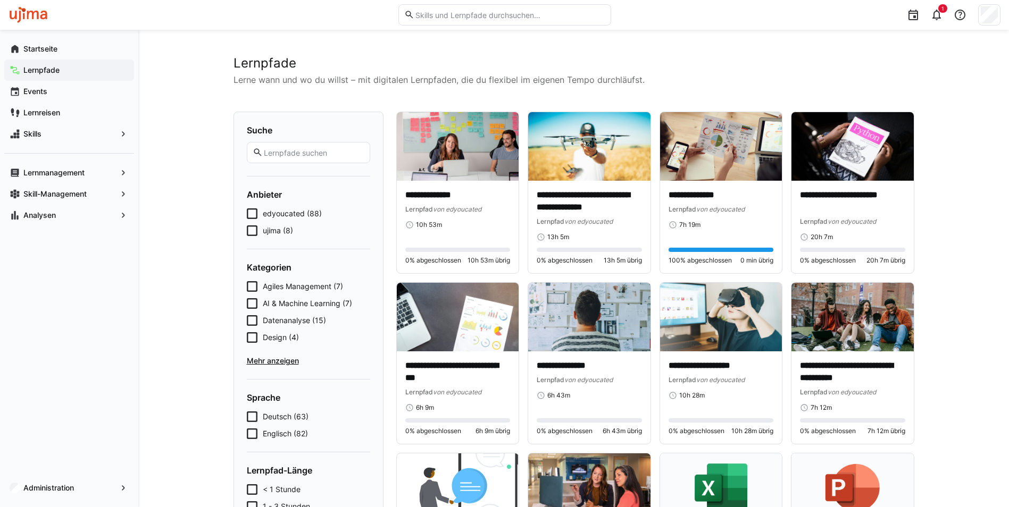
click at [251, 232] on icon at bounding box center [252, 231] width 11 height 11
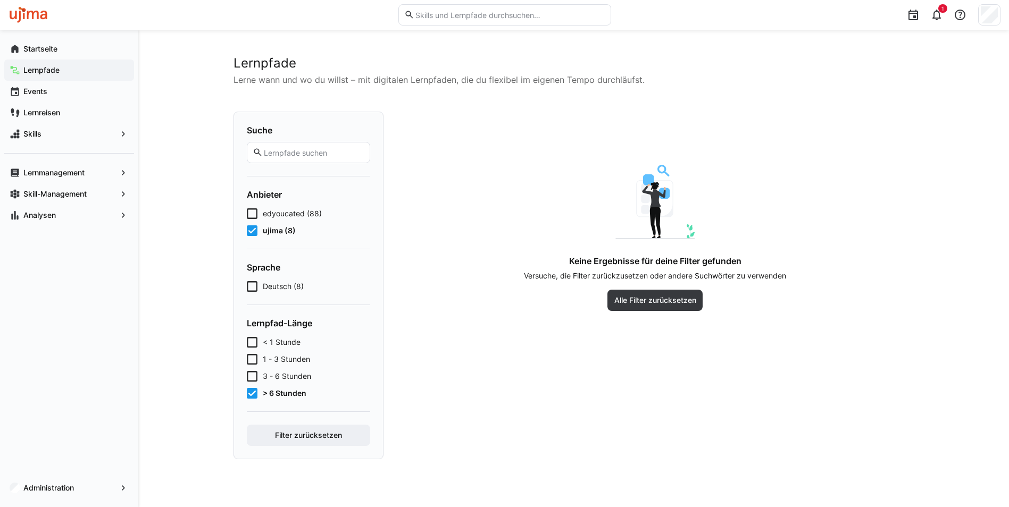
click at [251, 387] on div "< 1 Stunde 1 - 3 Stunden 3 - 6 Stunden > 6 Stunden" at bounding box center [308, 368] width 123 height 62
click at [249, 394] on icon at bounding box center [252, 393] width 11 height 11
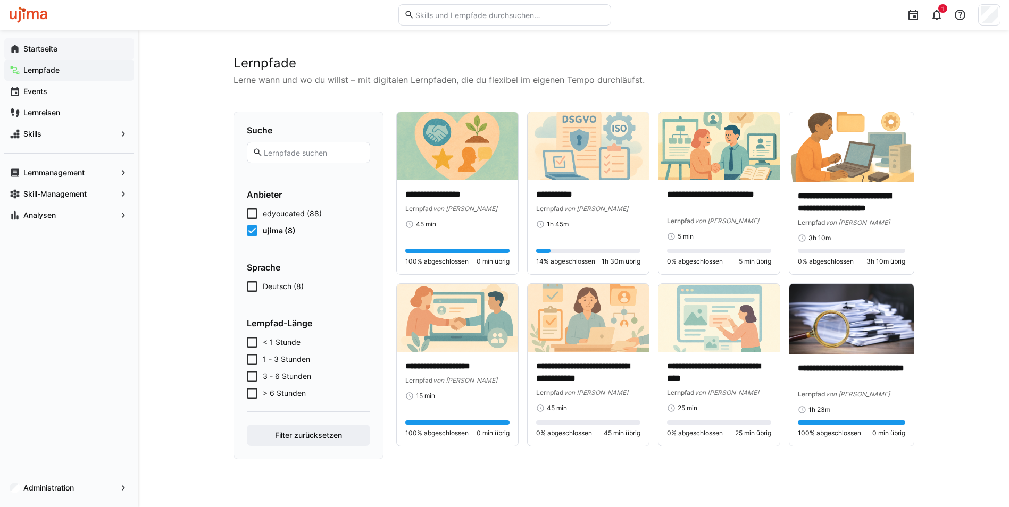
click at [0, 0] on app-navigation-label "Startseite" at bounding box center [0, 0] width 0 height 0
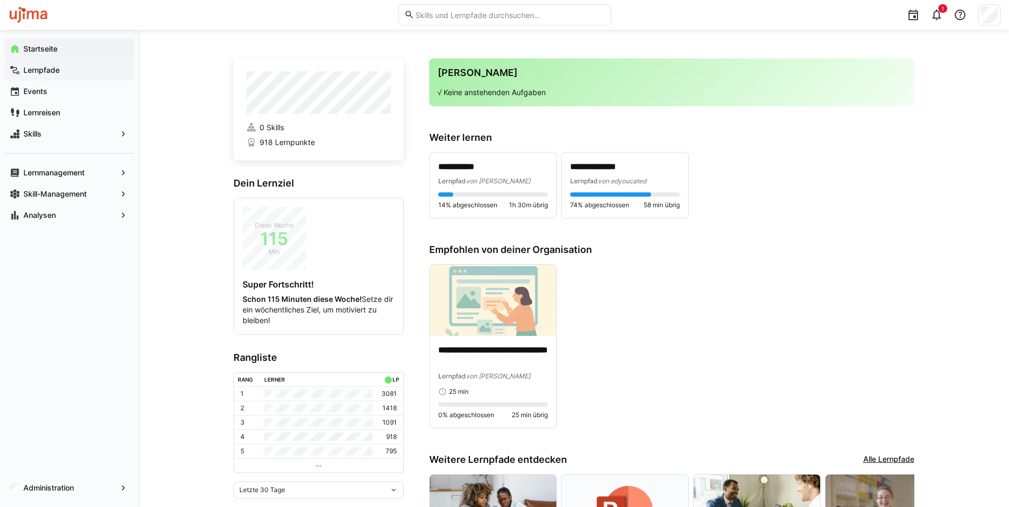
click at [0, 0] on app-navigation-label "Lernpfade" at bounding box center [0, 0] width 0 height 0
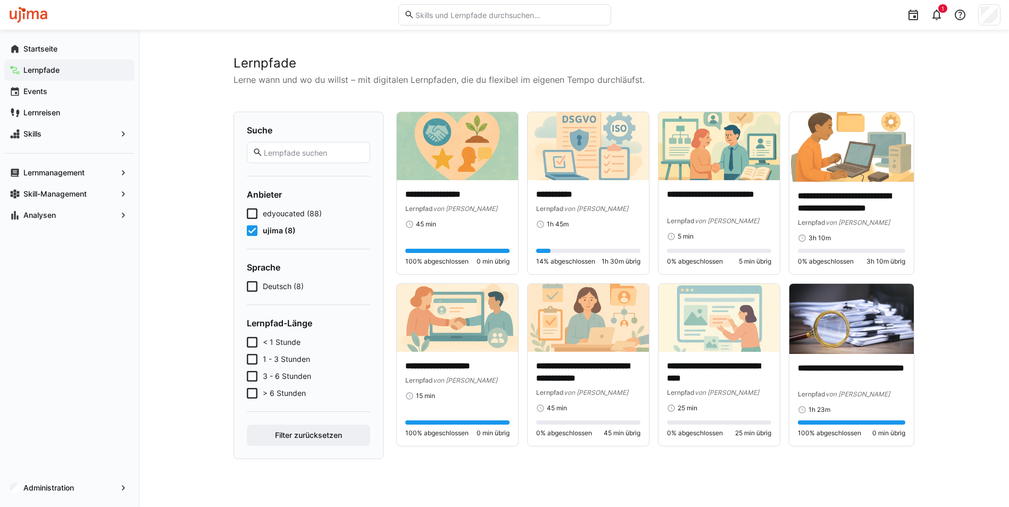
click at [257, 287] on icon at bounding box center [252, 286] width 11 height 11
click at [254, 233] on icon at bounding box center [252, 231] width 11 height 11
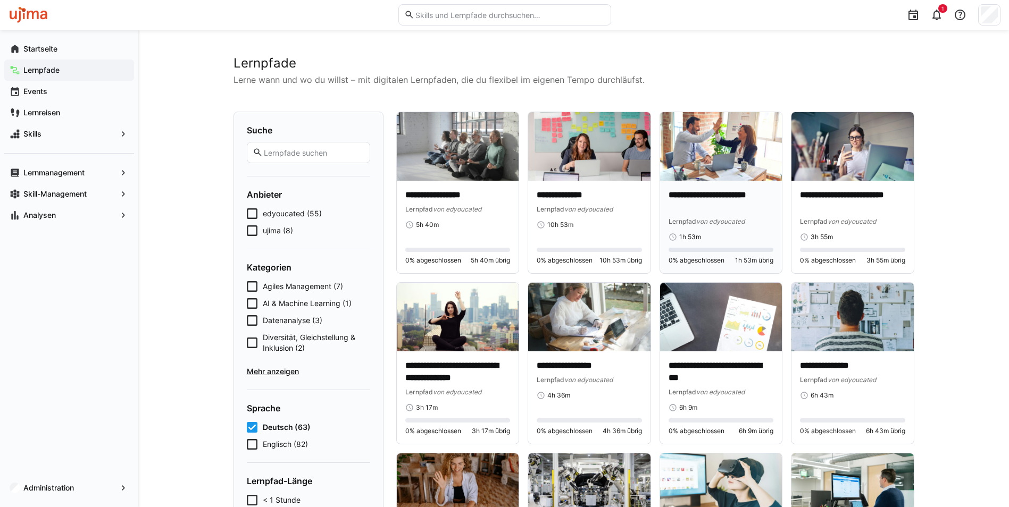
click at [717, 162] on img at bounding box center [721, 146] width 122 height 69
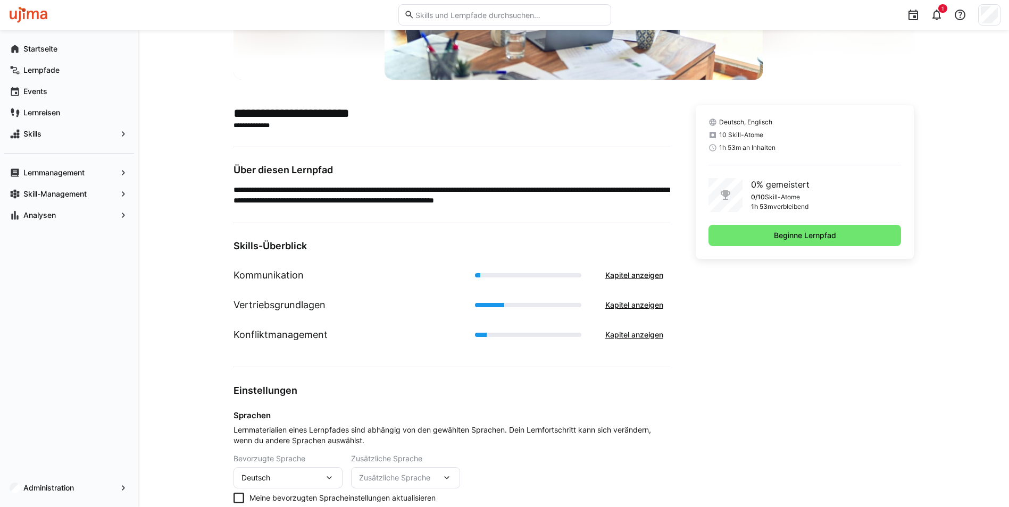
scroll to position [213, 0]
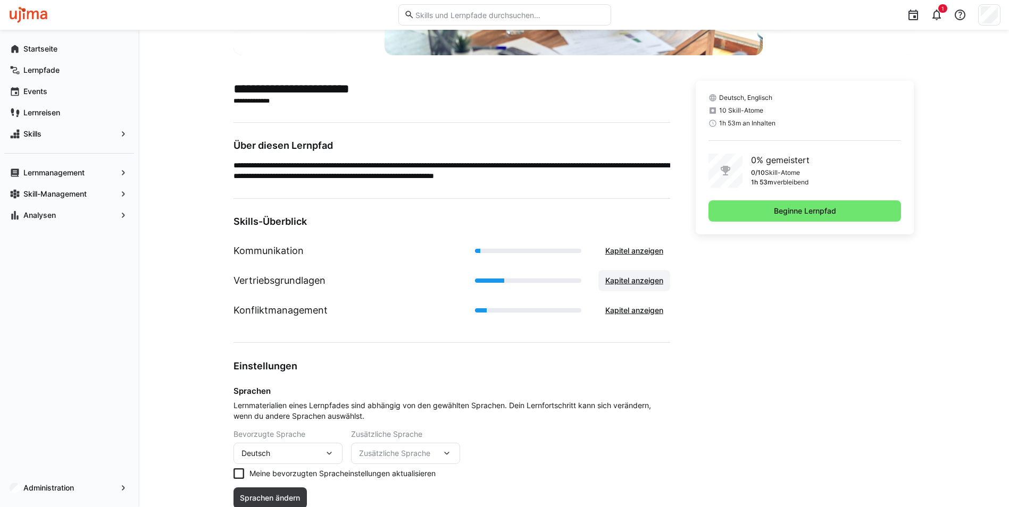
click at [615, 286] on span "Kapitel anzeigen" at bounding box center [634, 280] width 72 height 21
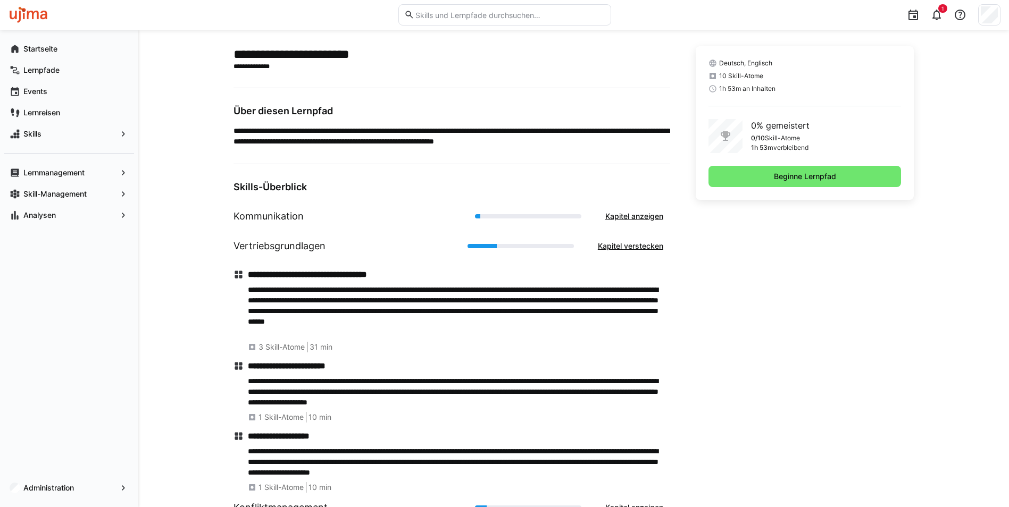
scroll to position [266, 0]
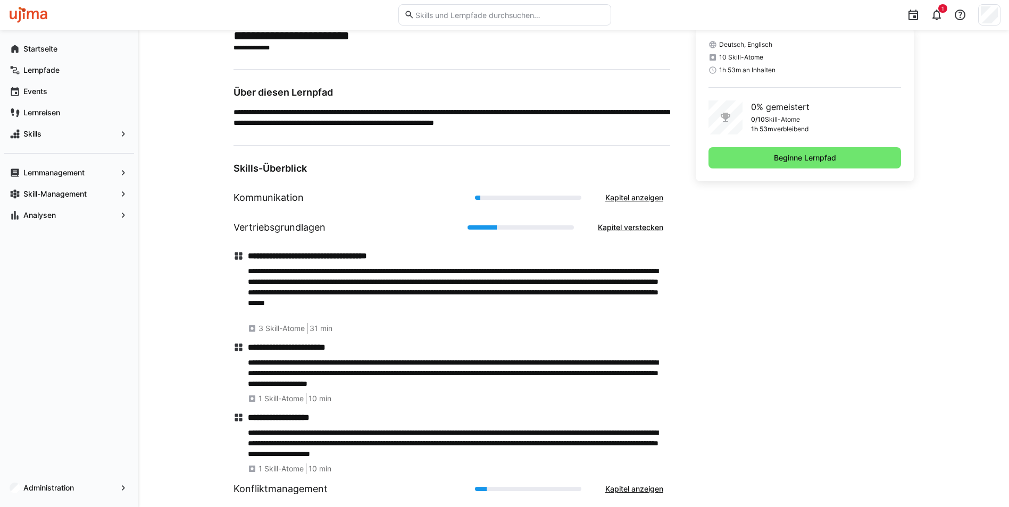
click at [280, 294] on p "**********" at bounding box center [459, 292] width 422 height 53
drag, startPoint x: 280, startPoint y: 294, endPoint x: 342, endPoint y: 294, distance: 62.2
click at [342, 294] on p "**********" at bounding box center [459, 292] width 422 height 53
click at [288, 303] on p "**********" at bounding box center [459, 292] width 422 height 53
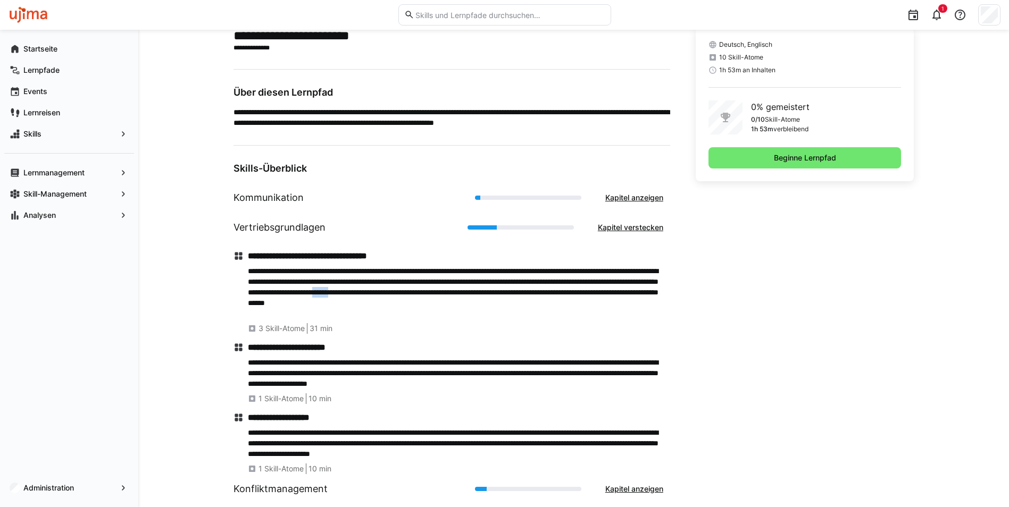
click at [288, 303] on p "**********" at bounding box center [459, 292] width 422 height 53
drag, startPoint x: 288, startPoint y: 303, endPoint x: 269, endPoint y: 308, distance: 20.0
click at [269, 308] on p "**********" at bounding box center [459, 292] width 422 height 53
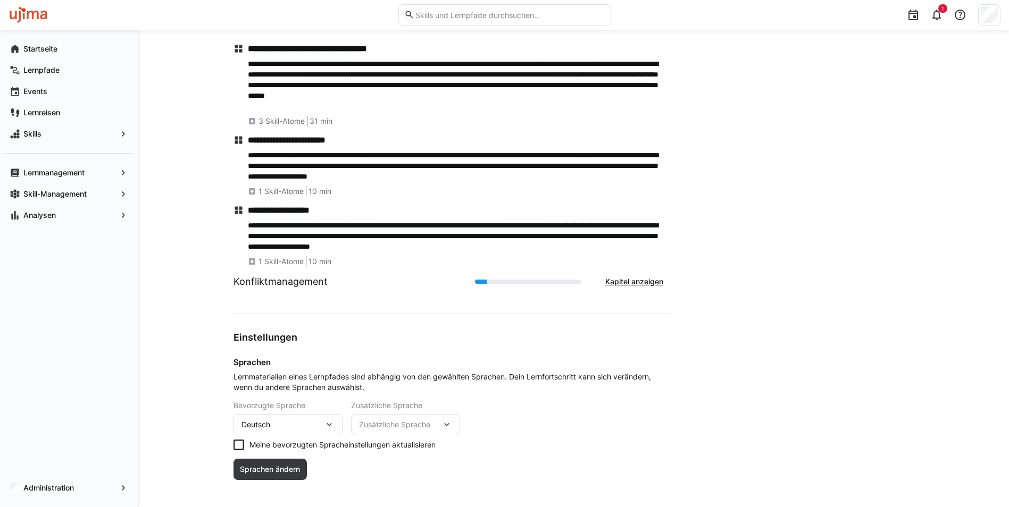
scroll to position [485, 0]
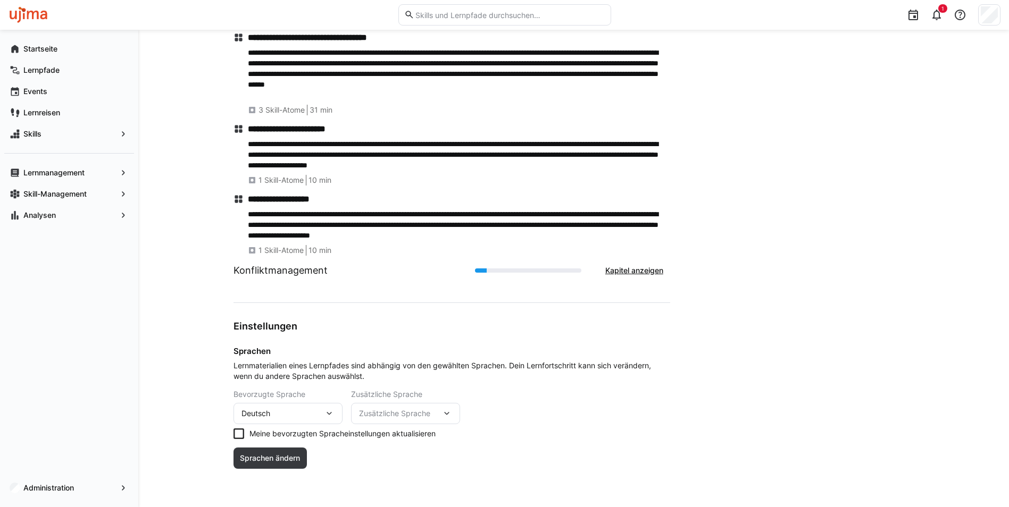
click at [308, 417] on div "Deutsch" at bounding box center [282, 414] width 82 height 10
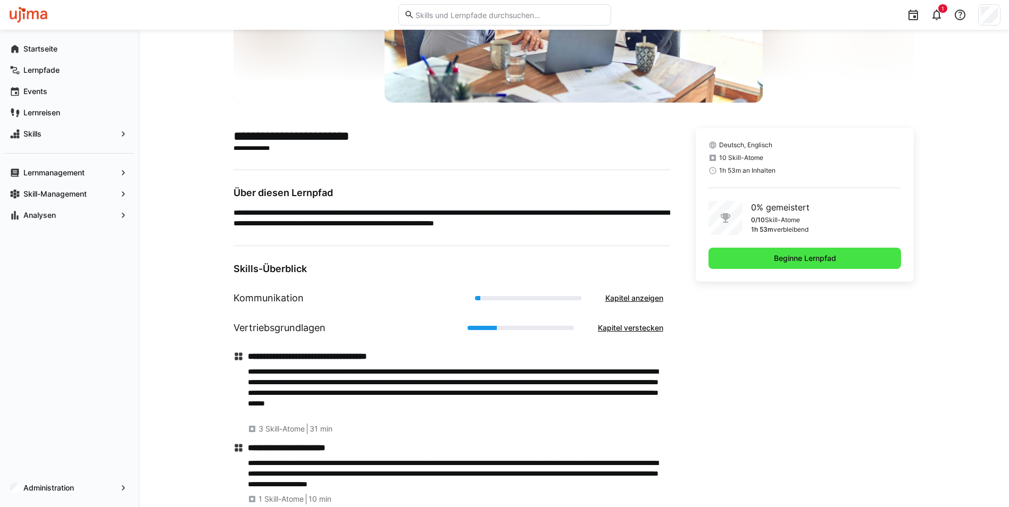
click at [777, 264] on span "Beginne Lernpfad" at bounding box center [804, 258] width 193 height 21
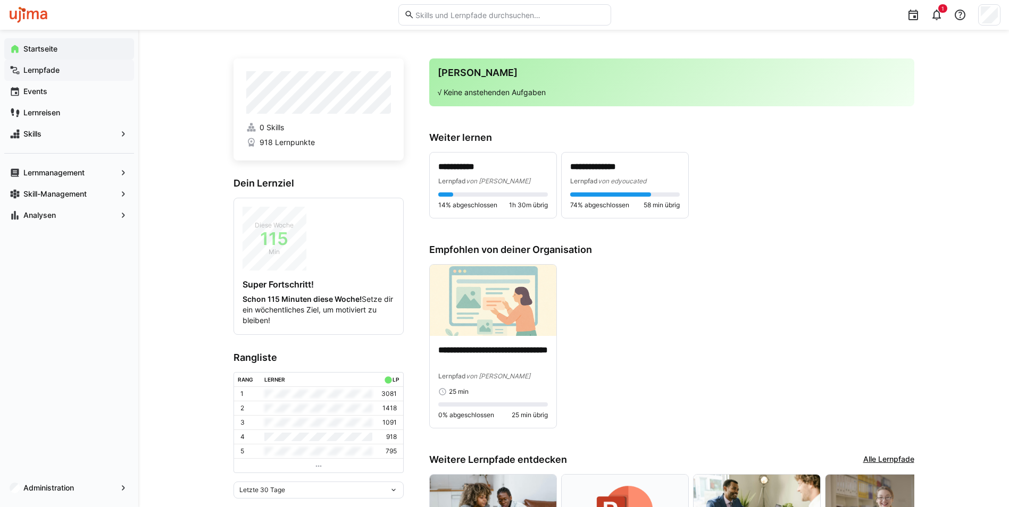
click at [47, 76] on div "Lernpfade" at bounding box center [69, 70] width 130 height 21
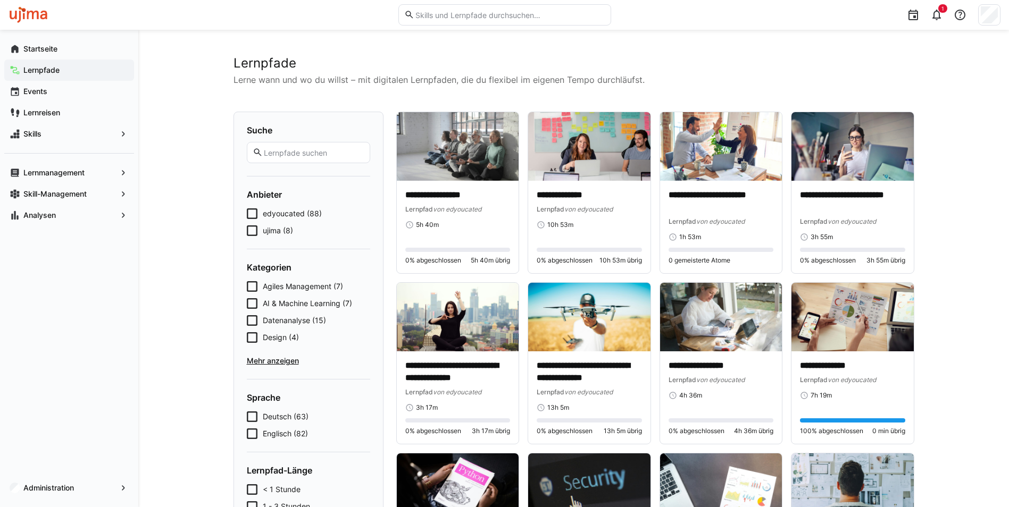
click at [268, 233] on span "ujima (8)" at bounding box center [278, 231] width 30 height 11
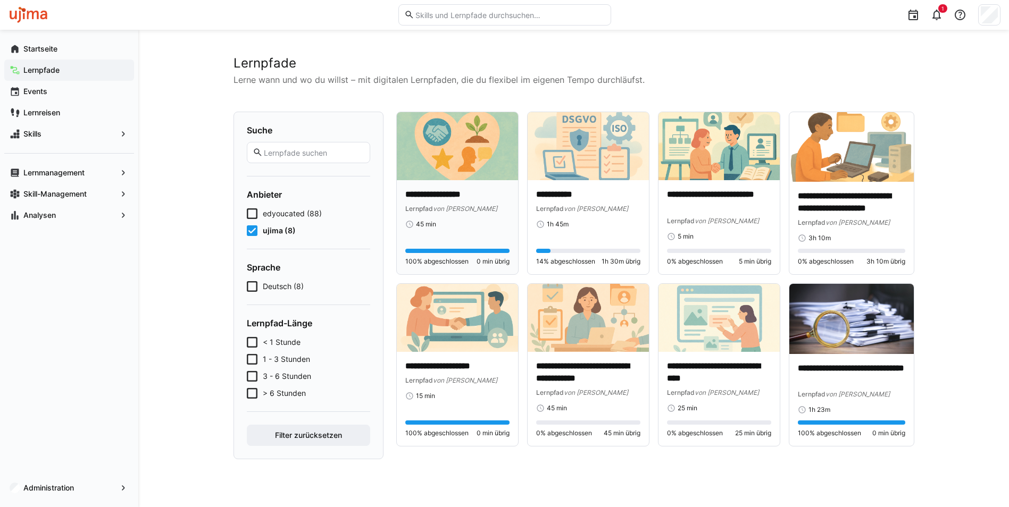
click at [449, 157] on img at bounding box center [457, 146] width 121 height 68
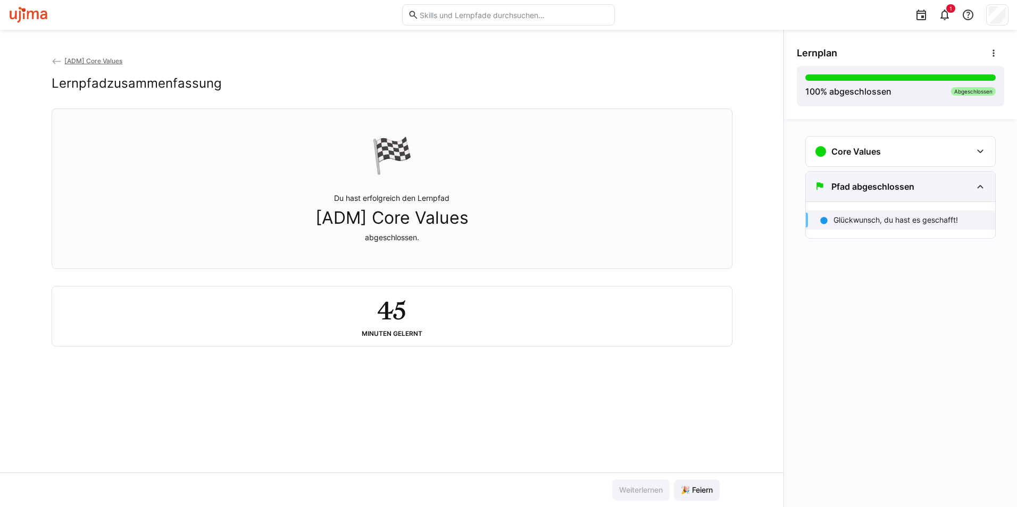
click at [848, 185] on h3 "Pfad abgeschlossen" at bounding box center [872, 186] width 83 height 11
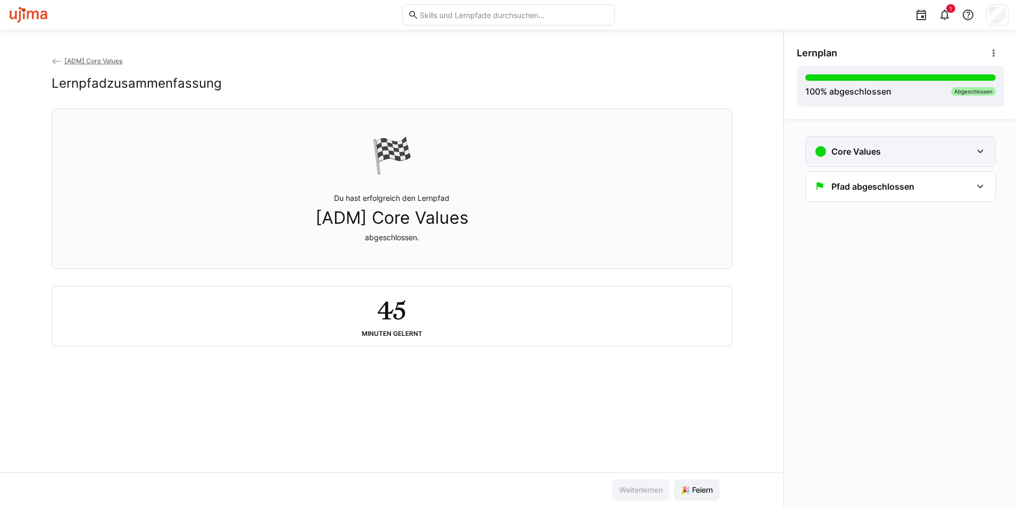
click at [850, 153] on h3 "Core Values" at bounding box center [855, 151] width 49 height 11
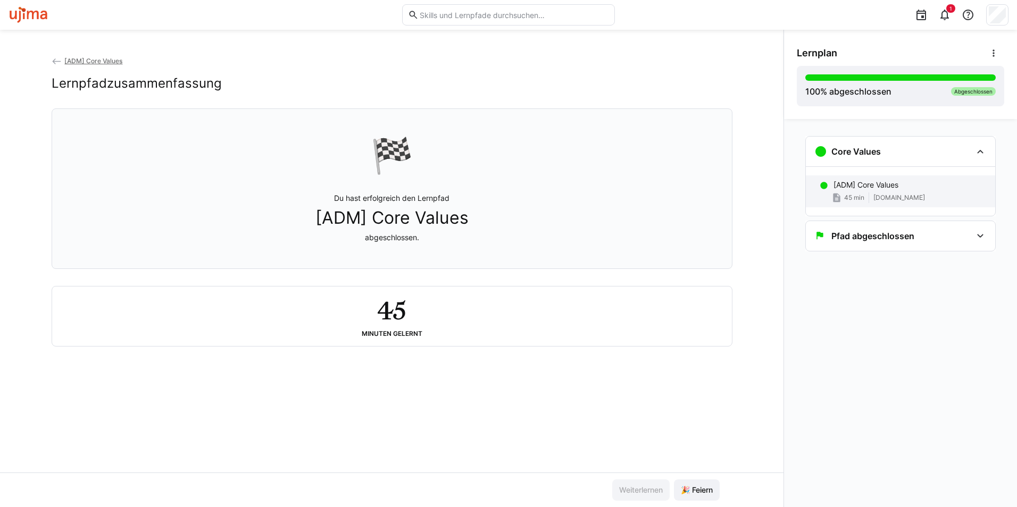
click at [846, 182] on p "[ADM] Core Values" at bounding box center [865, 185] width 65 height 11
